Goal: Information Seeking & Learning: Compare options

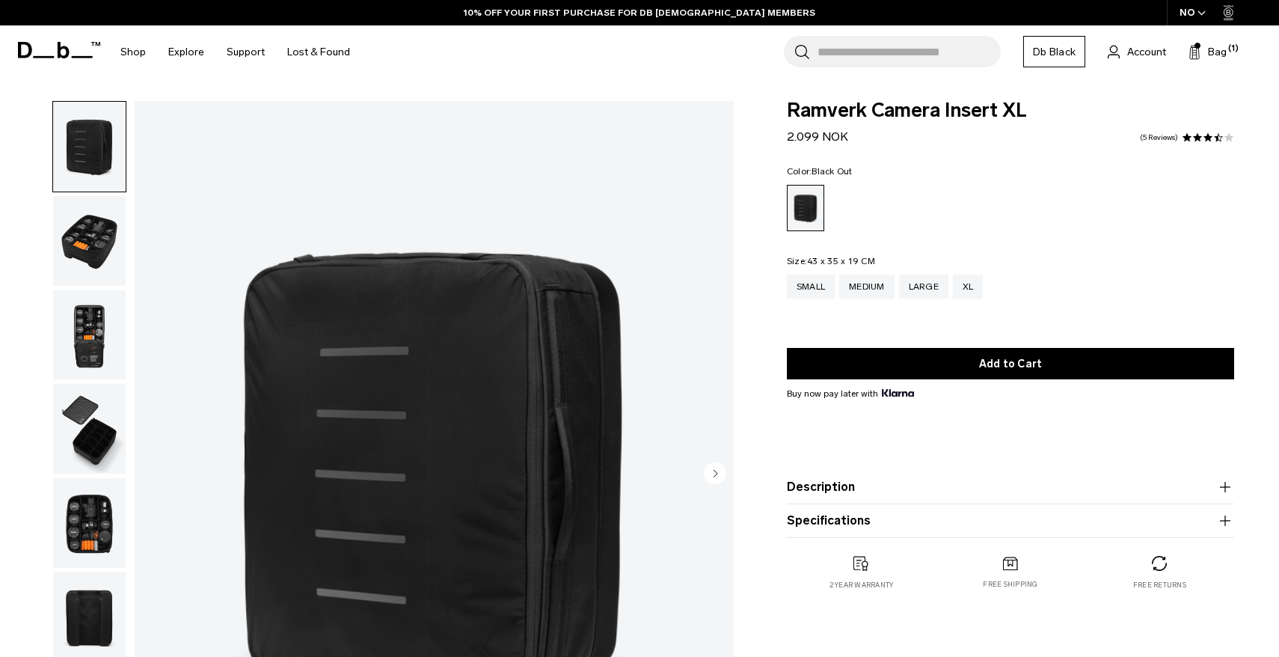
click at [88, 230] on img "button" at bounding box center [89, 241] width 73 height 90
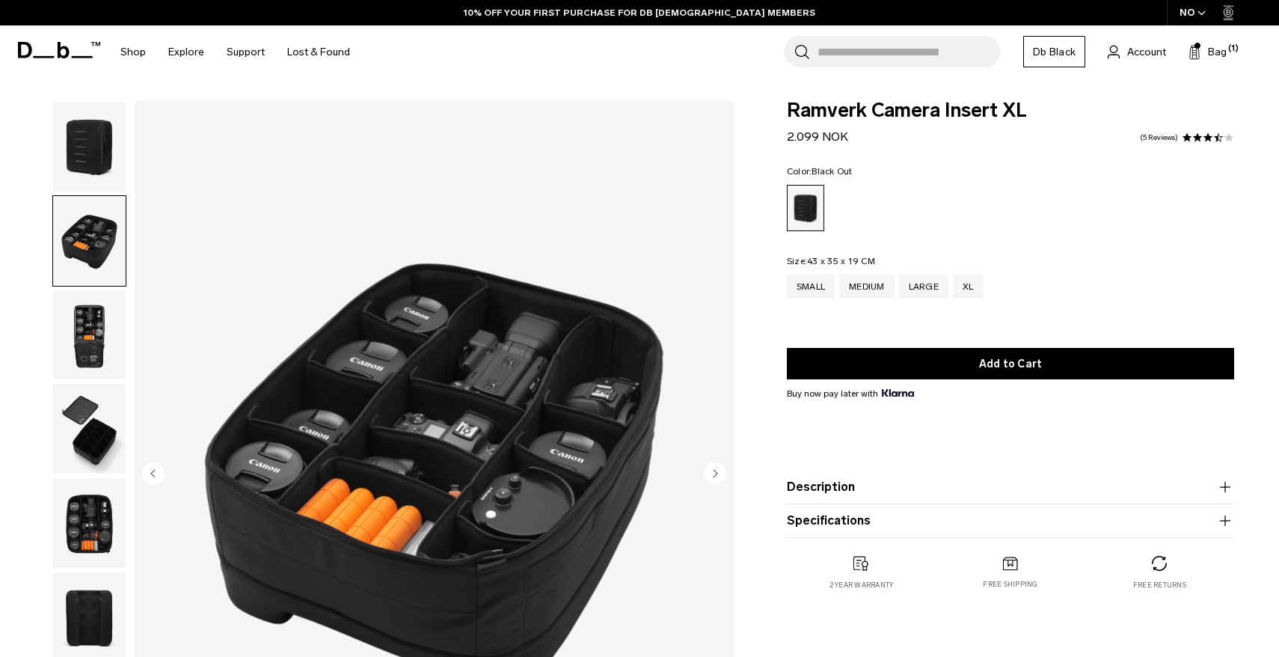
click at [99, 337] on img "button" at bounding box center [89, 335] width 73 height 90
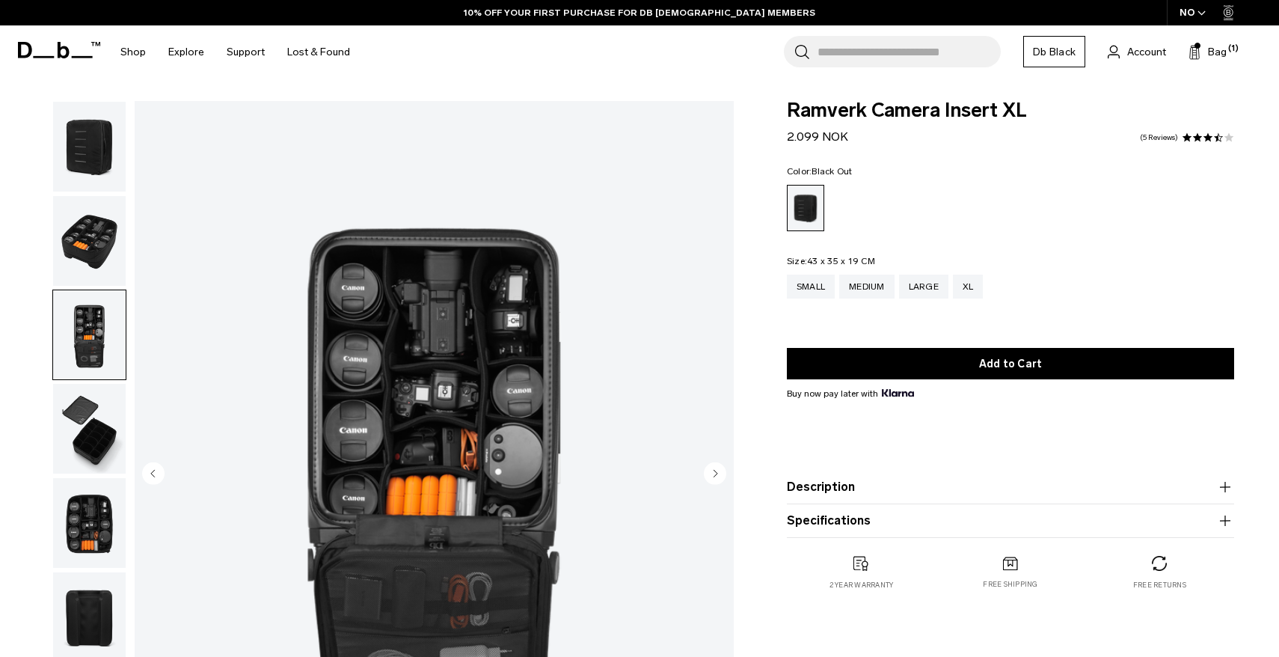
click at [99, 423] on img "button" at bounding box center [89, 429] width 73 height 90
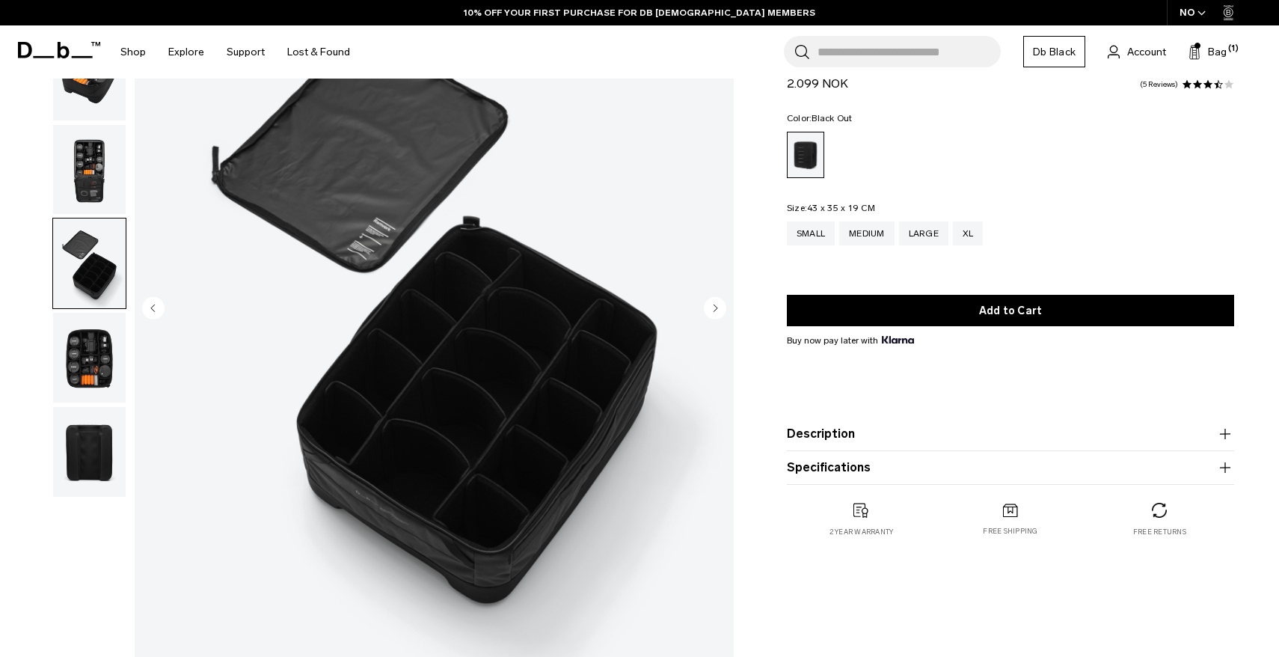
scroll to position [166, 0]
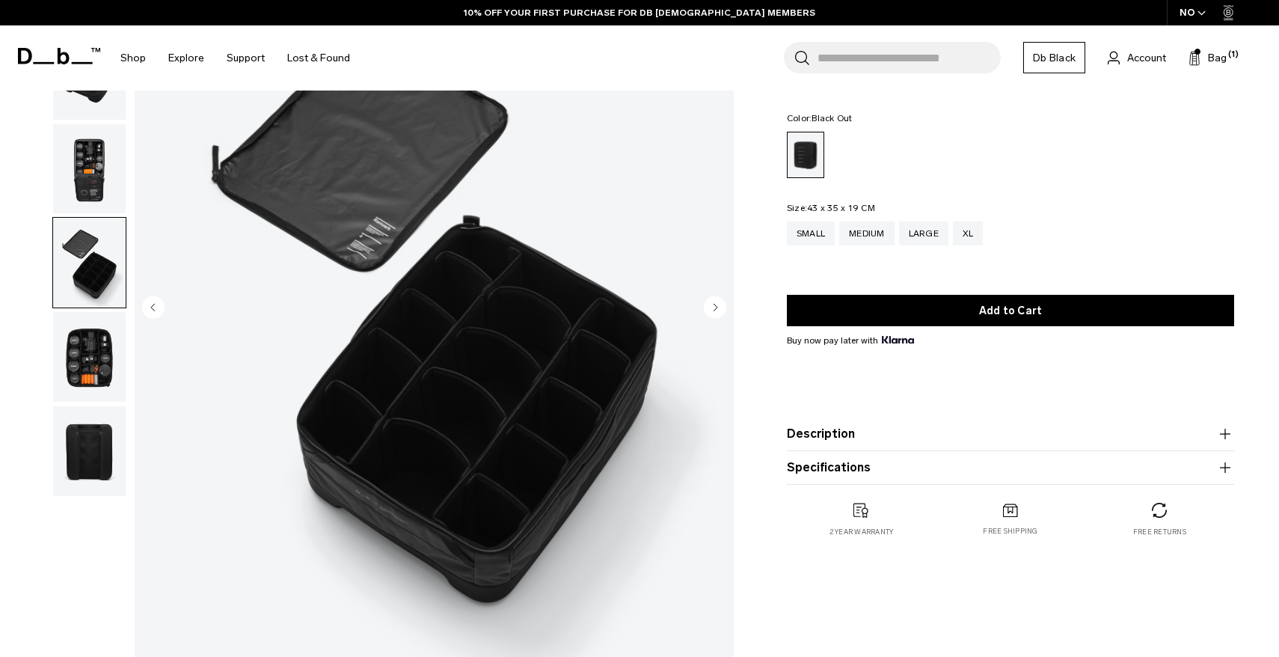
click at [96, 345] on img "button" at bounding box center [89, 357] width 73 height 90
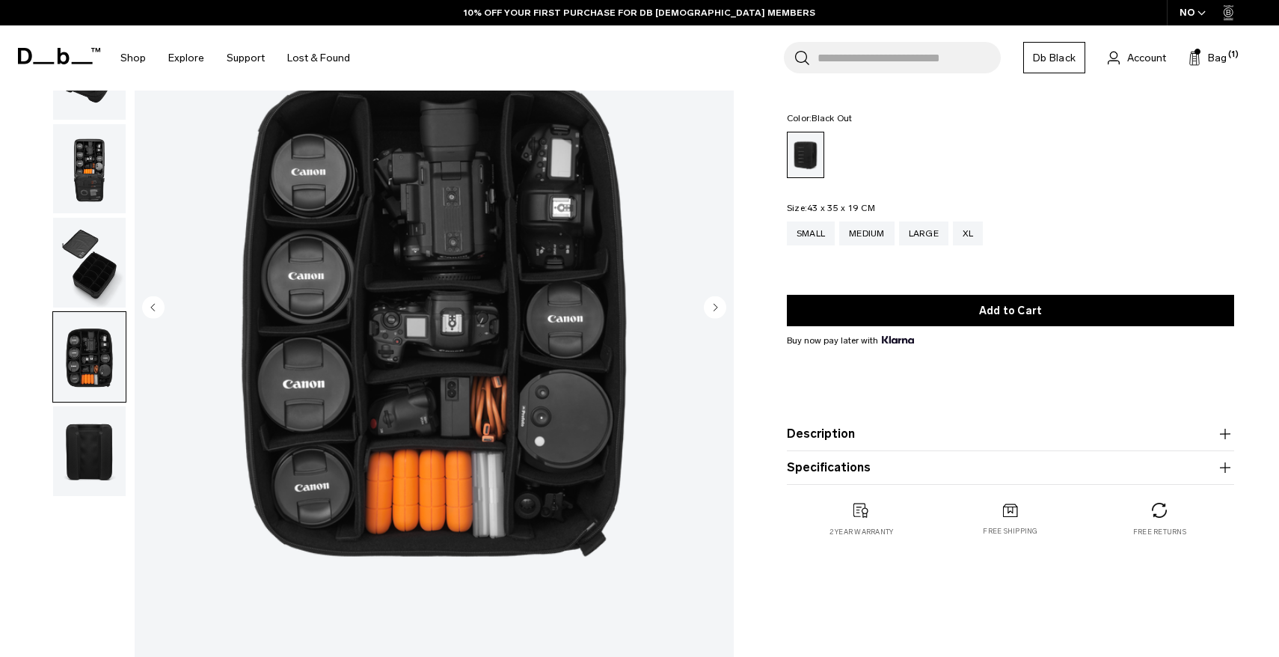
click at [98, 442] on img "button" at bounding box center [89, 451] width 73 height 90
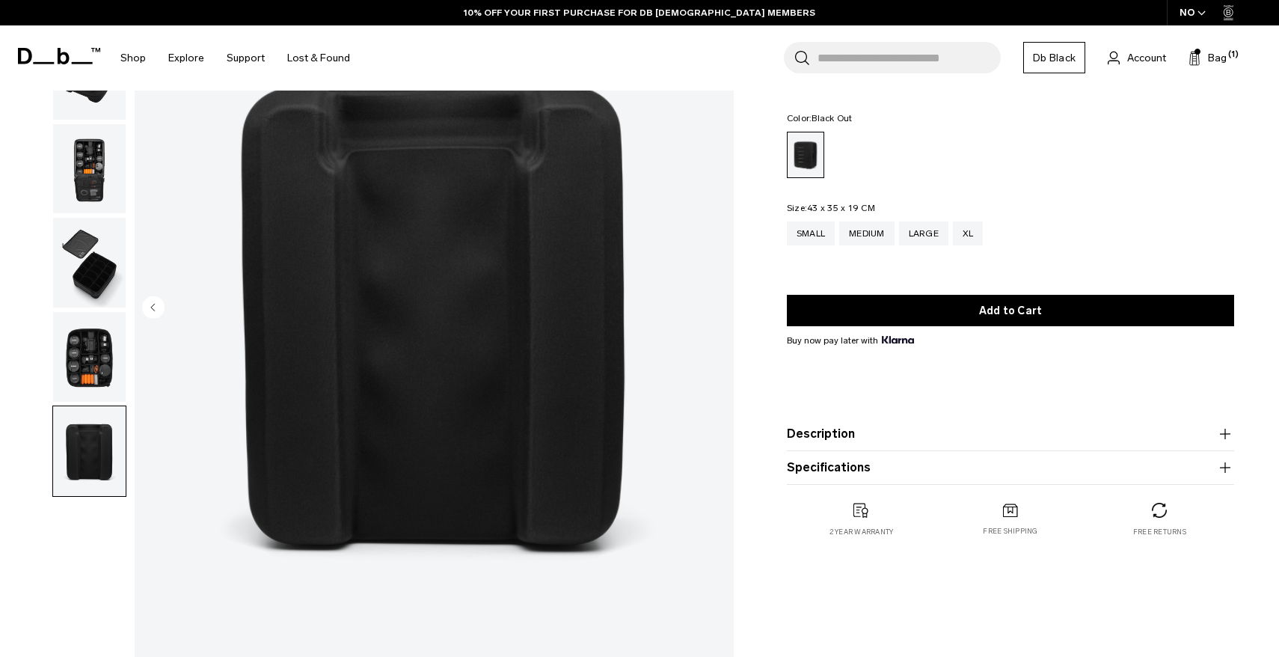
click at [90, 338] on img "button" at bounding box center [89, 357] width 73 height 90
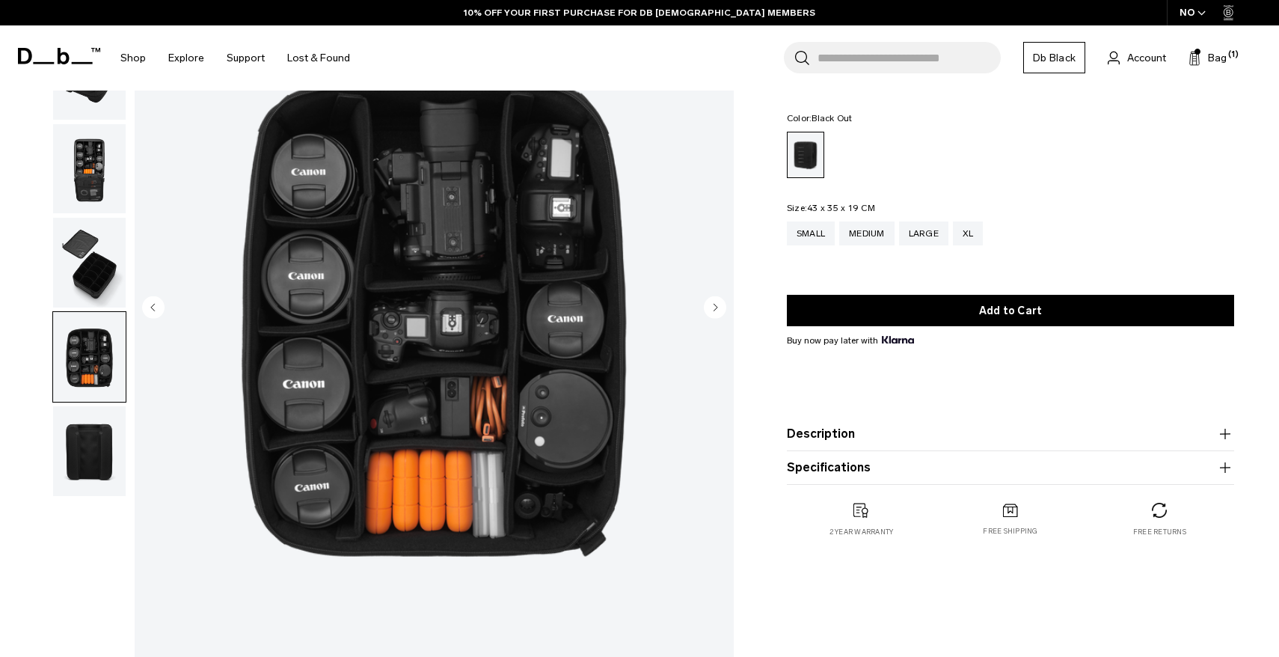
click at [96, 301] on img "button" at bounding box center [89, 263] width 73 height 90
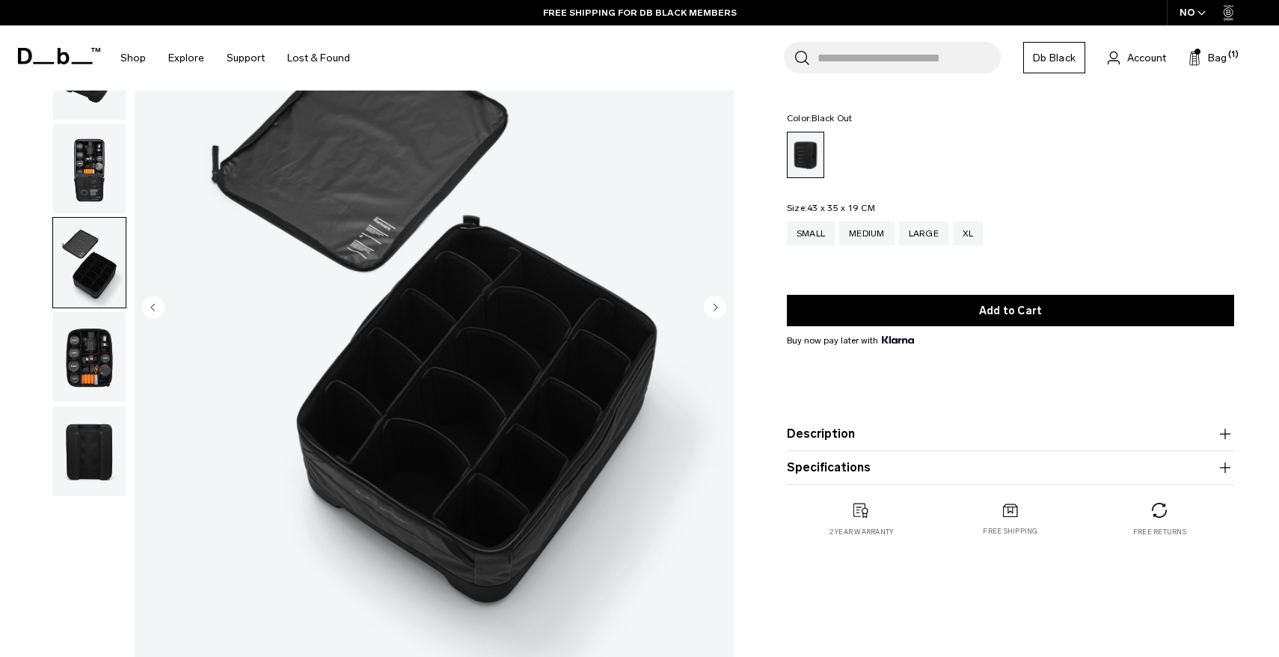
scroll to position [71, 0]
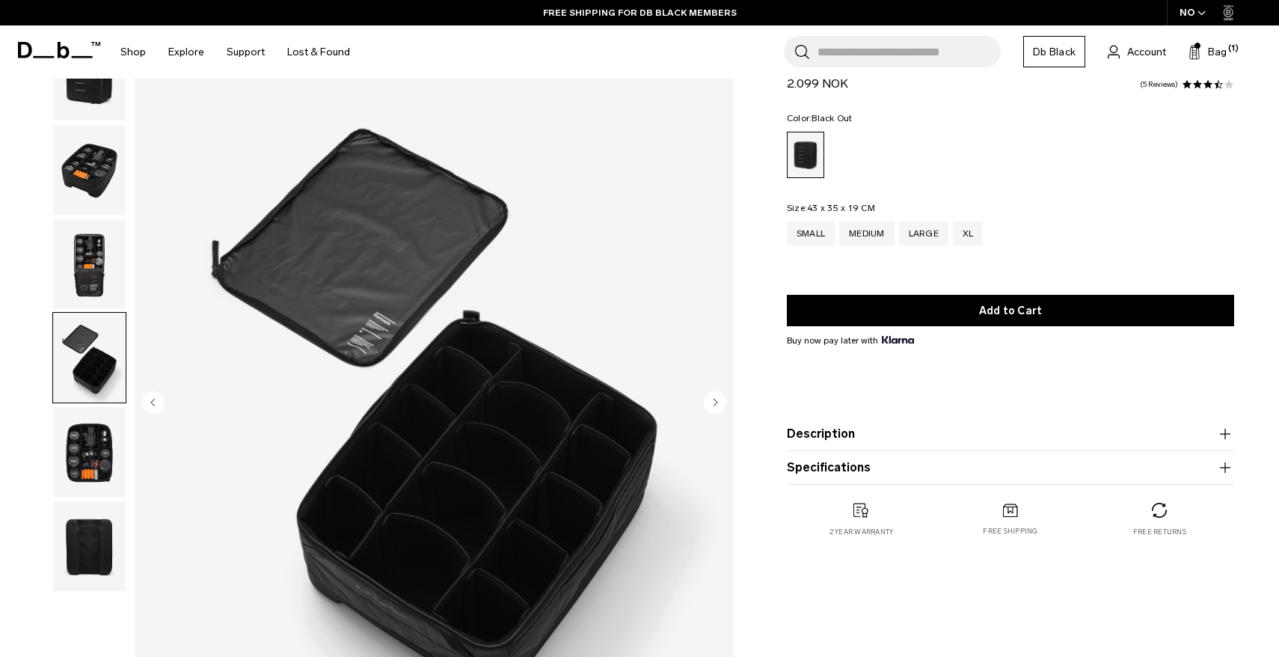
click at [97, 276] on img "button" at bounding box center [89, 264] width 73 height 90
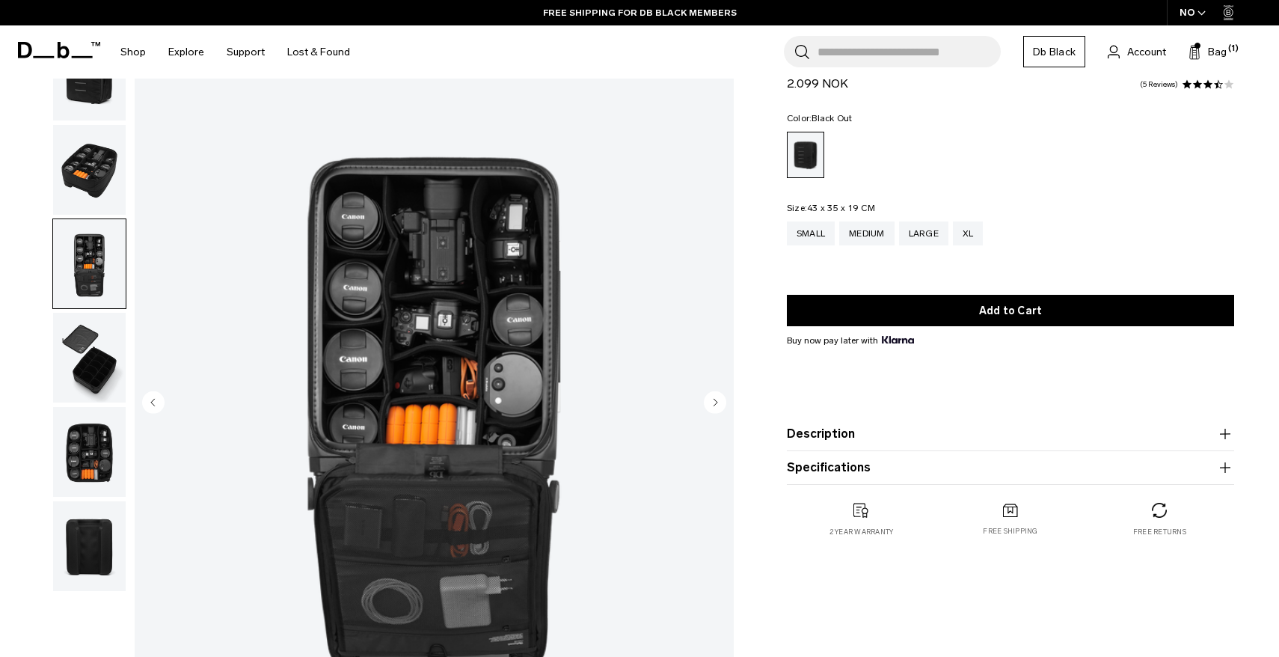
scroll to position [0, 0]
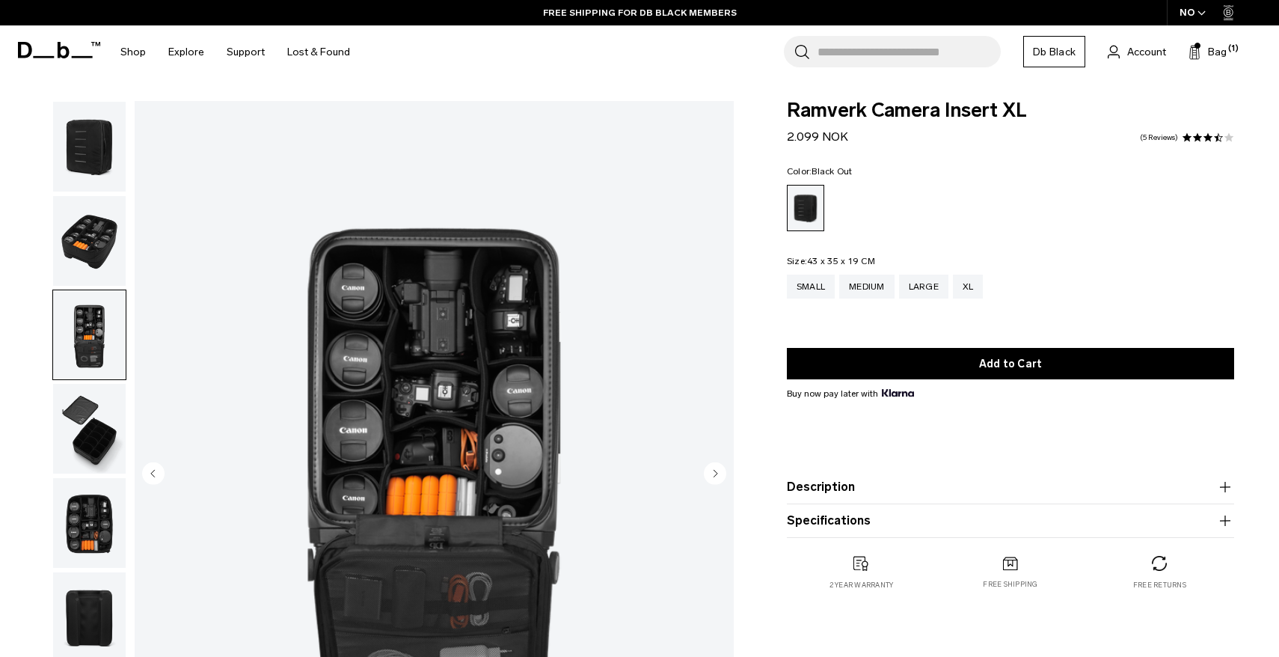
click at [839, 482] on button "Description" at bounding box center [1010, 487] width 447 height 18
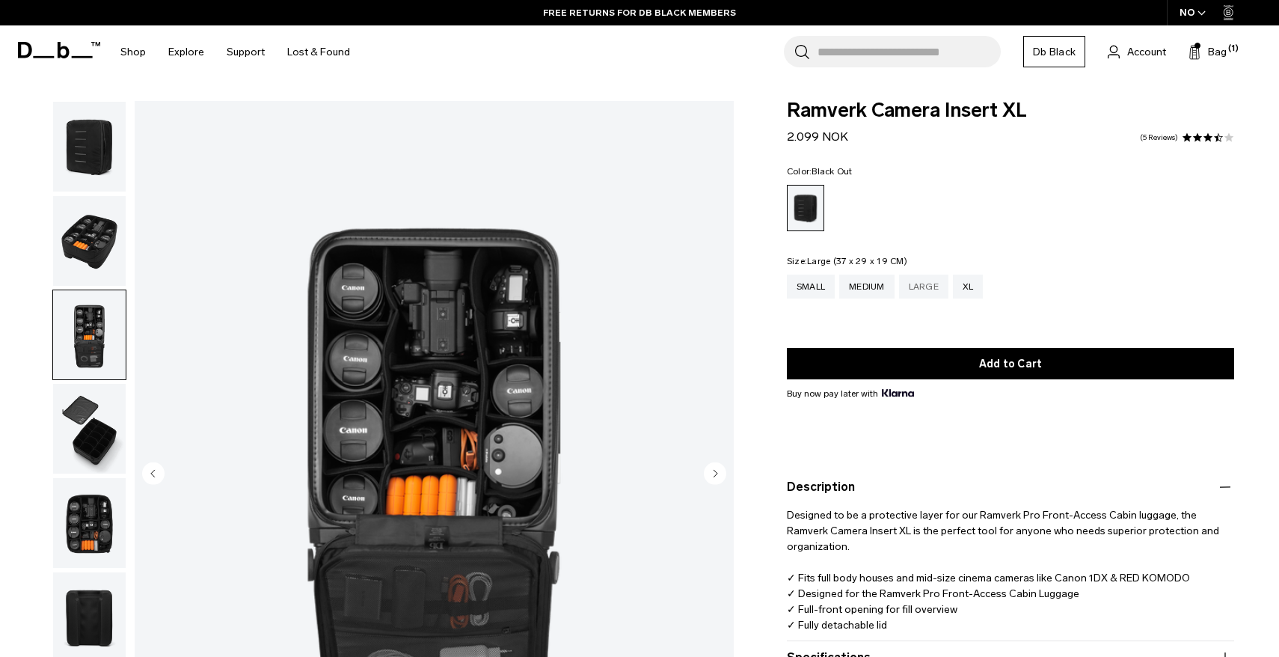
click at [921, 281] on div "Large" at bounding box center [923, 286] width 49 height 24
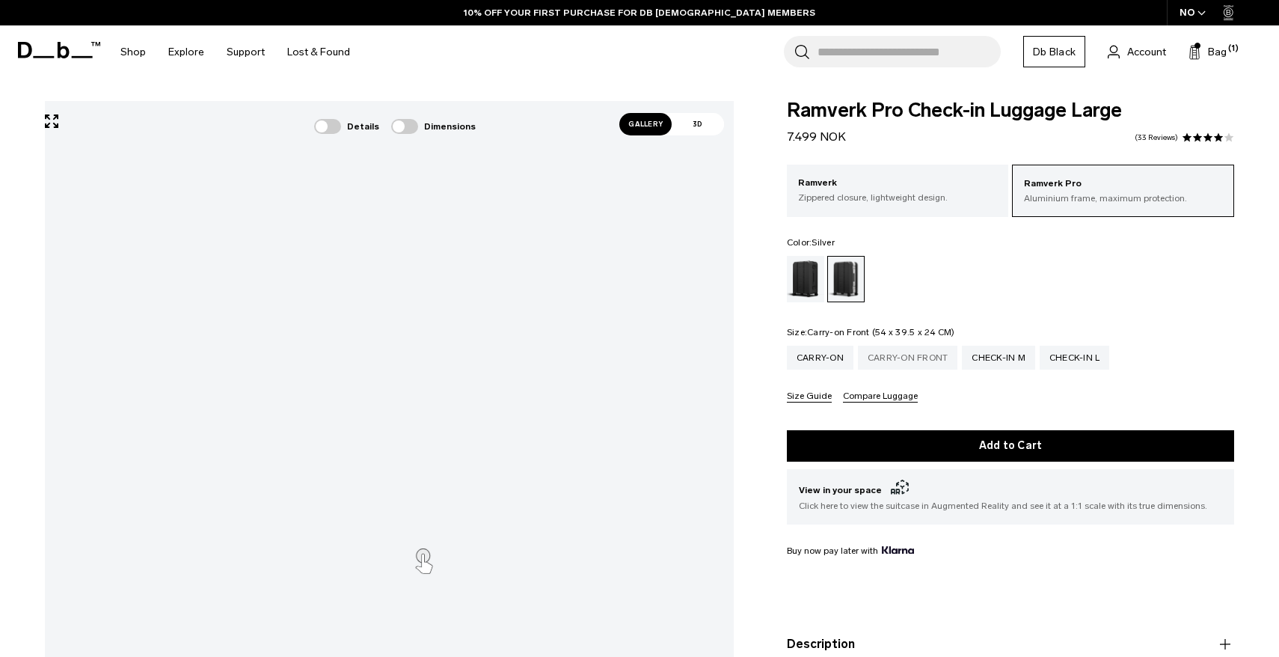
click at [910, 360] on div "Carry-on Front" at bounding box center [908, 357] width 100 height 24
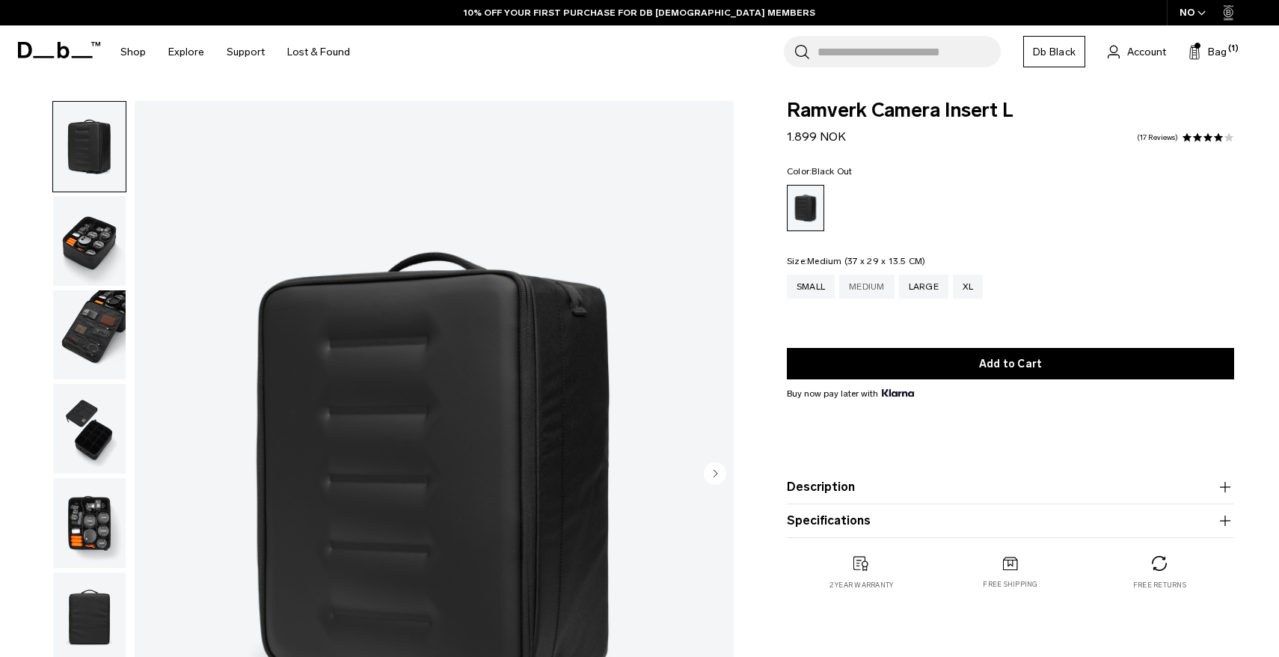
click at [885, 295] on div "Medium" at bounding box center [866, 286] width 55 height 24
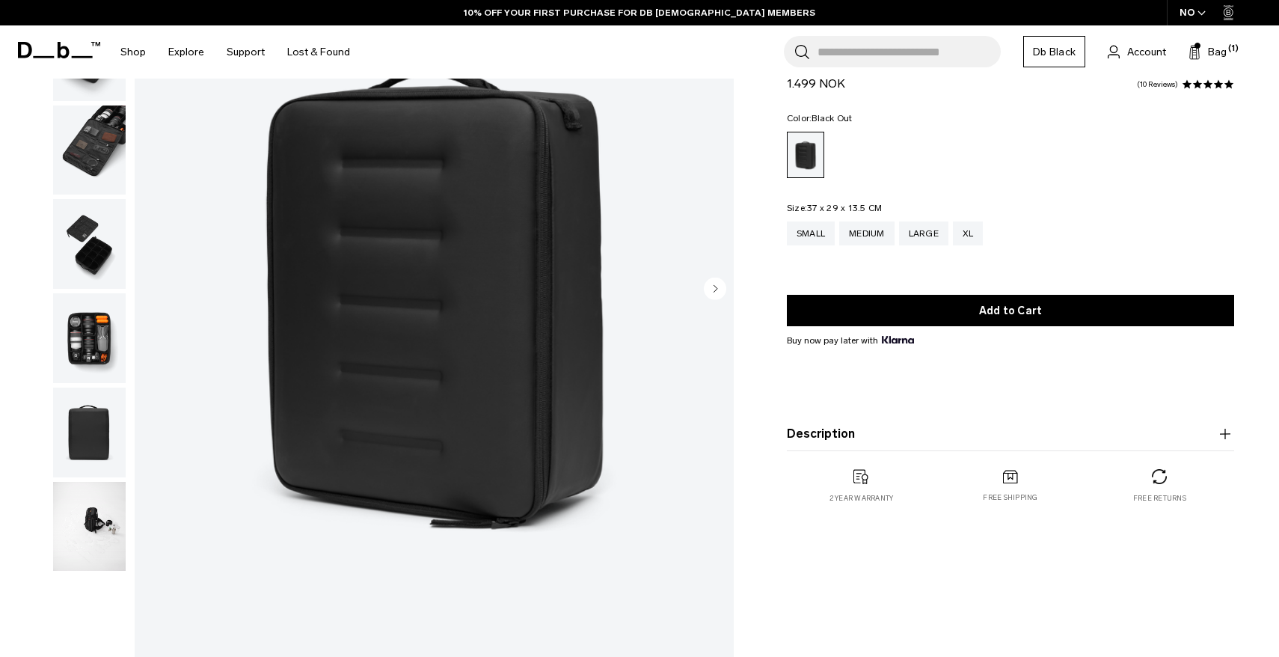
click at [87, 531] on img "button" at bounding box center [89, 527] width 73 height 90
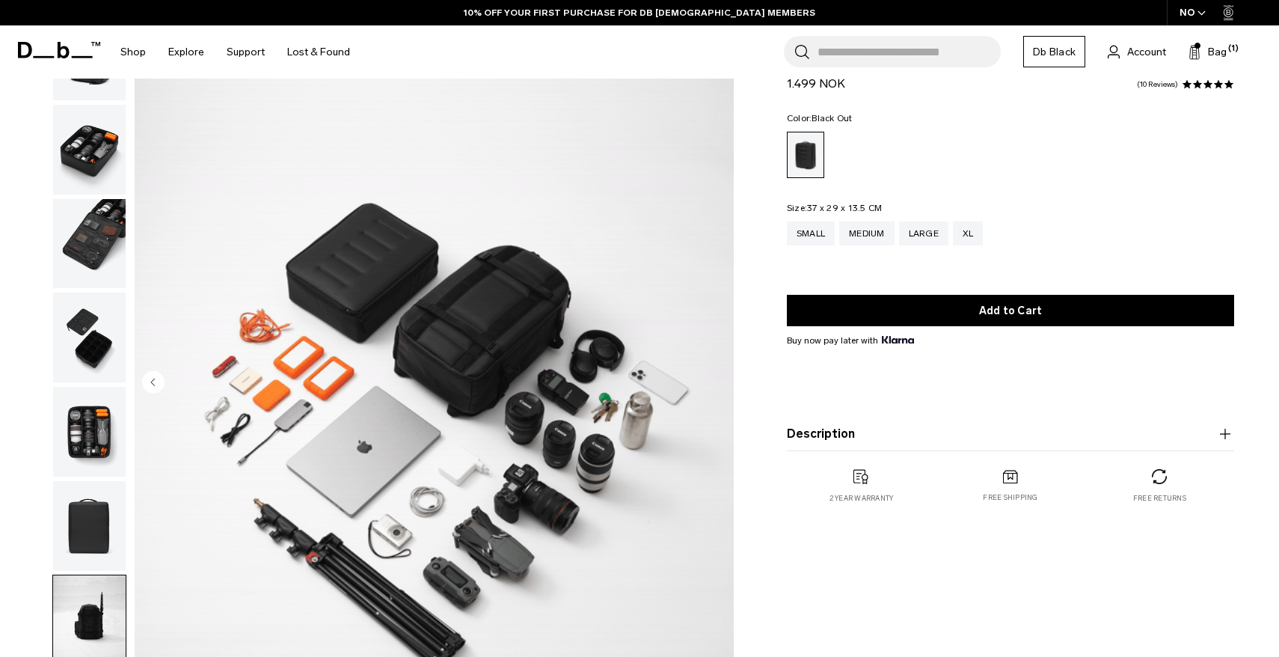
scroll to position [55, 0]
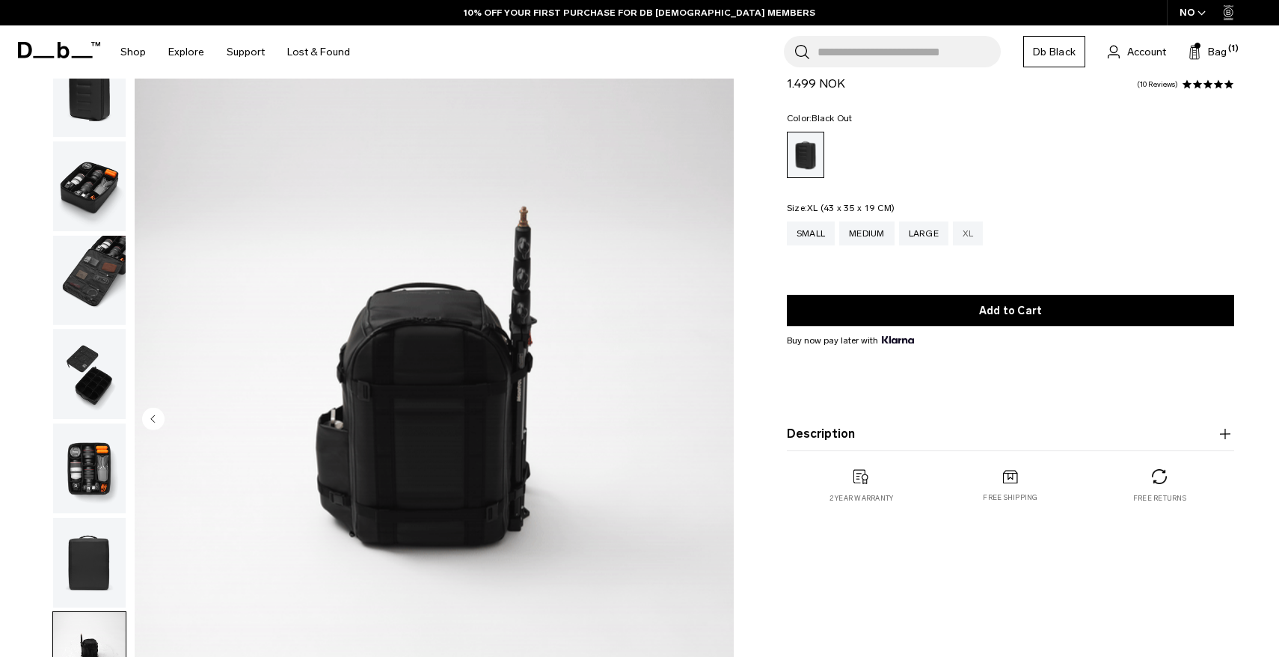
click at [977, 233] on div "XL" at bounding box center [968, 233] width 31 height 24
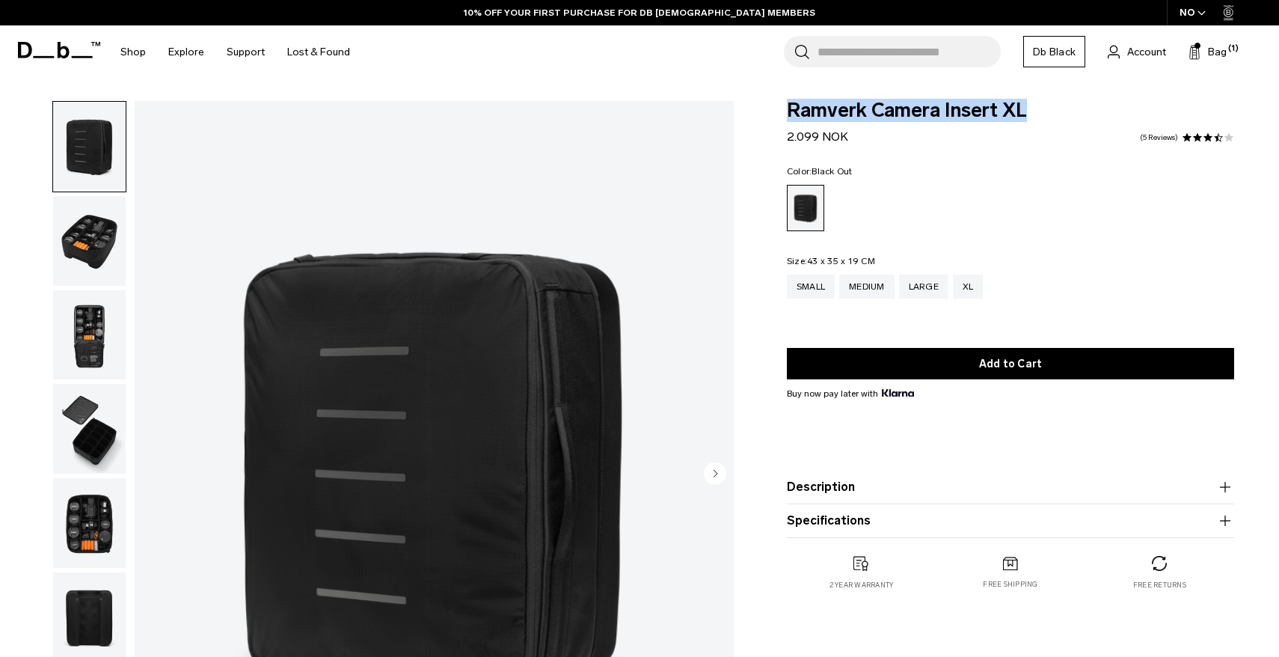
drag, startPoint x: 786, startPoint y: 111, endPoint x: 1039, endPoint y: 120, distance: 253.0
click at [1039, 120] on div "Ramverk Camera Insert XL 2.099 NOK 3.6 star rating 5 Reviews" at bounding box center [1010, 123] width 447 height 45
copy span "Ramverk Camera Insert XL"
click at [1156, 134] on link "5 Reviews" at bounding box center [1159, 137] width 38 height 7
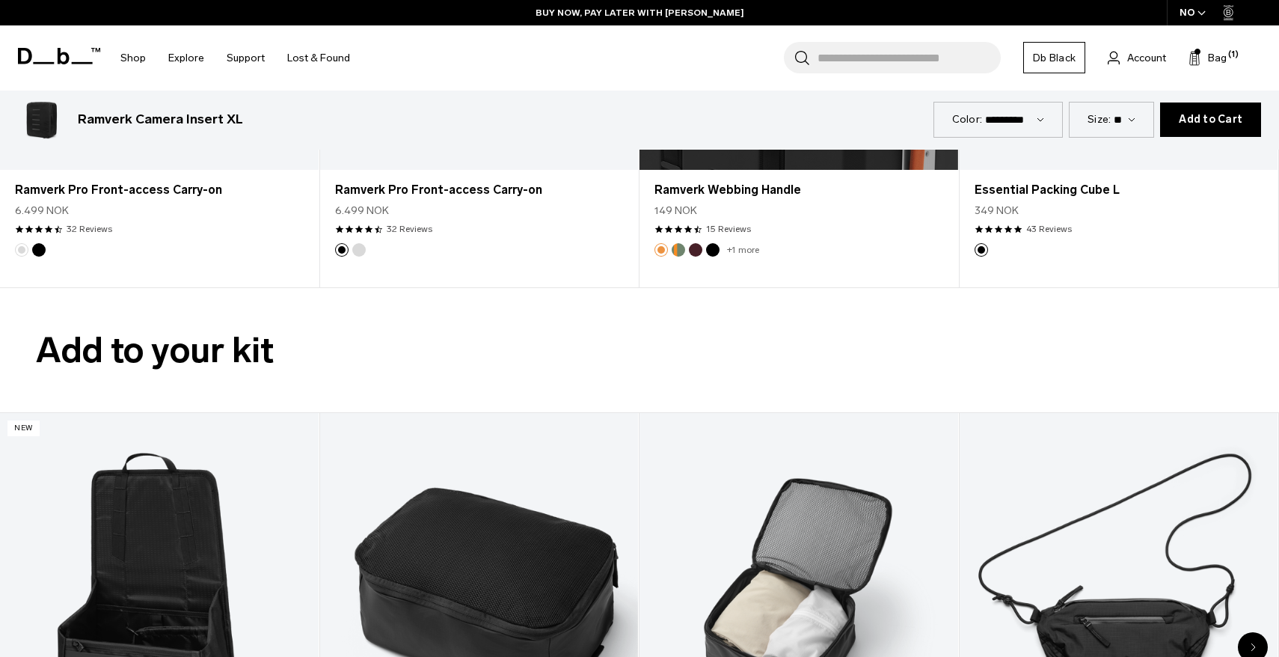
scroll to position [1779, 0]
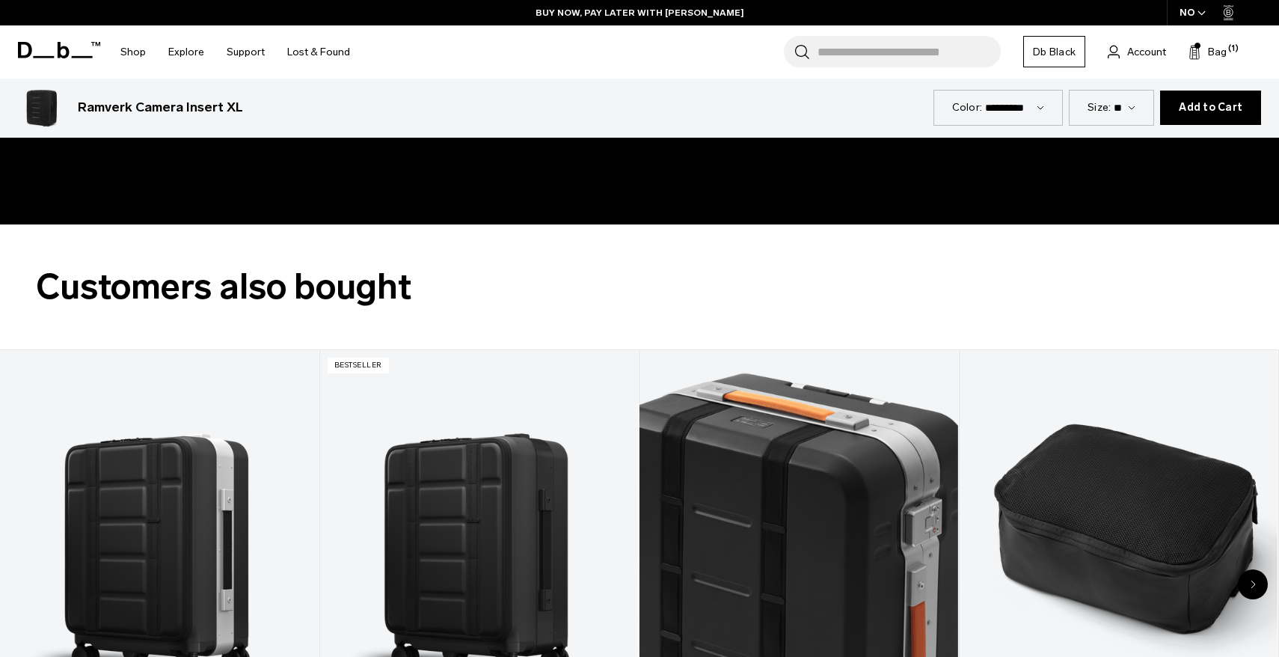
scroll to position [55, 0]
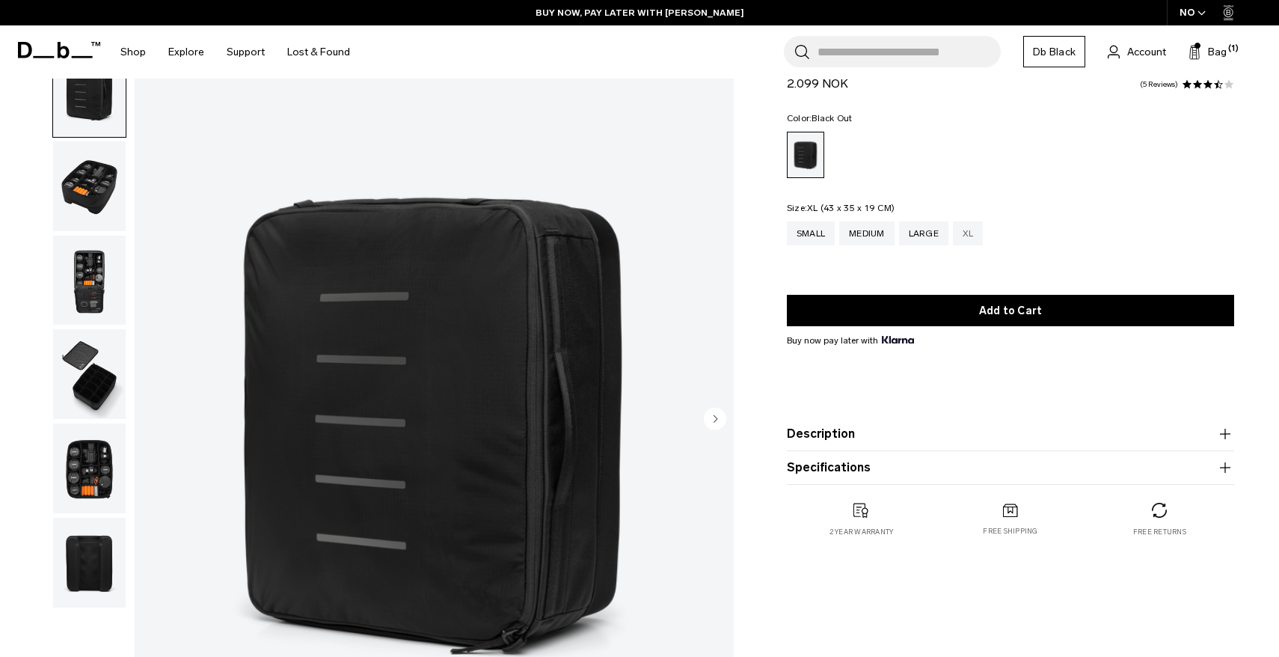
click at [972, 229] on div "XL" at bounding box center [968, 233] width 31 height 24
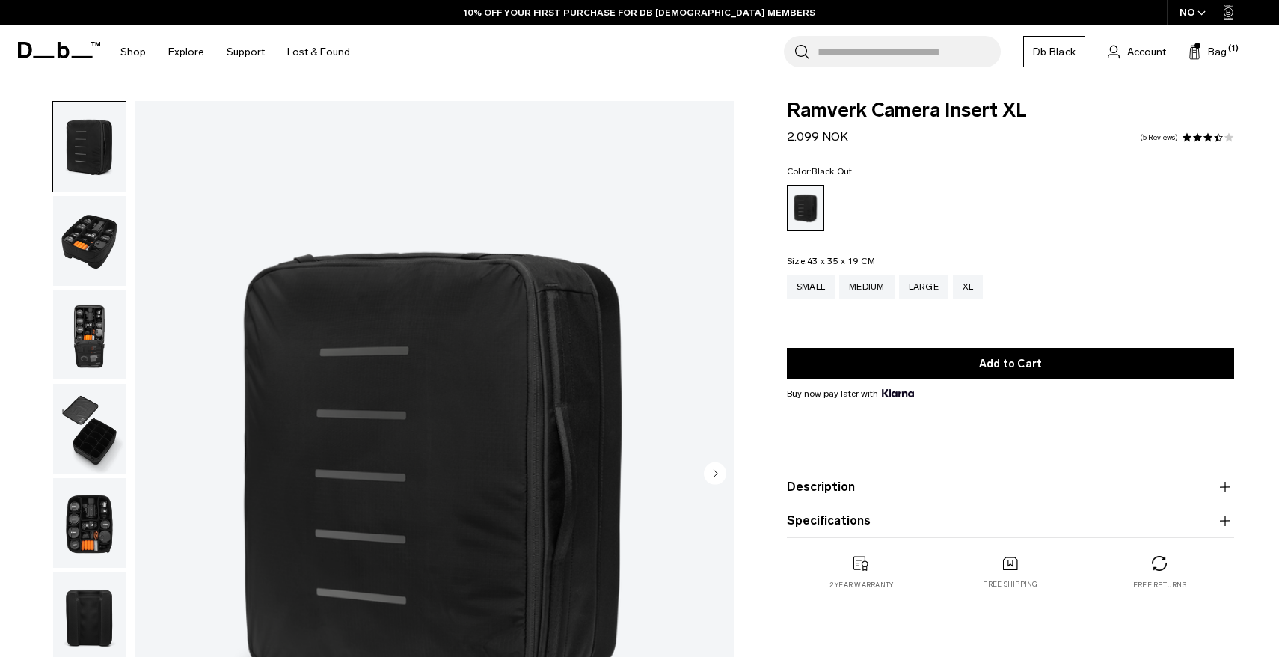
click at [102, 226] on img "button" at bounding box center [89, 241] width 73 height 90
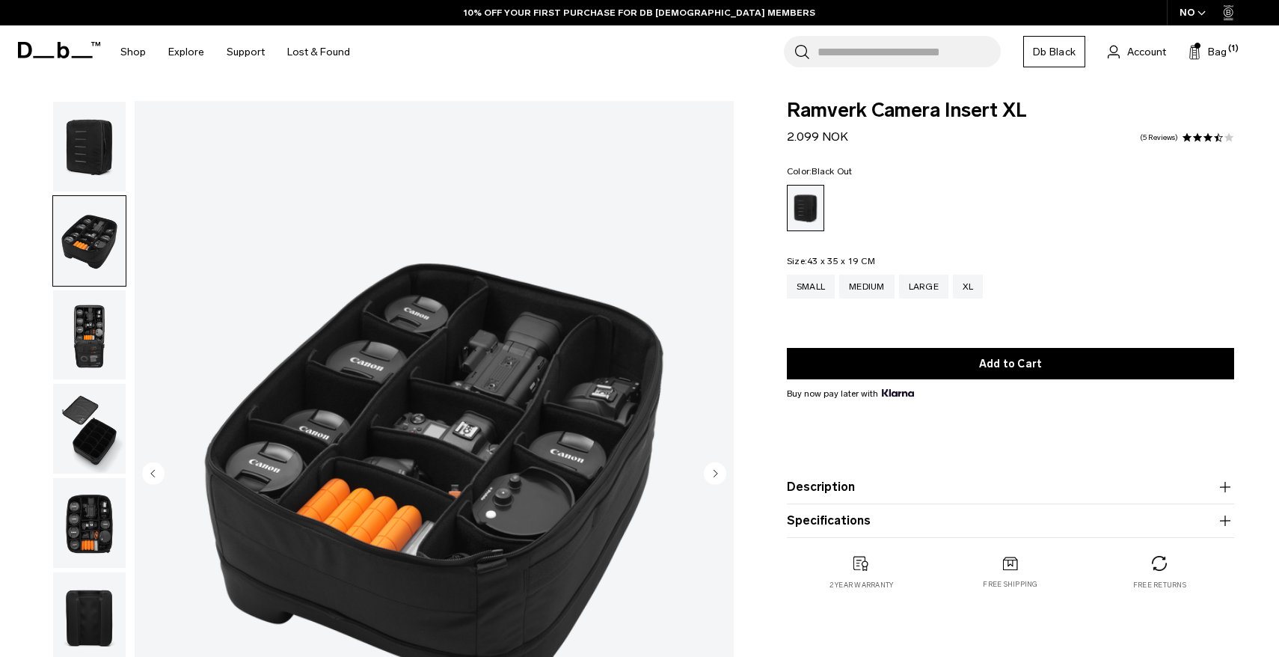
click at [83, 323] on img "button" at bounding box center [89, 335] width 73 height 90
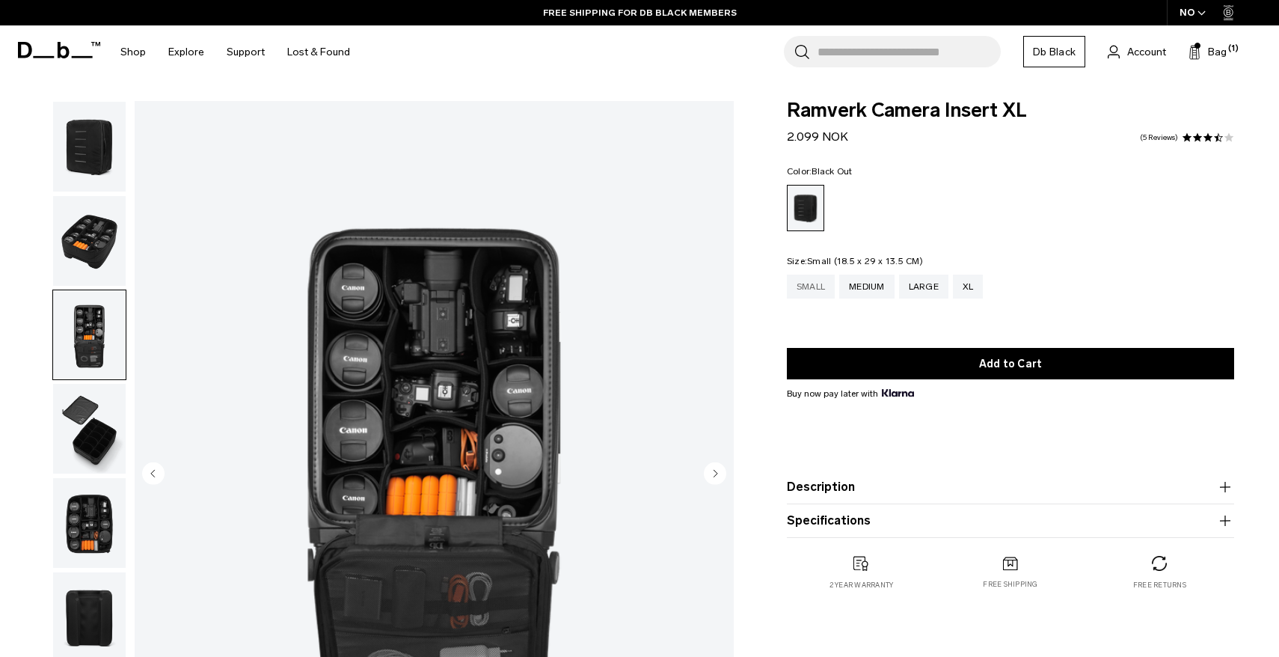
click at [803, 293] on div "Small" at bounding box center [811, 286] width 48 height 24
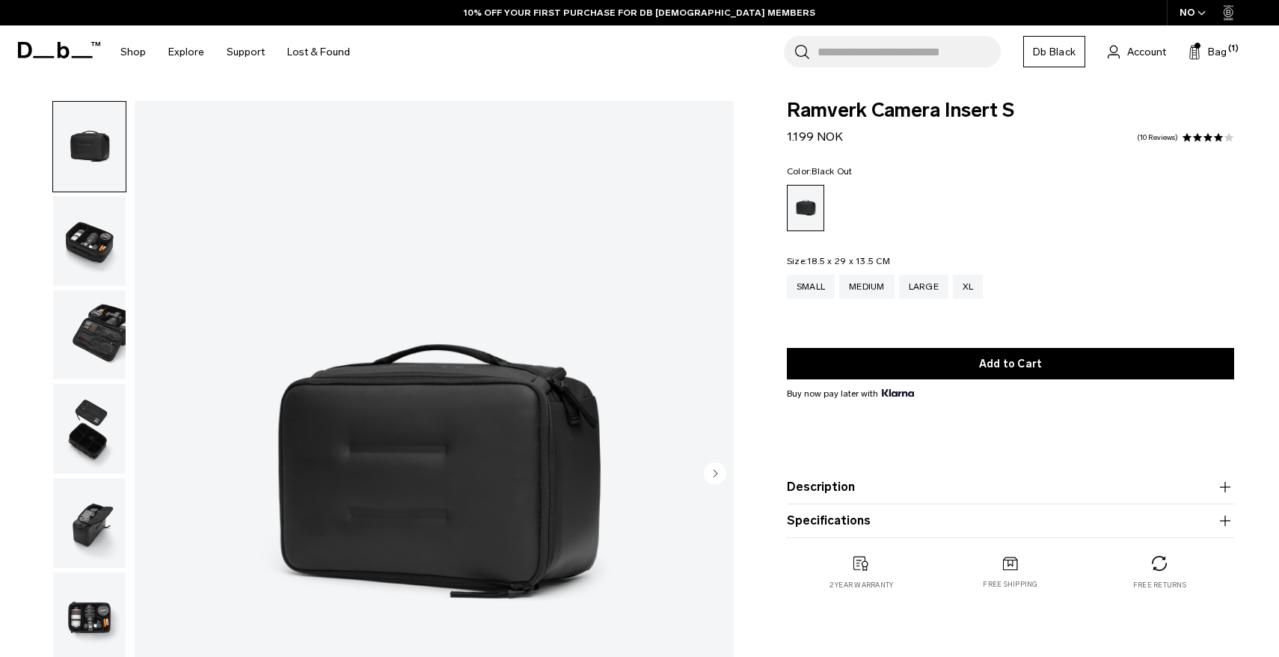
click at [64, 236] on img "button" at bounding box center [89, 241] width 73 height 90
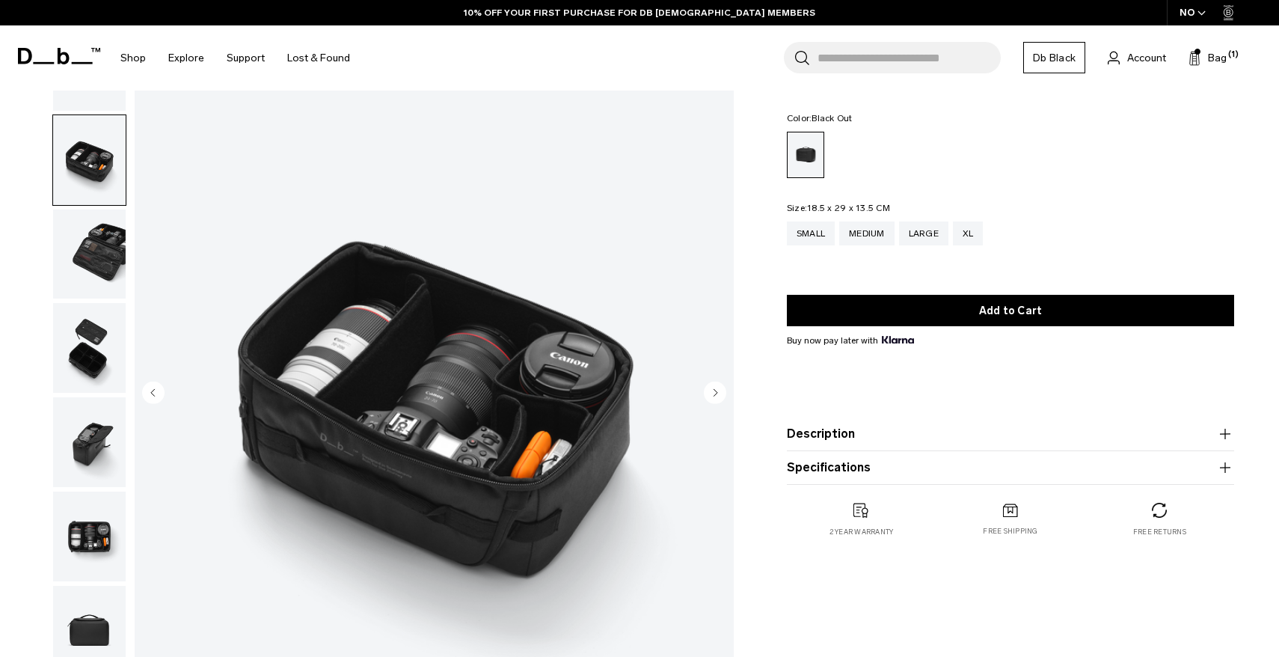
scroll to position [76, 0]
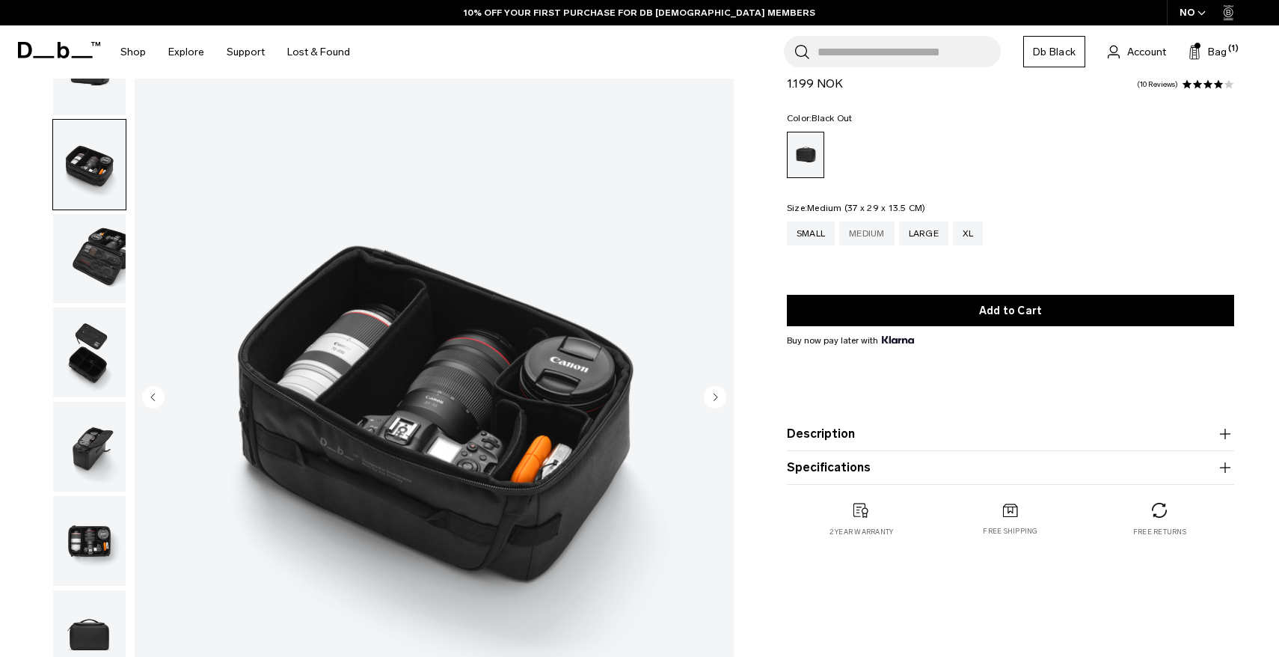
click at [860, 230] on div "Medium" at bounding box center [866, 233] width 55 height 24
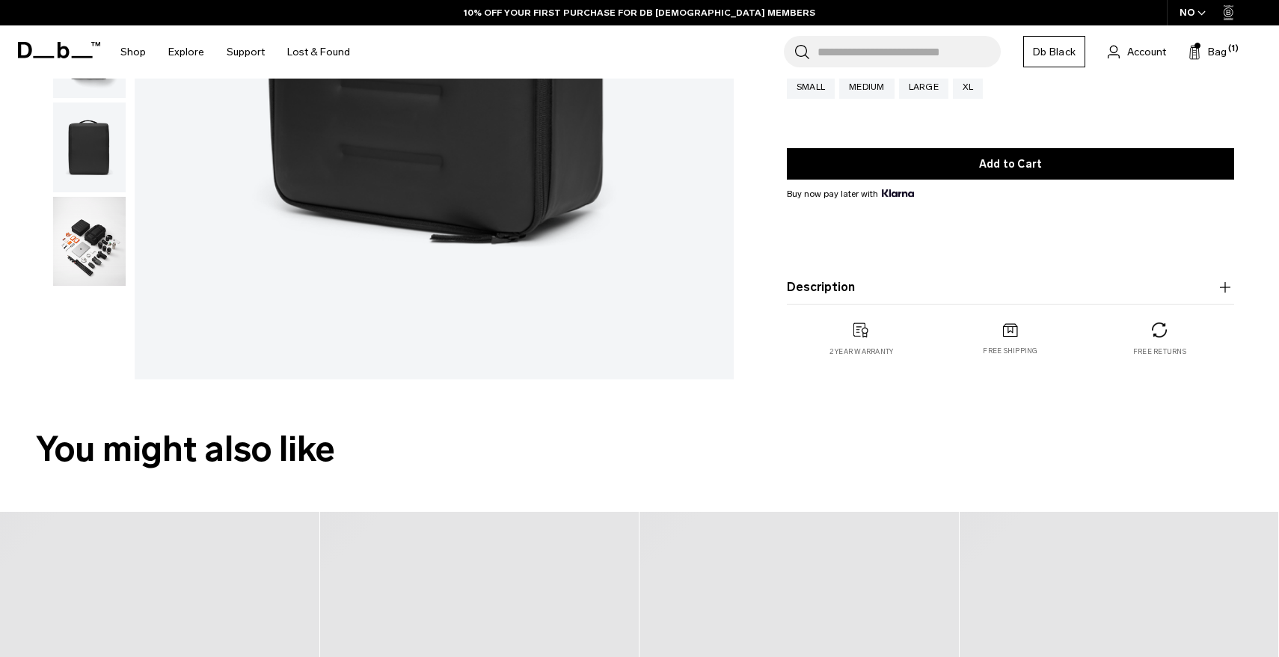
scroll to position [292, 0]
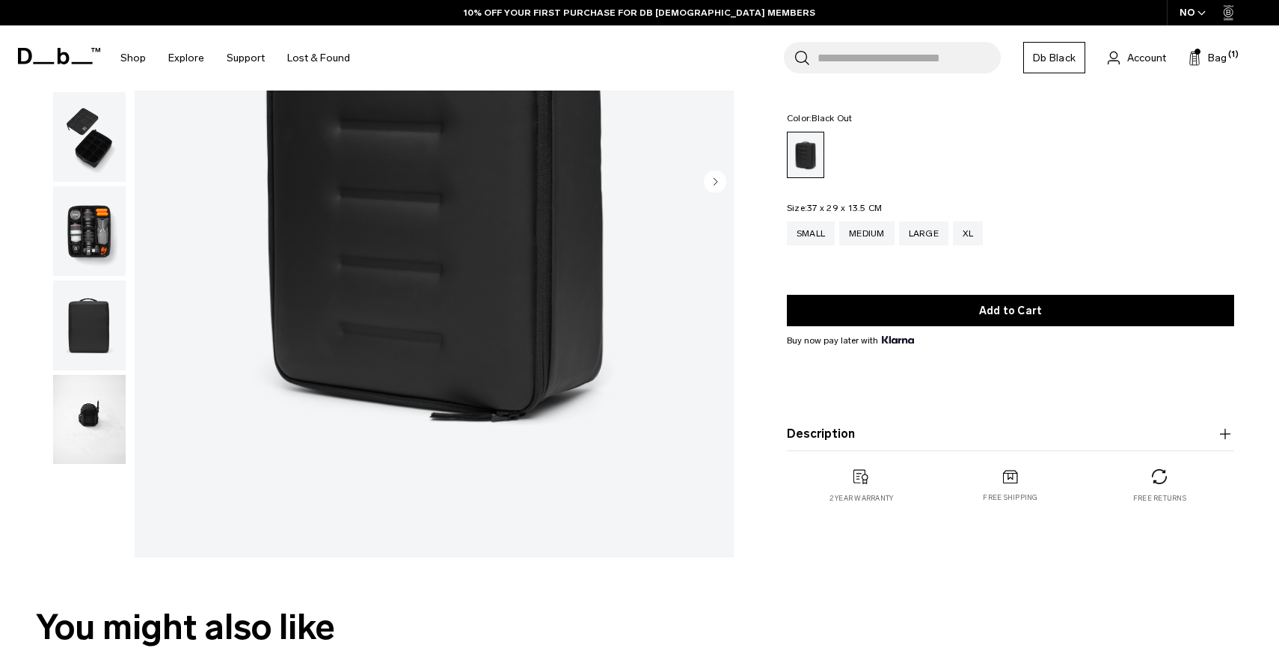
click at [88, 434] on img "button" at bounding box center [89, 420] width 73 height 90
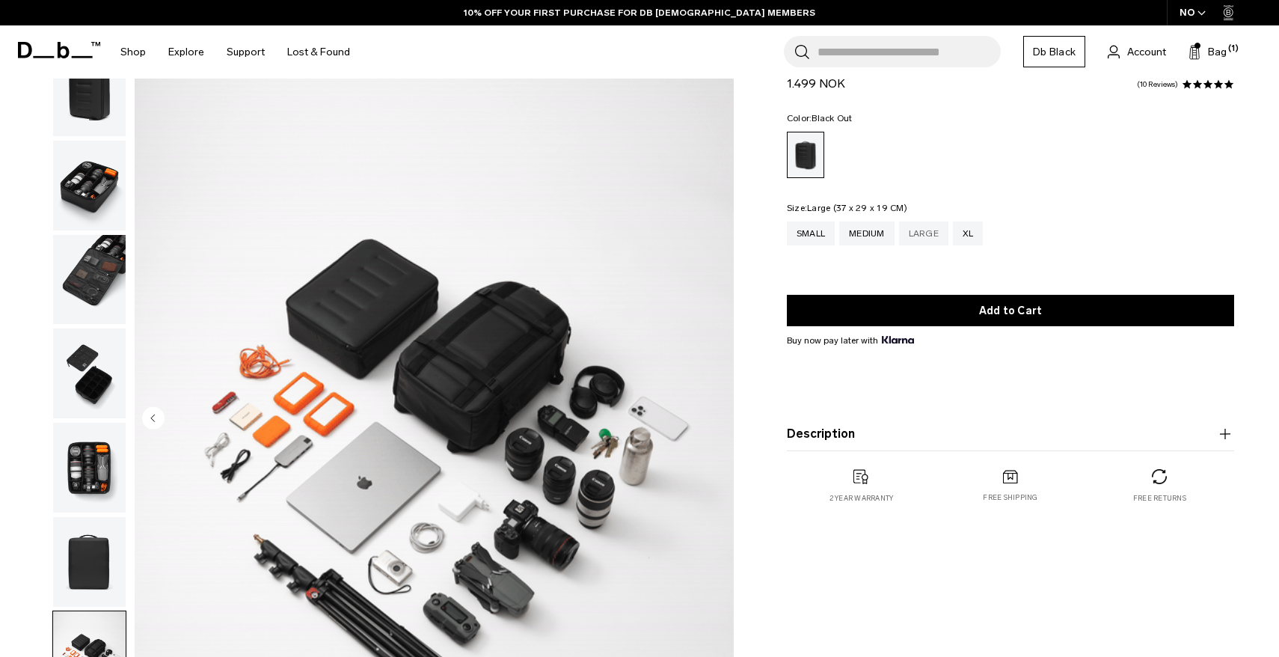
scroll to position [52, 0]
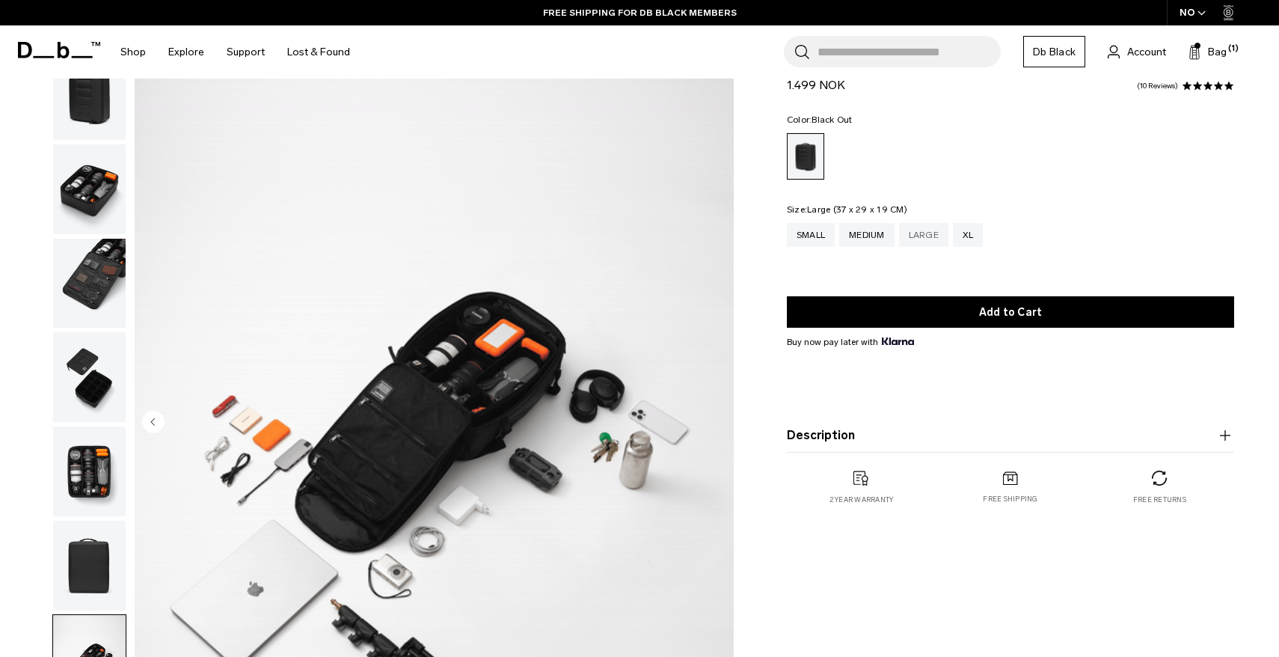
click at [914, 234] on div "Large" at bounding box center [923, 235] width 49 height 24
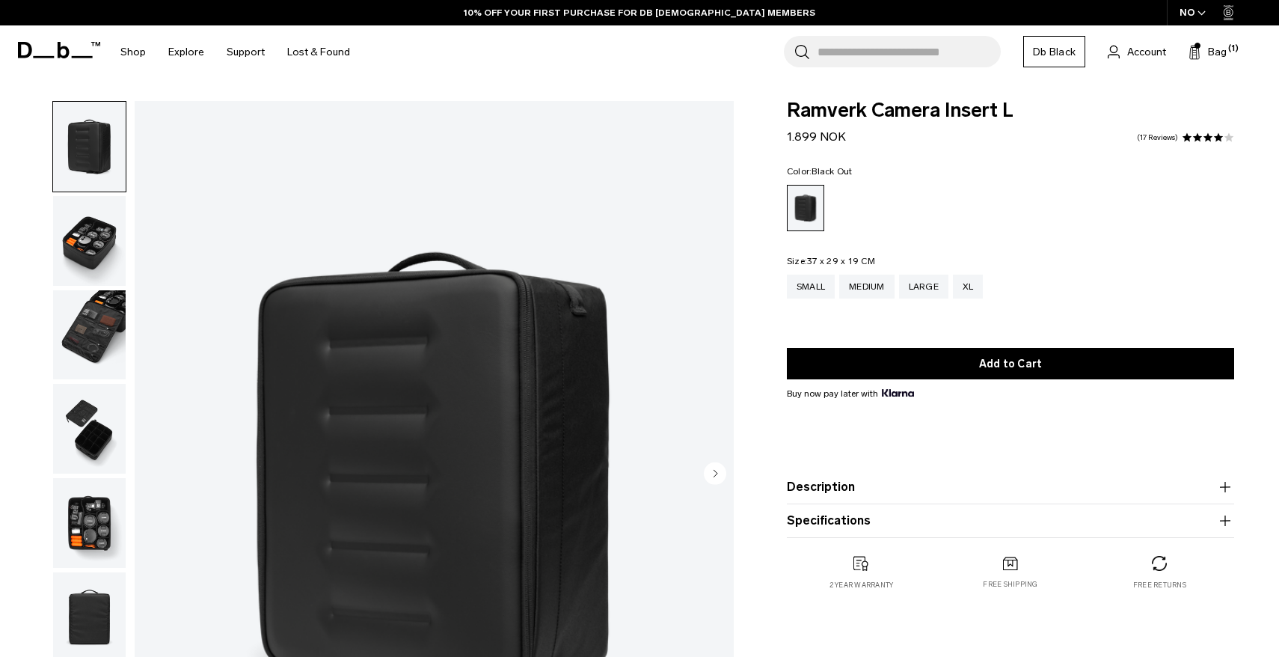
click at [97, 316] on img "button" at bounding box center [89, 335] width 73 height 90
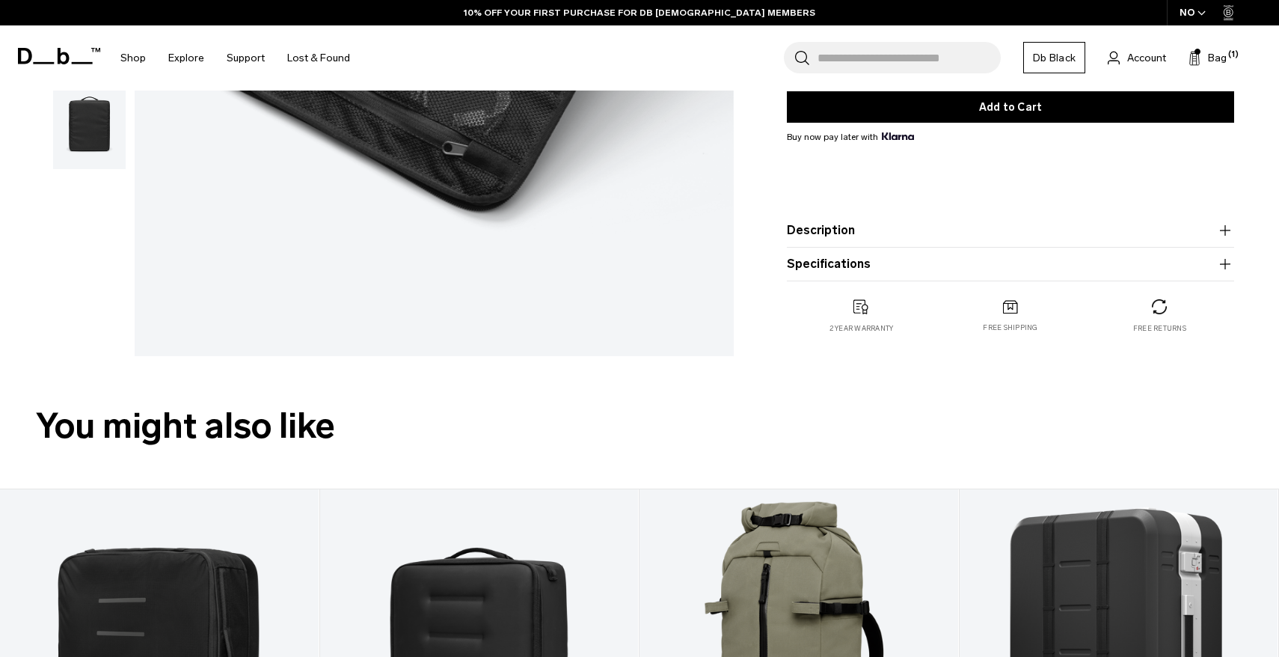
scroll to position [296, 0]
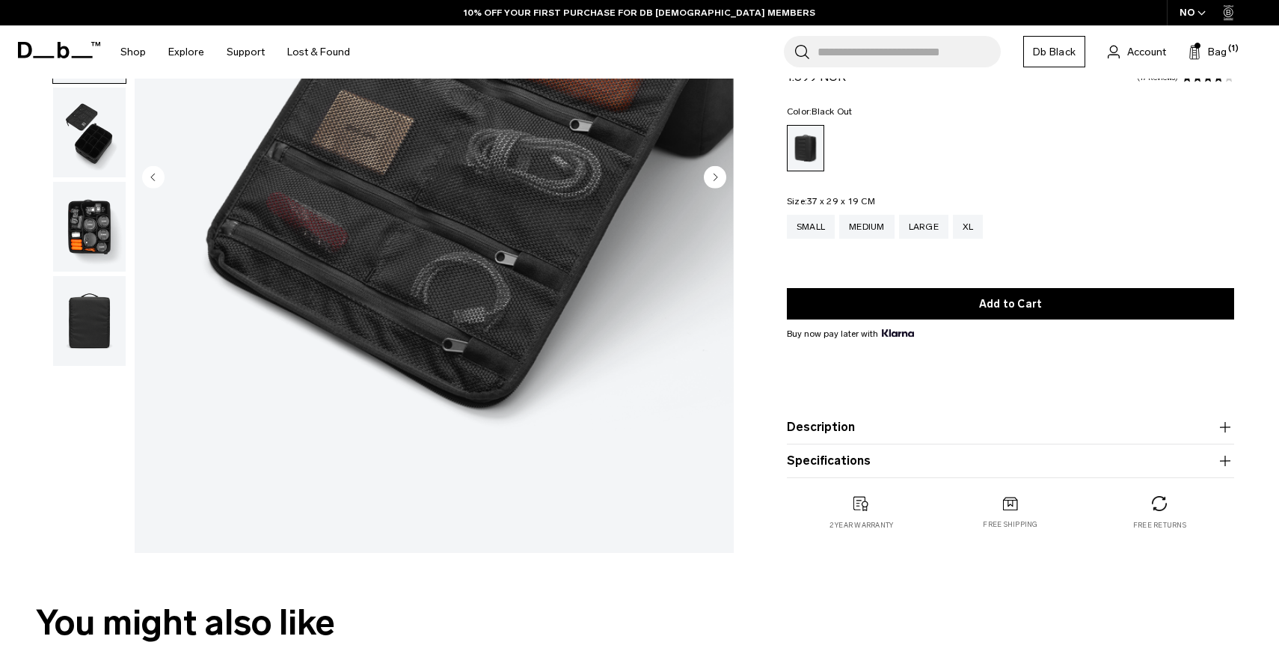
click at [844, 419] on button "Description" at bounding box center [1010, 427] width 447 height 18
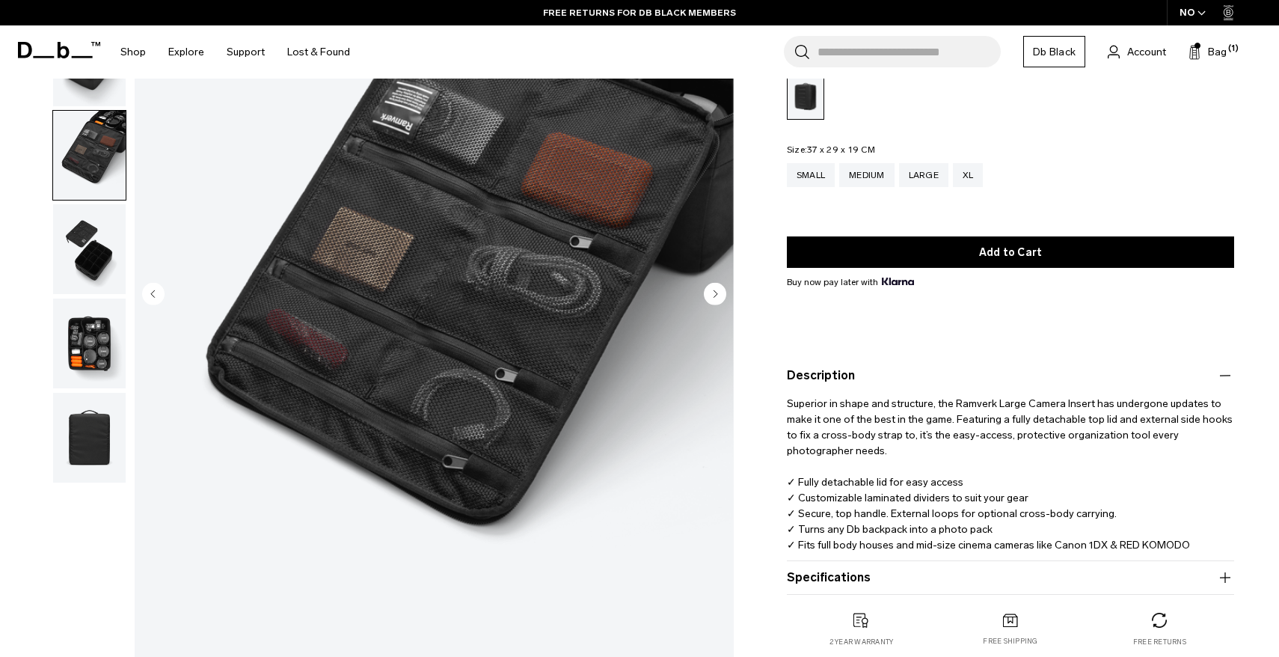
scroll to position [0, 0]
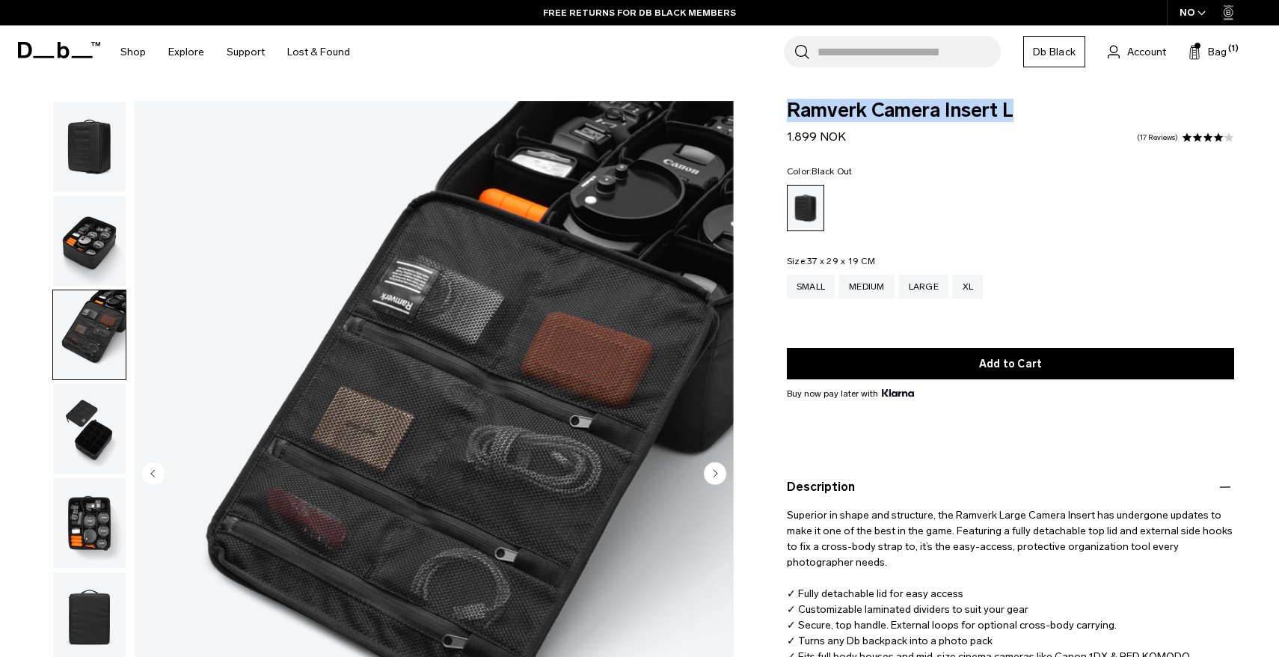
drag, startPoint x: 801, startPoint y: 115, endPoint x: 1038, endPoint y: 130, distance: 237.5
click at [1038, 130] on div "Ramverk Camera Insert L 1.899 NOK 3.9 star rating 17 Reviews" at bounding box center [1010, 123] width 447 height 45
copy span "Ramverk Camera Insert L"
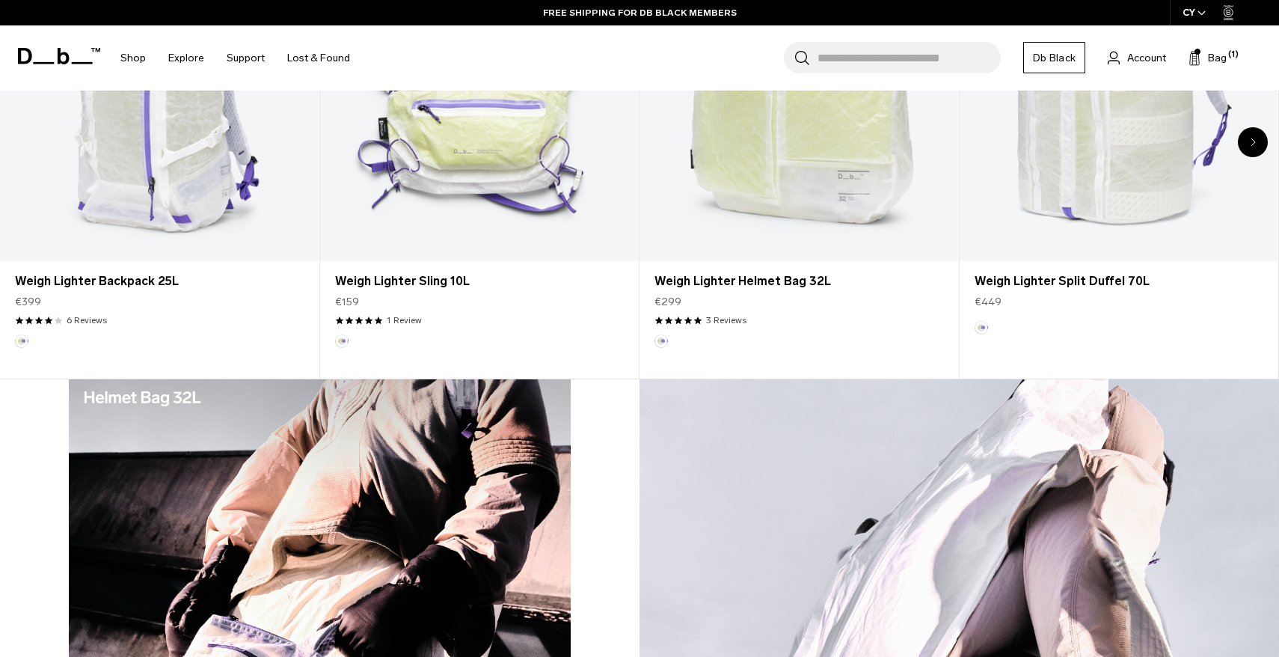
scroll to position [1170, 0]
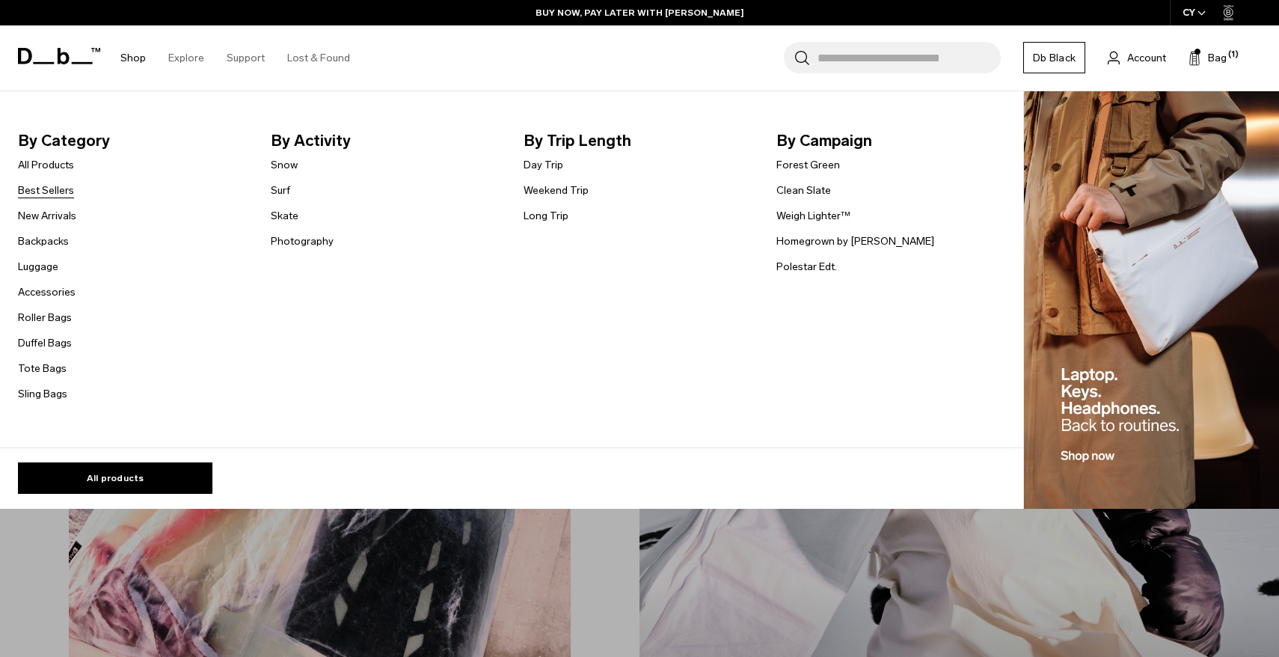
click at [54, 194] on link "Best Sellers" at bounding box center [46, 190] width 56 height 16
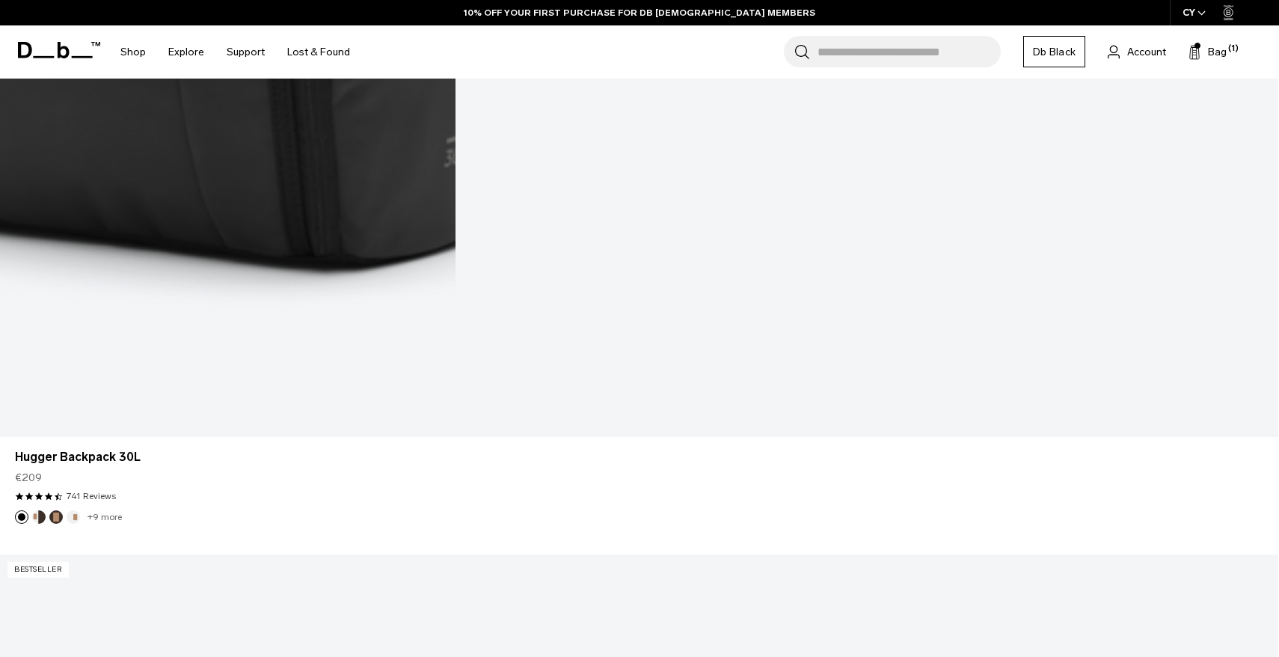
scroll to position [310, 0]
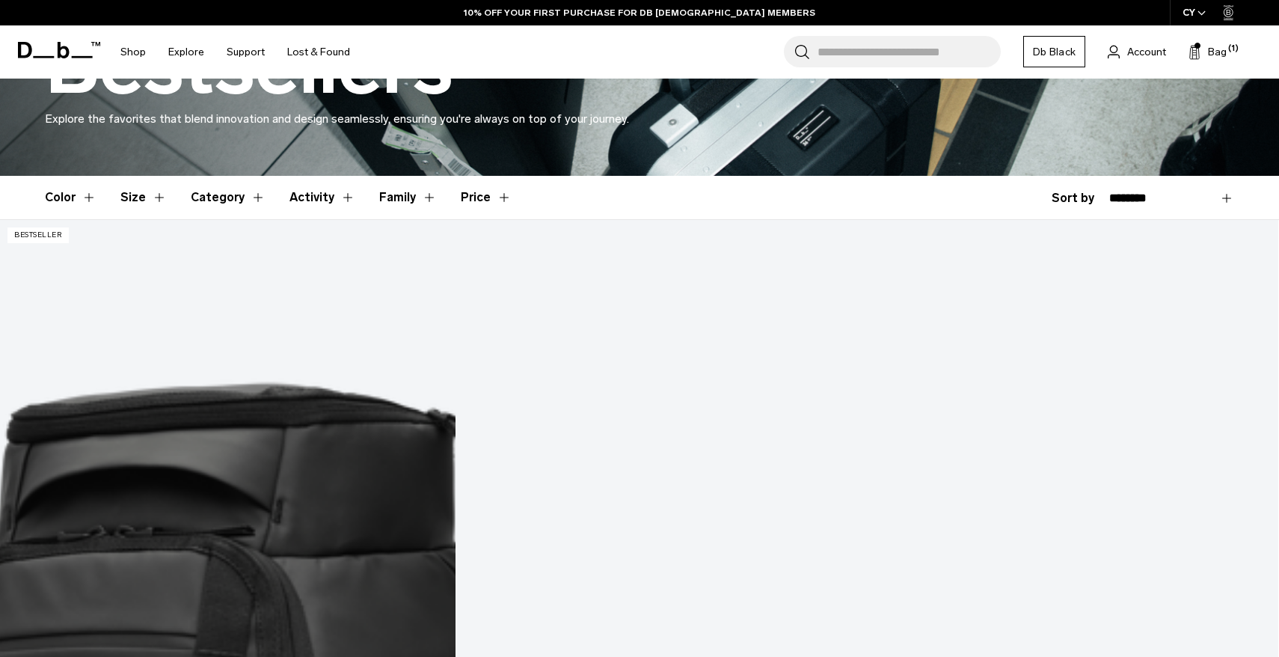
click at [878, 54] on input "Search for Bags, Luggage..." at bounding box center [908, 51] width 183 height 31
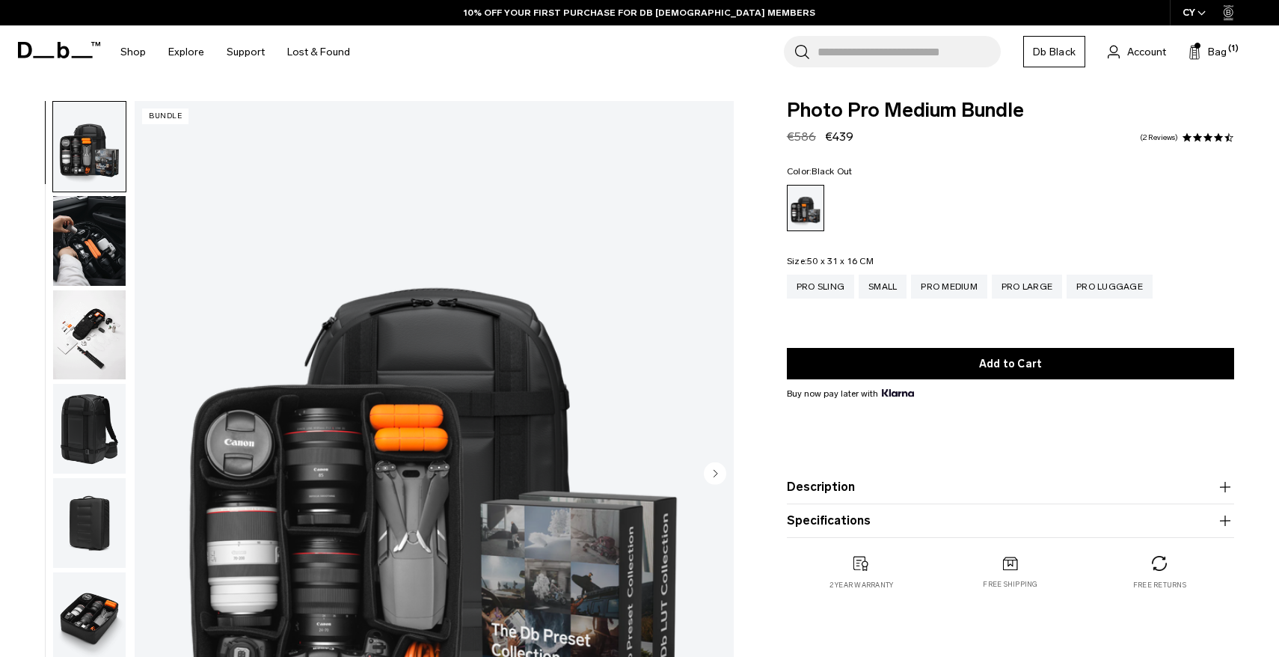
click at [64, 224] on img "button" at bounding box center [89, 241] width 73 height 90
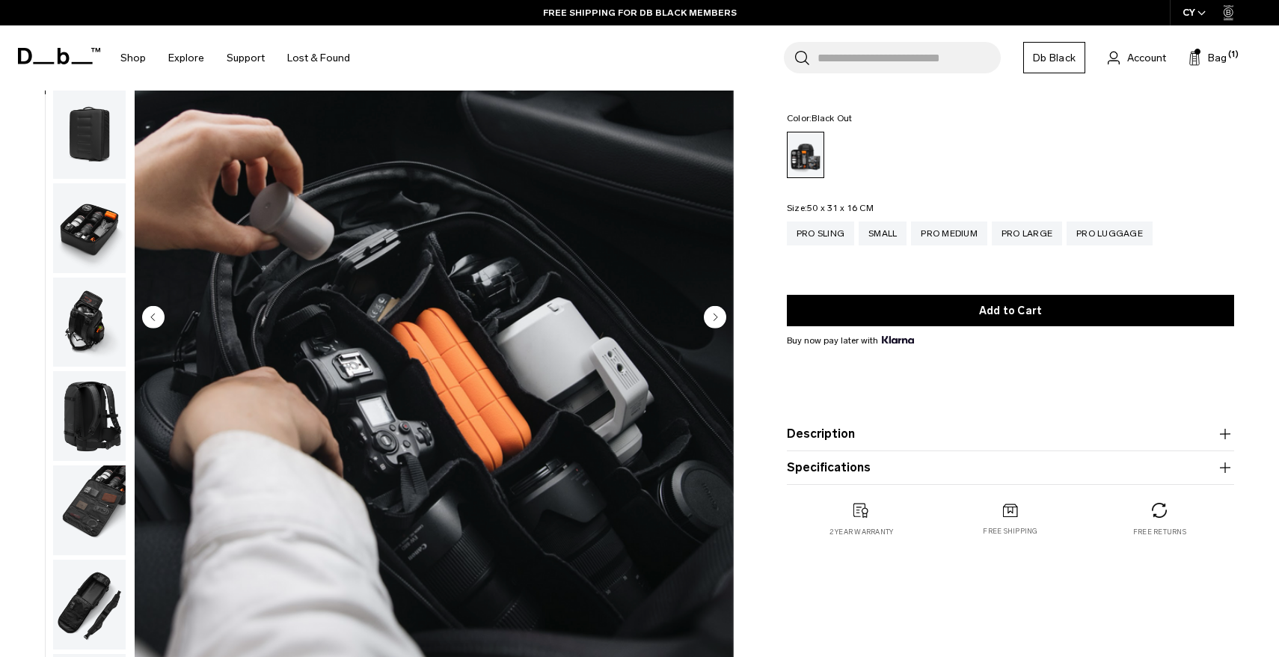
scroll to position [126, 0]
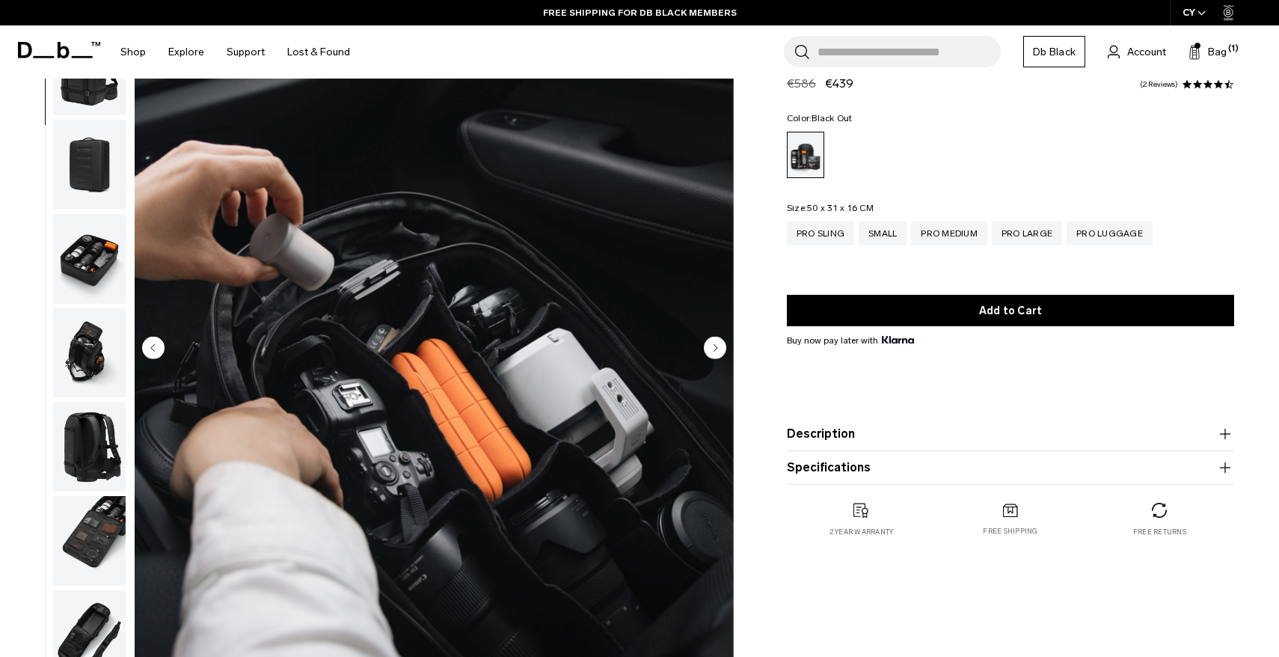
click at [93, 254] on img "button" at bounding box center [89, 259] width 73 height 90
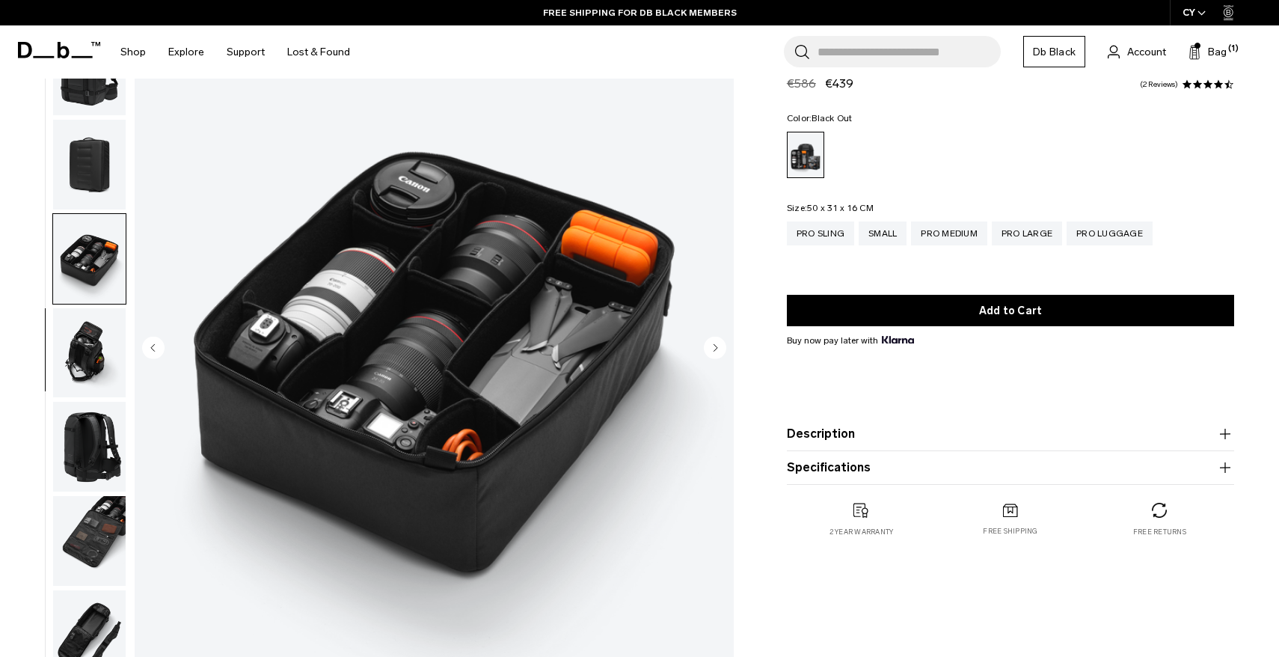
scroll to position [283, 0]
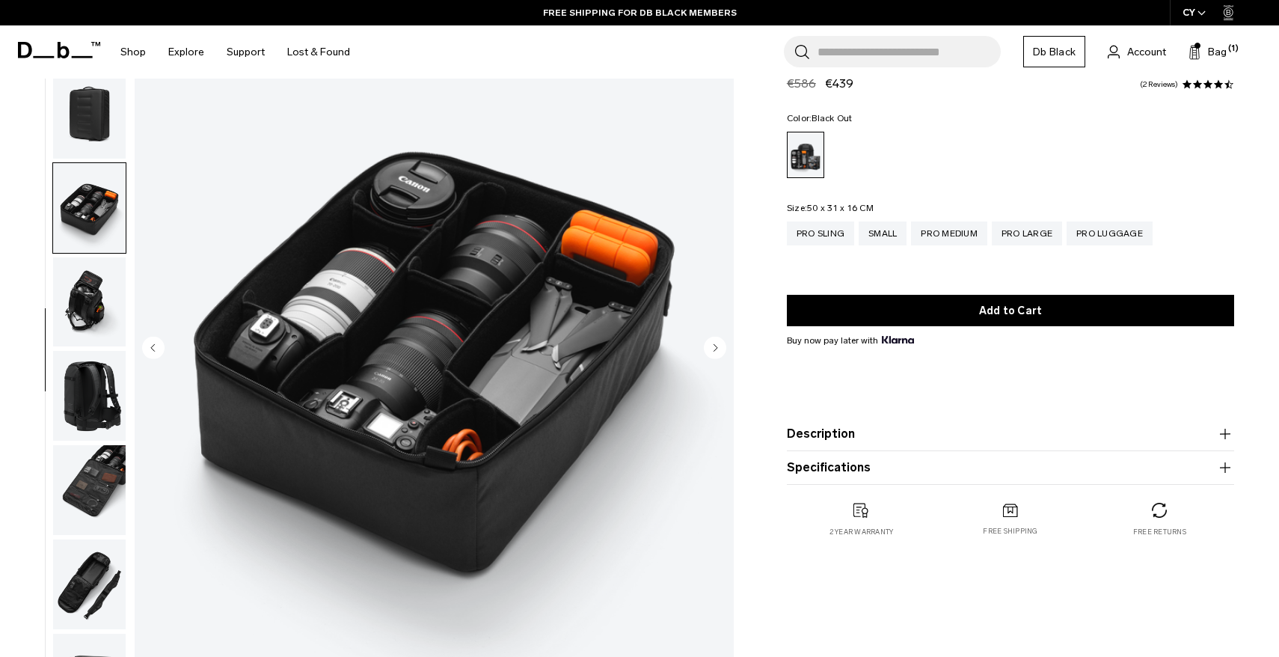
click at [82, 310] on img "button" at bounding box center [89, 302] width 73 height 90
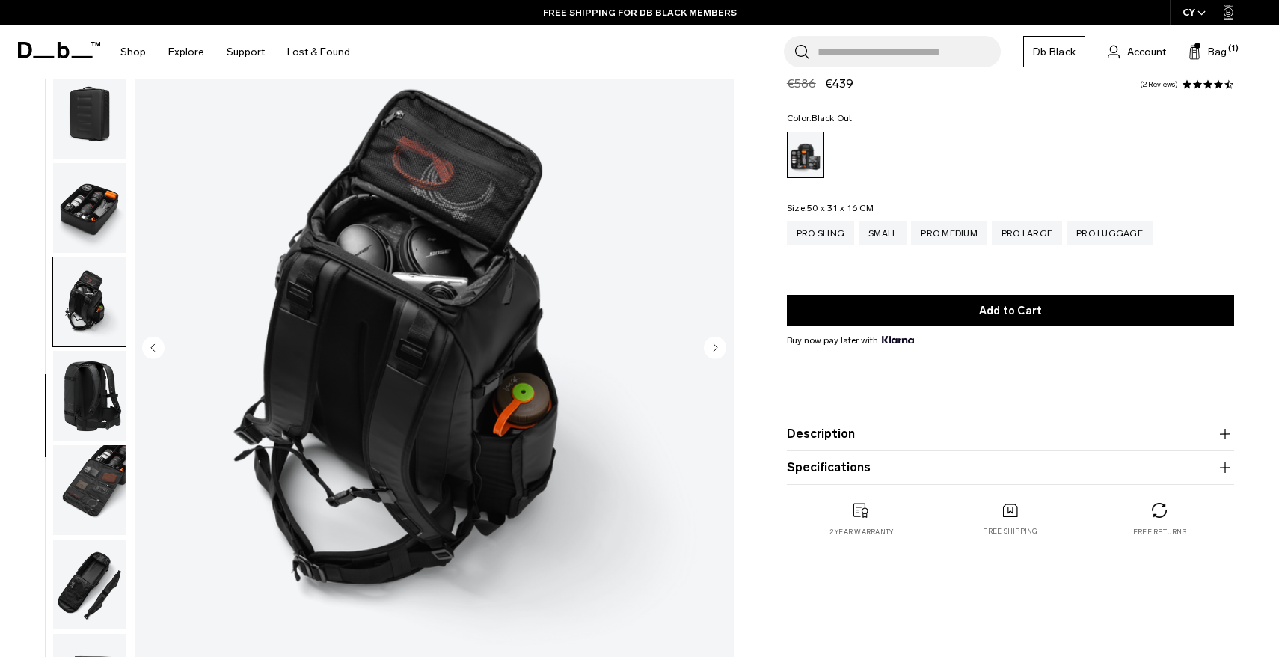
click at [92, 466] on img "button" at bounding box center [89, 490] width 73 height 90
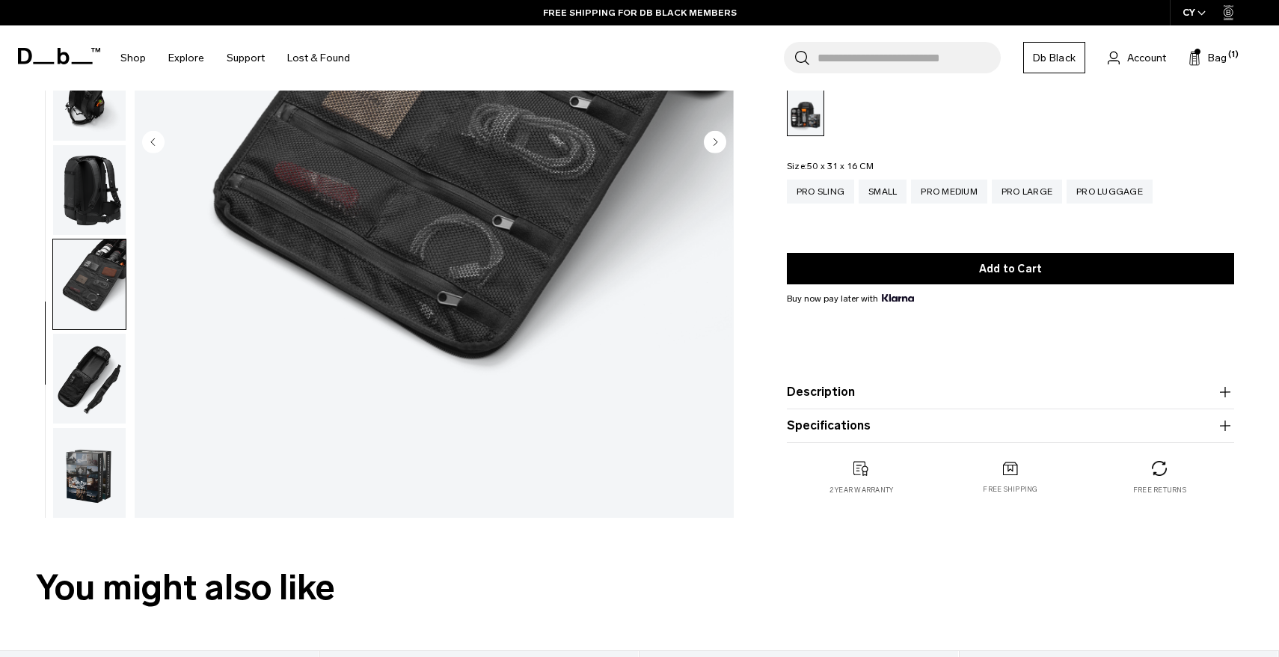
scroll to position [337, 0]
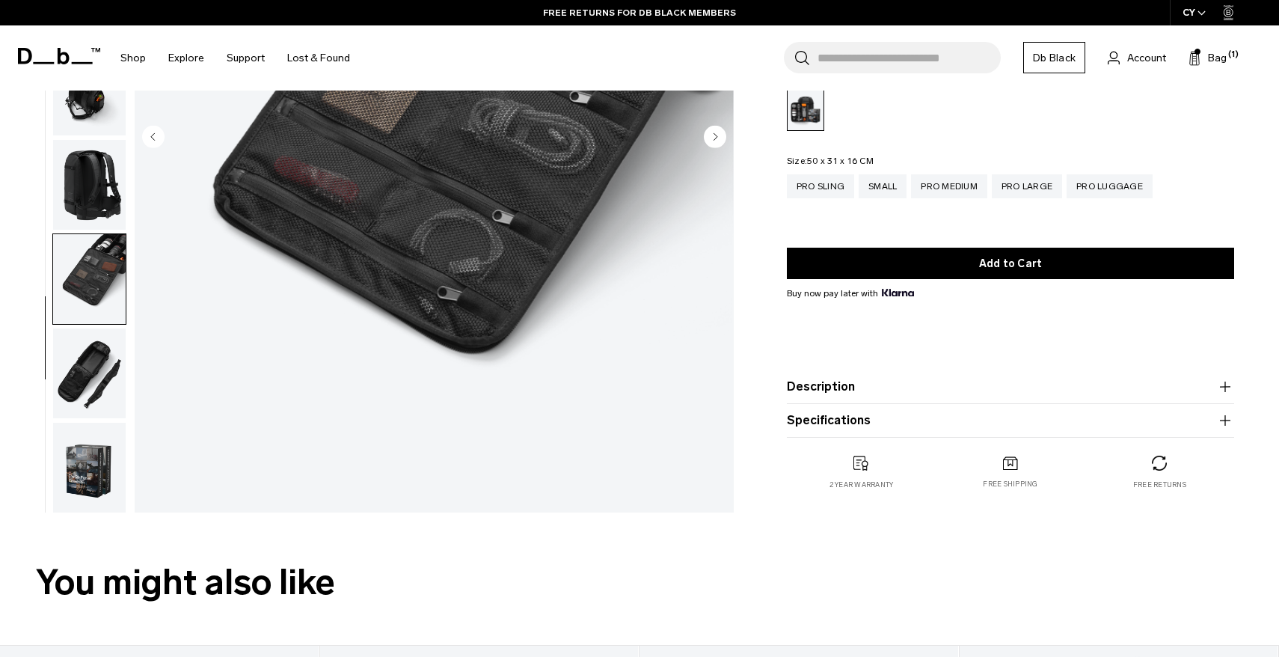
click at [94, 466] on img "button" at bounding box center [89, 468] width 73 height 90
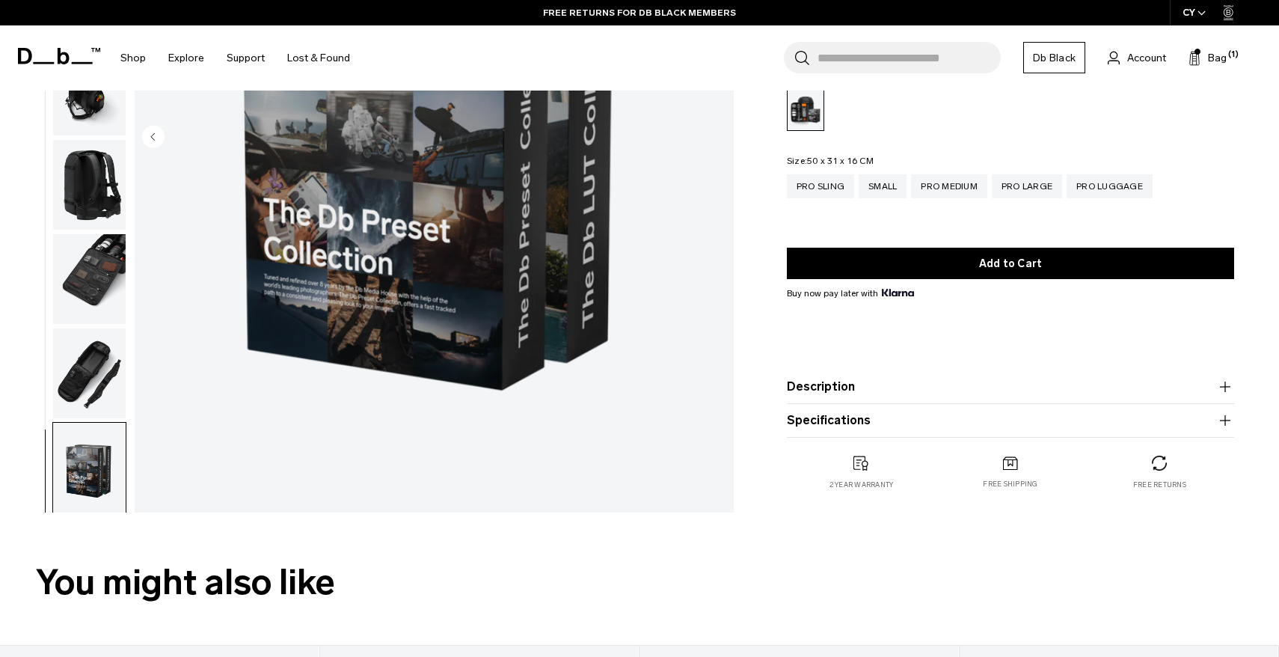
click at [94, 380] on img "button" at bounding box center [89, 373] width 73 height 90
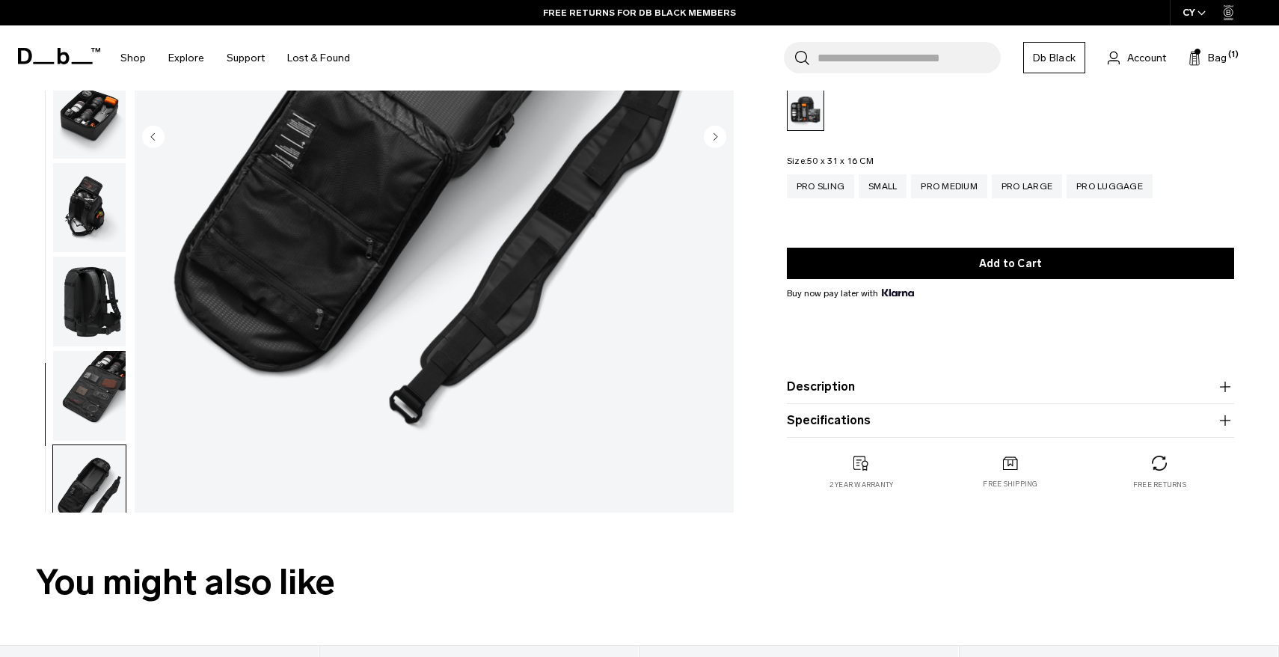
click at [94, 378] on img "button" at bounding box center [89, 396] width 73 height 90
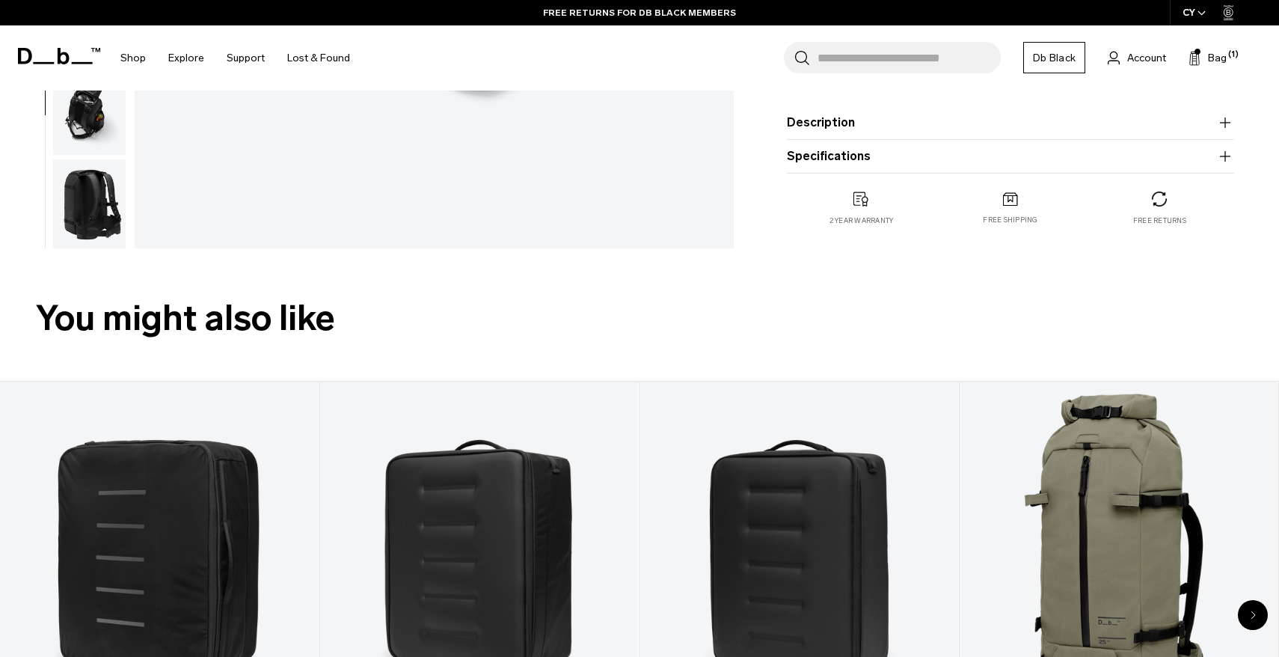
scroll to position [0, 0]
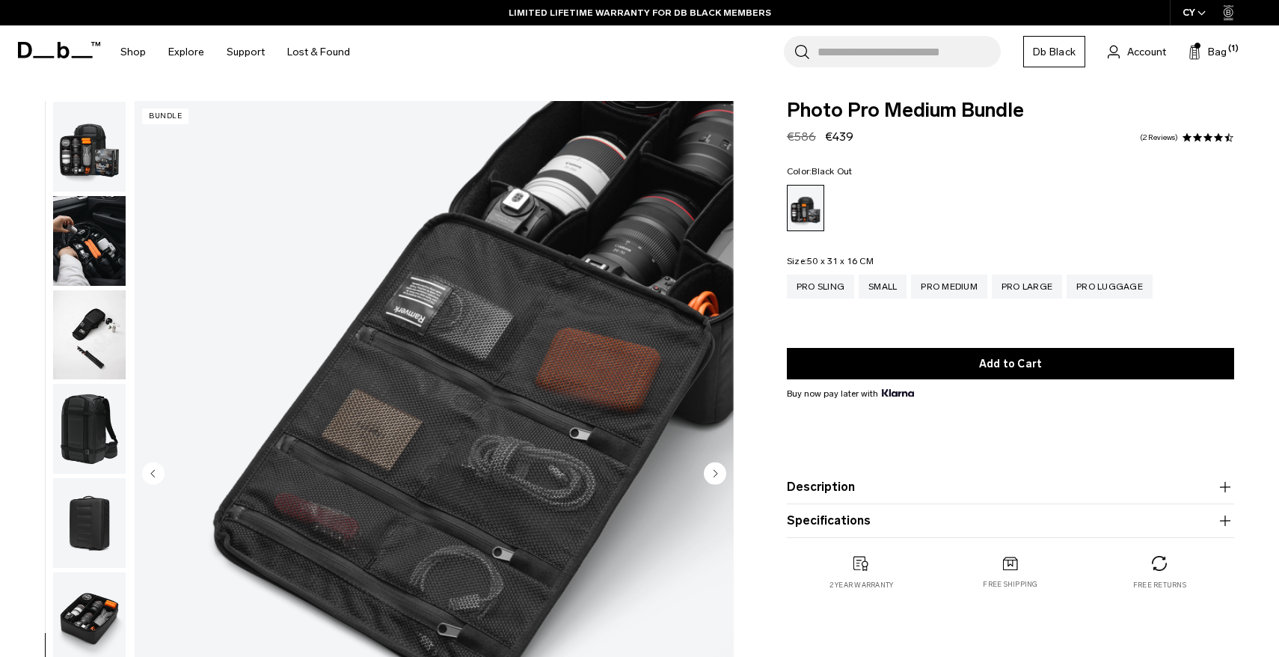
click at [100, 153] on img "button" at bounding box center [89, 147] width 73 height 90
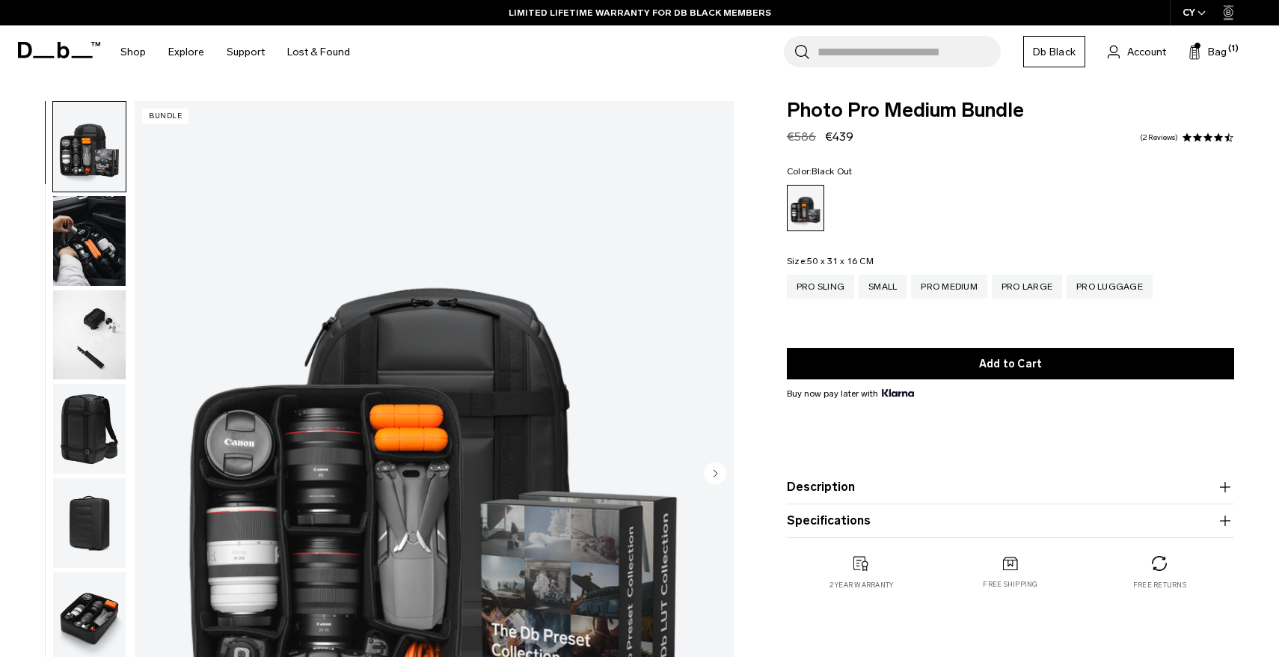
click at [910, 485] on button "Description" at bounding box center [1010, 487] width 447 height 18
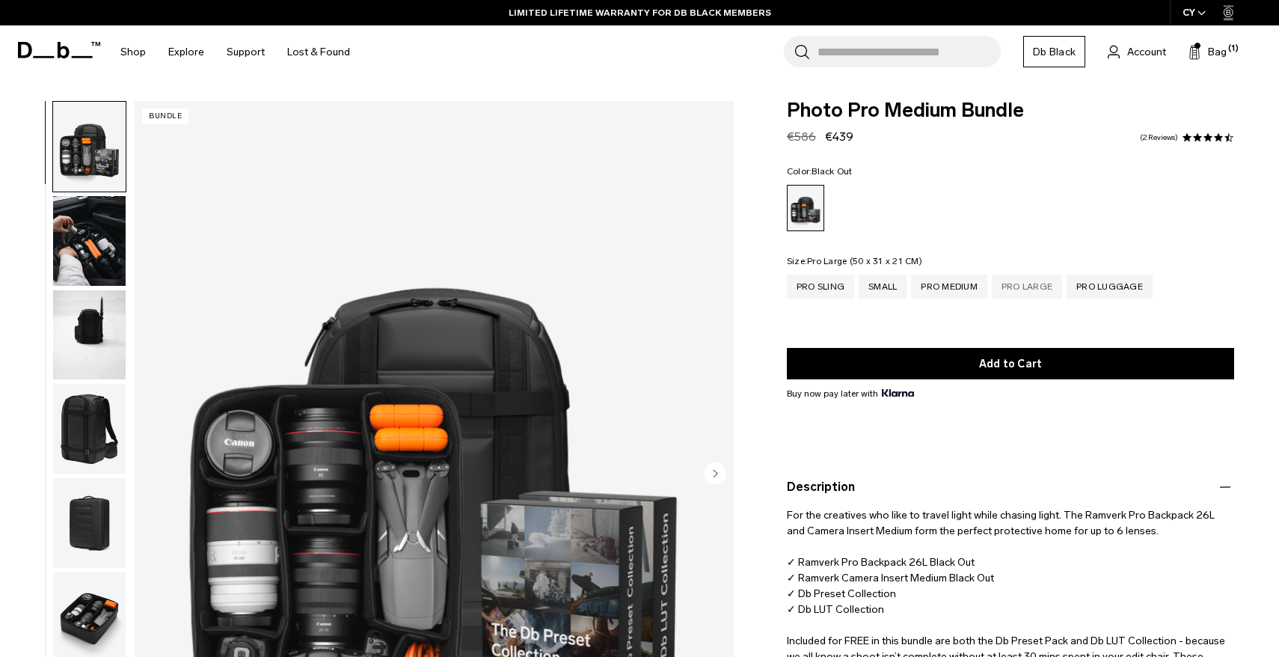
click at [1017, 298] on div "Pro Large" at bounding box center [1027, 286] width 70 height 24
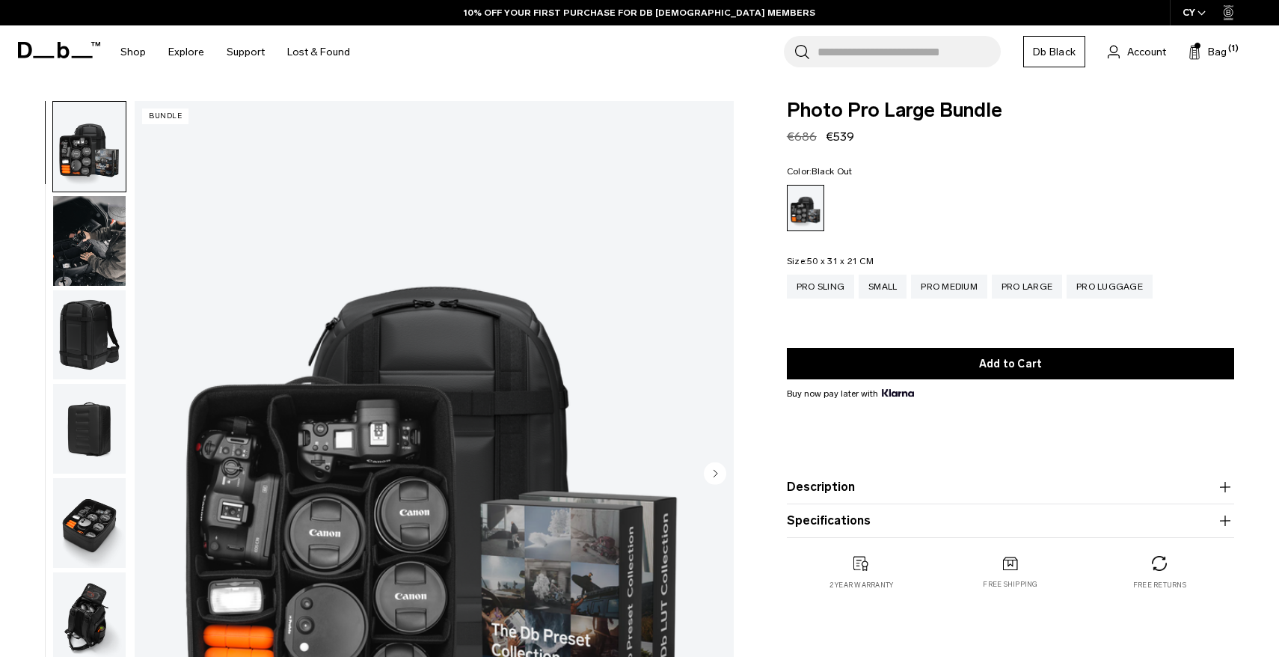
click at [898, 488] on button "Description" at bounding box center [1010, 487] width 447 height 18
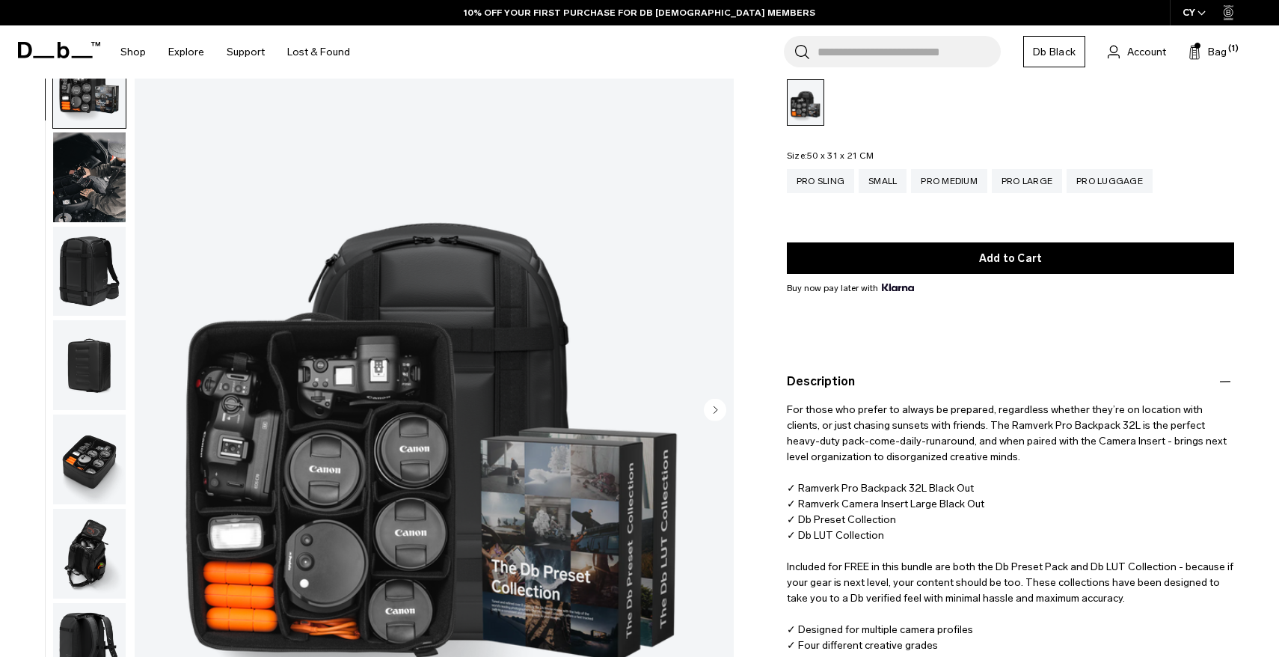
scroll to position [120, 0]
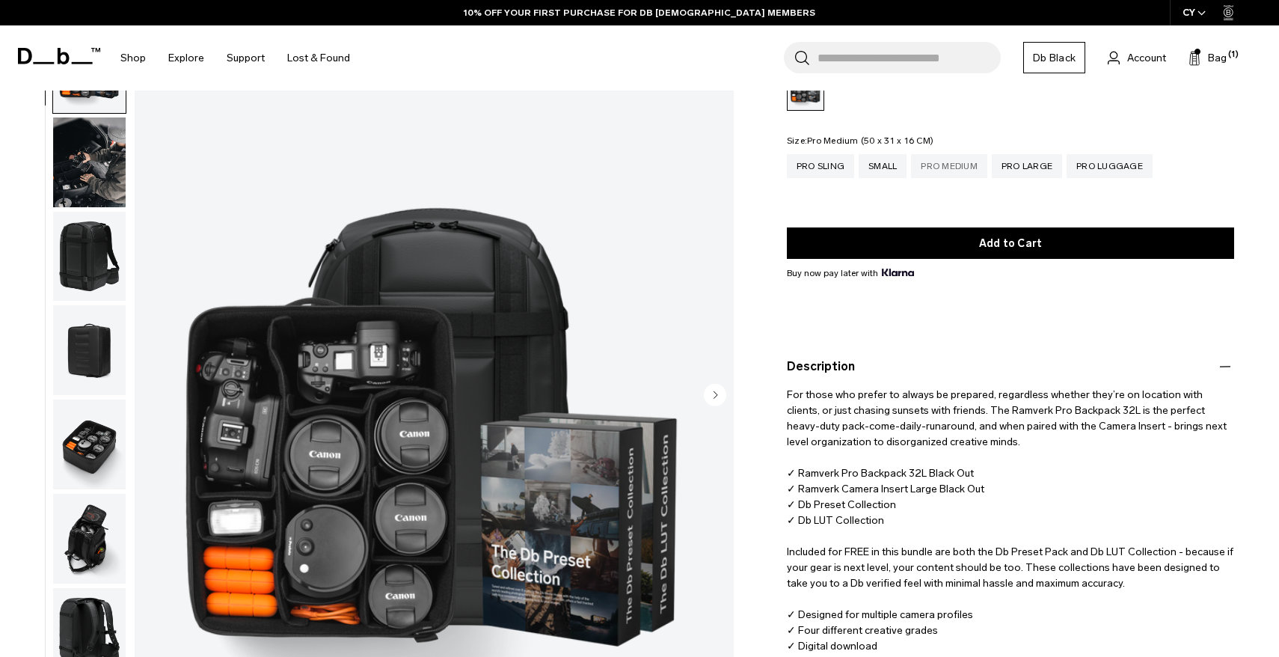
click at [937, 171] on div "Pro Medium" at bounding box center [949, 166] width 76 height 24
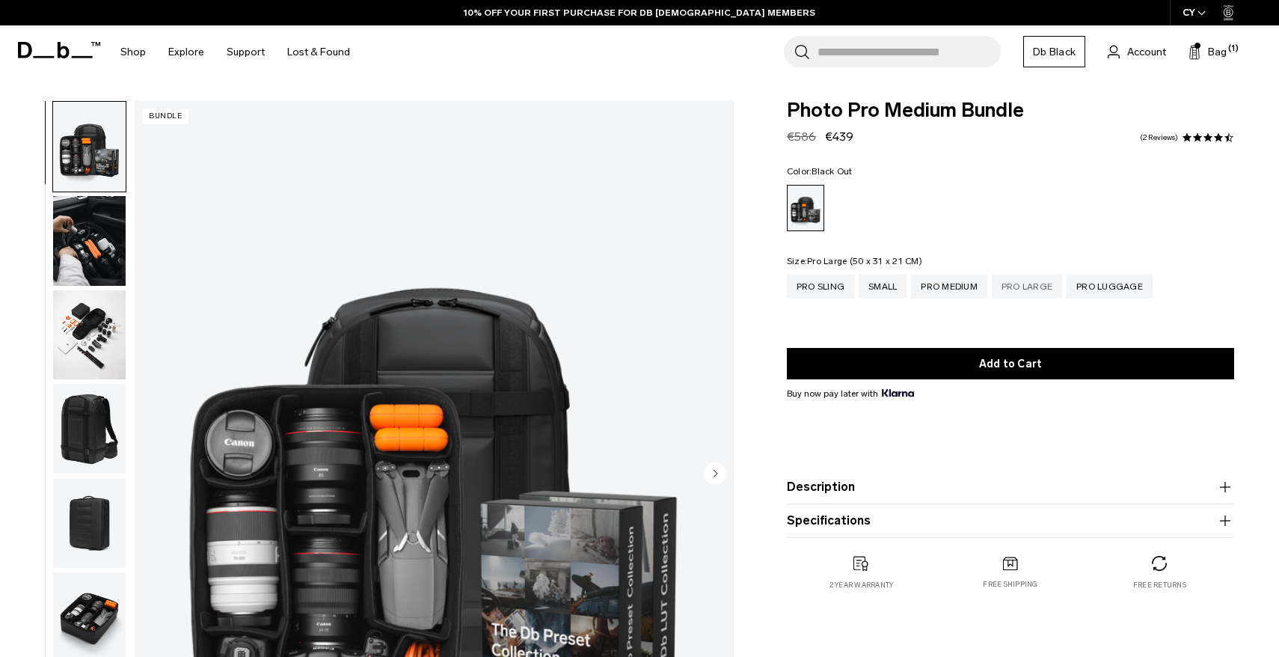
click at [1032, 285] on div "Pro Large" at bounding box center [1027, 286] width 70 height 24
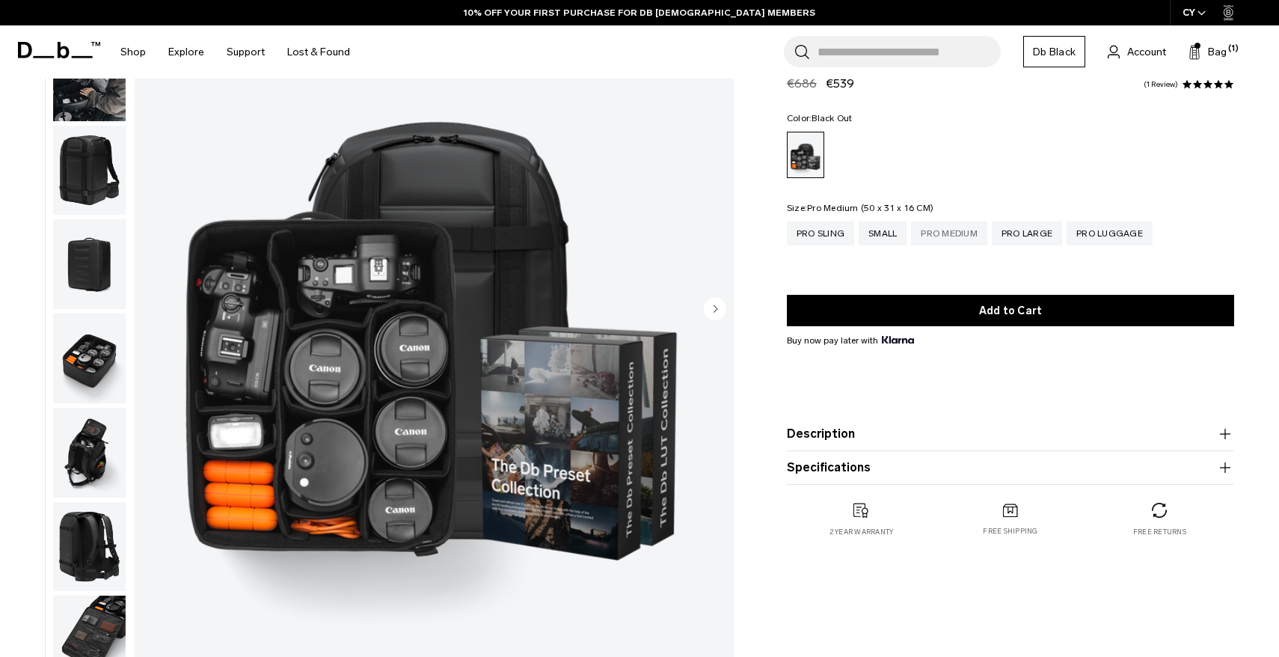
click at [973, 233] on div "Pro Medium" at bounding box center [949, 233] width 76 height 24
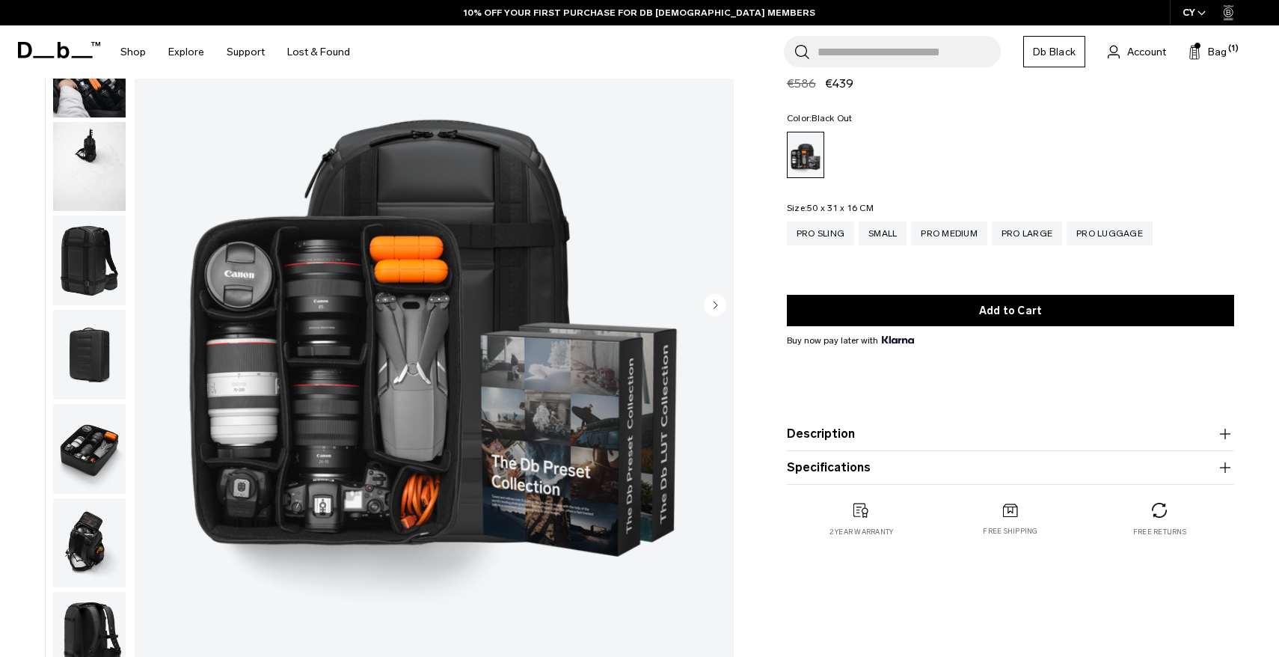
scroll to position [158, 0]
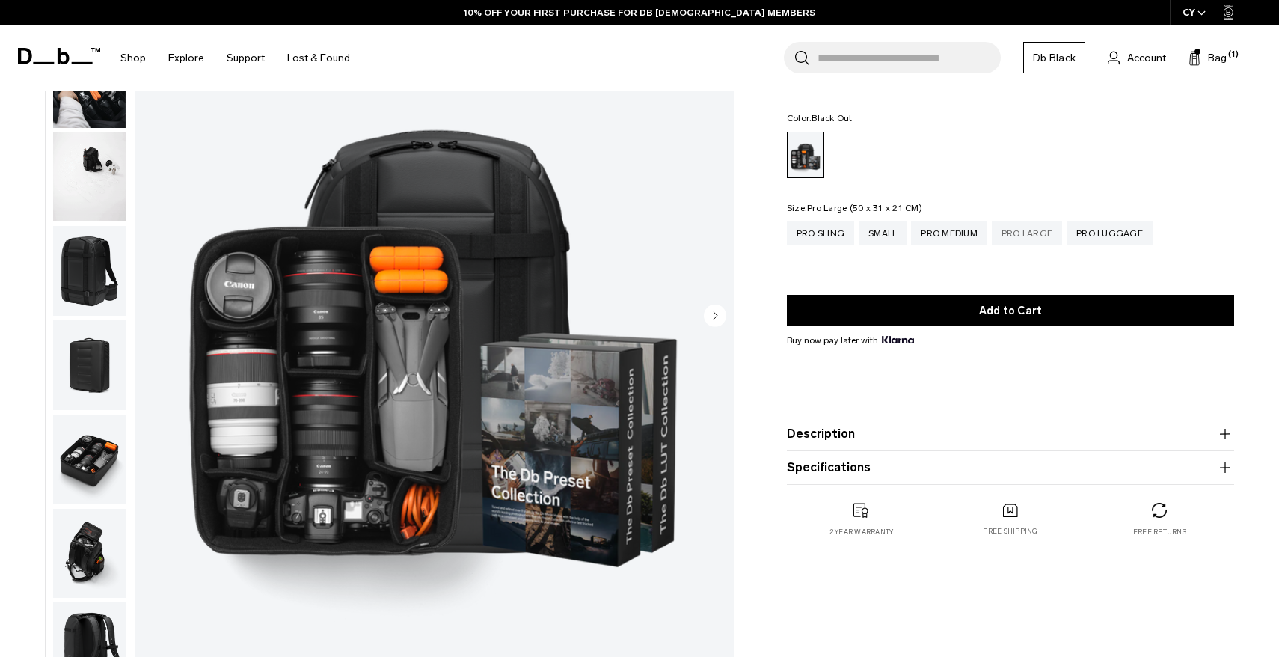
click at [1004, 236] on div "Pro Large" at bounding box center [1027, 233] width 70 height 24
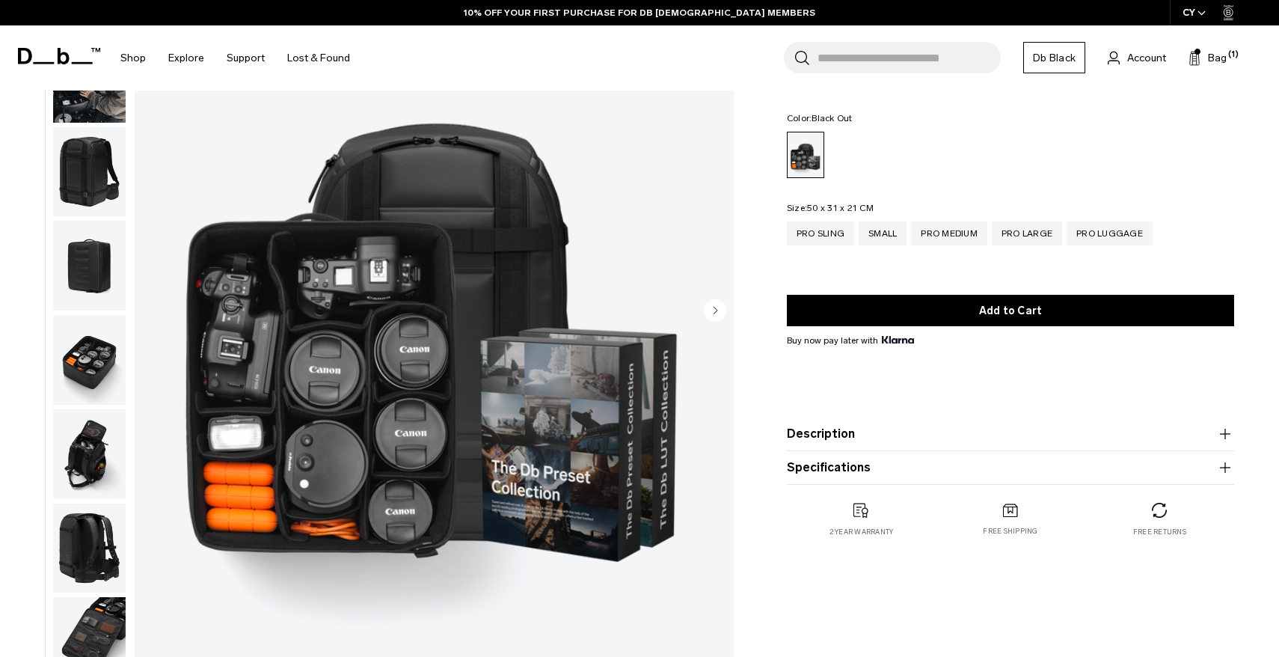
scroll to position [167, 0]
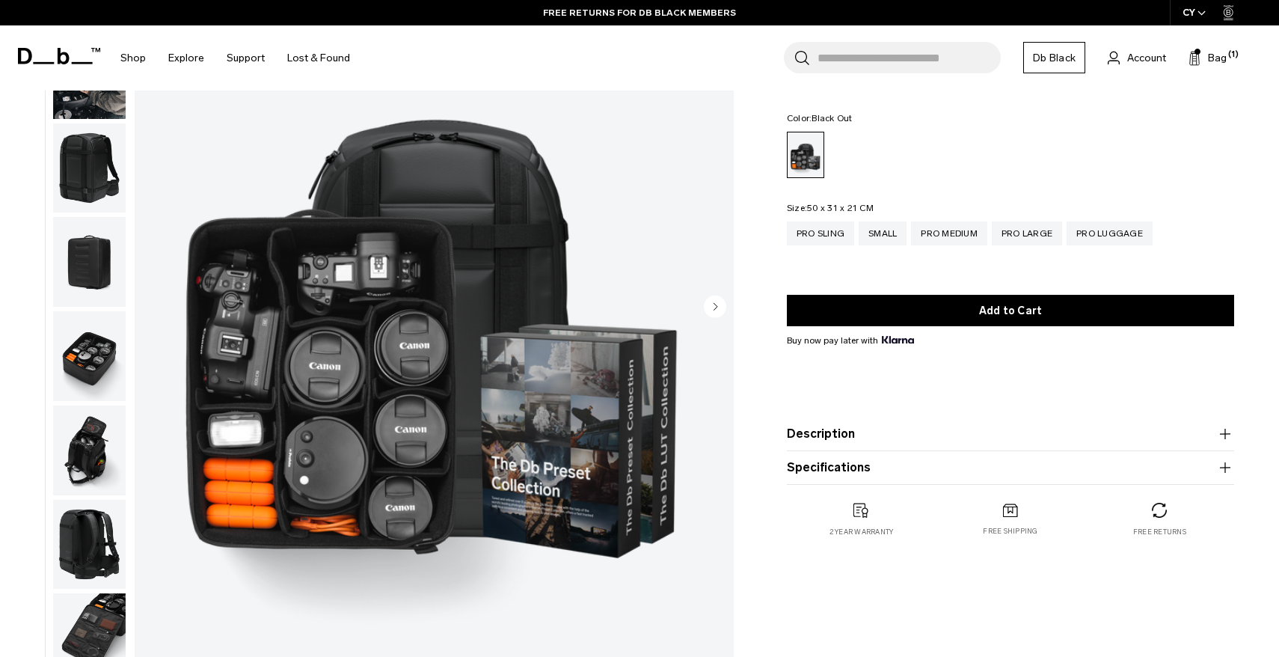
click at [862, 452] on product-accordion "Specifications Volume 32 Litres Dimensions 50 x 31 x 21 CM (H x W x D) Weight 2…" at bounding box center [1010, 468] width 447 height 34
click at [881, 425] on product-accordion "Description For those who prefer to always be prepared, regardless whether they…" at bounding box center [1010, 434] width 447 height 34
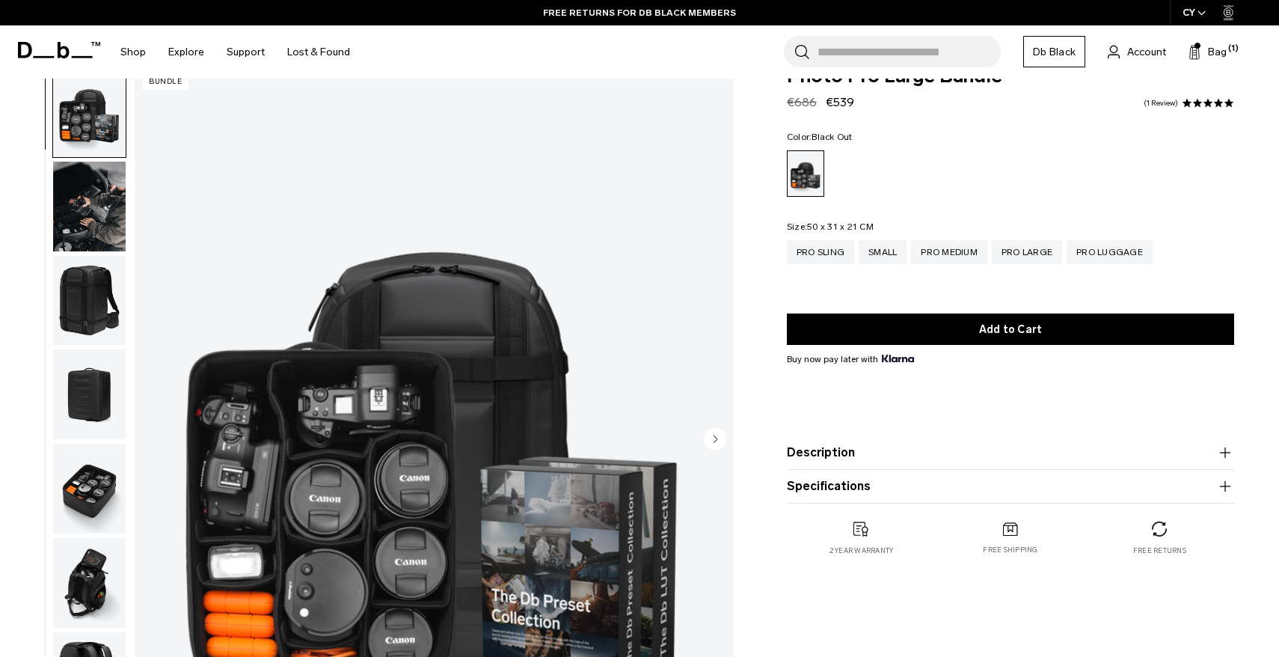
scroll to position [14, 0]
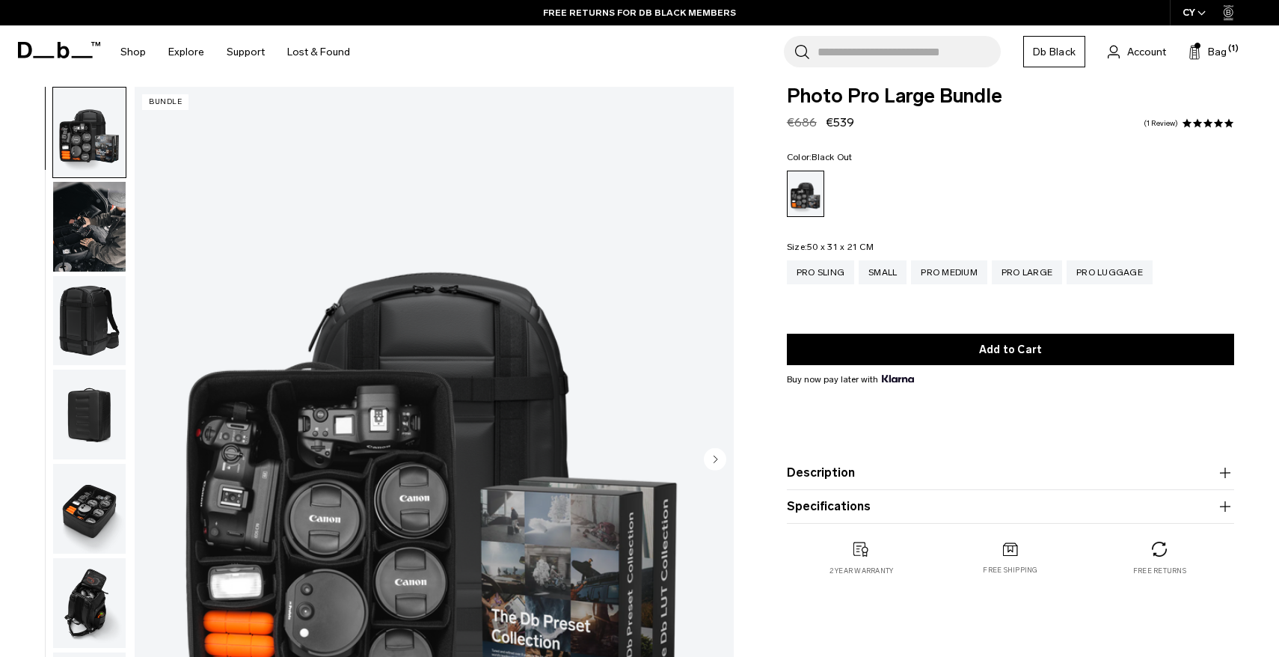
click at [844, 54] on input "Search for Bags, Luggage..." at bounding box center [908, 51] width 183 height 31
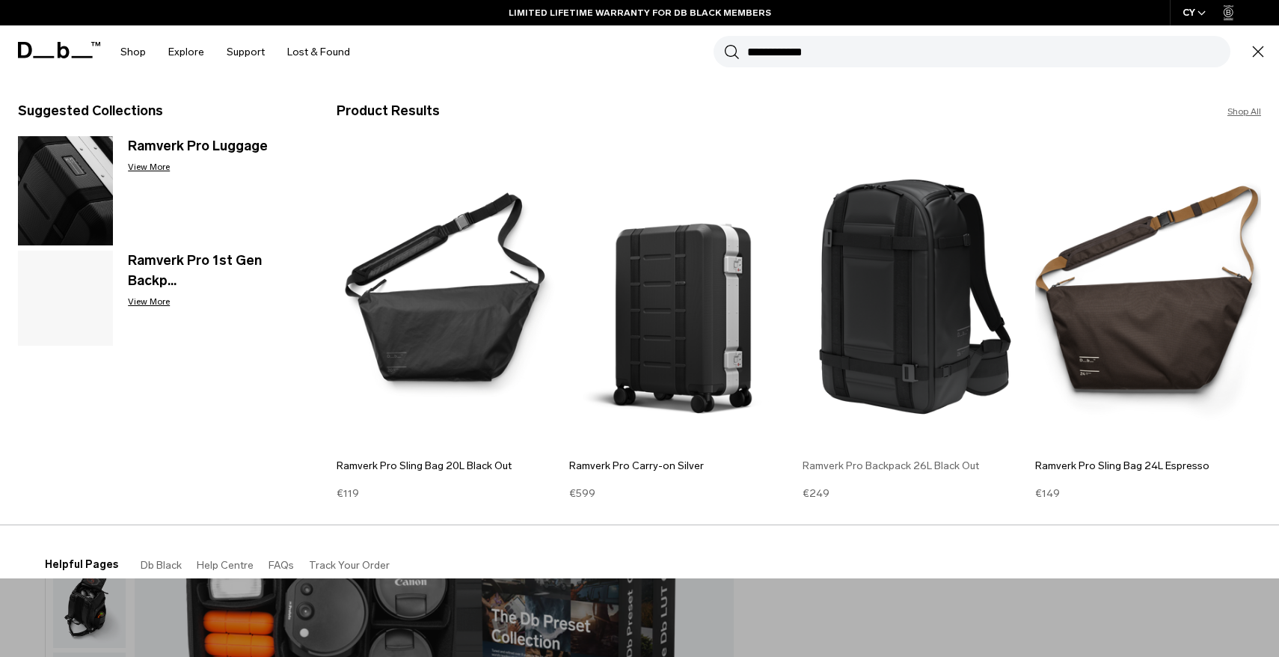
type input "**********"
click at [905, 315] on img at bounding box center [915, 296] width 226 height 304
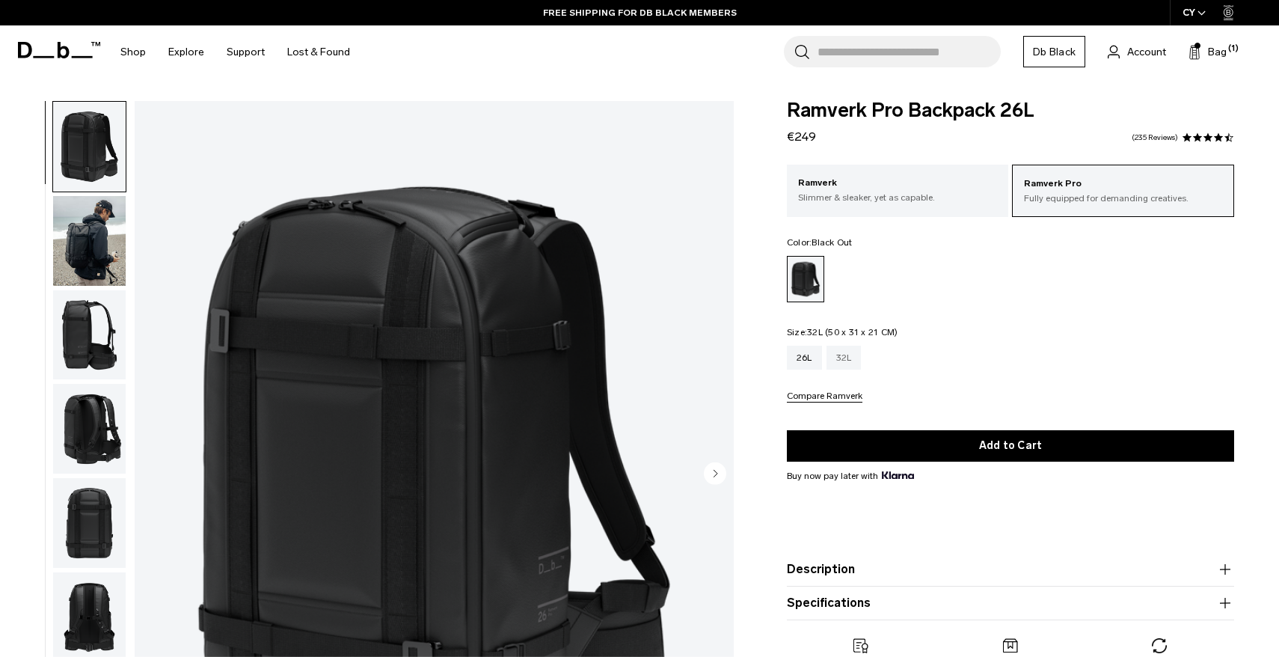
click at [849, 355] on div "32L" at bounding box center [843, 357] width 35 height 24
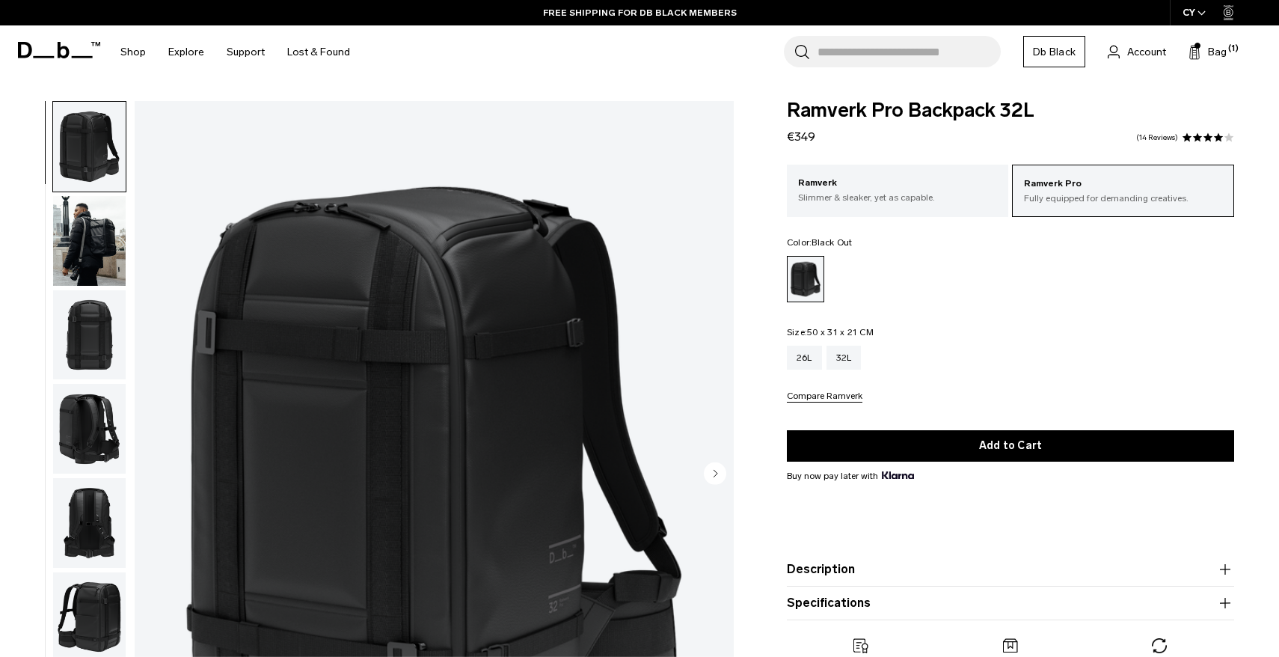
click at [873, 52] on input "Search for Bags, Luggage..." at bounding box center [908, 51] width 183 height 31
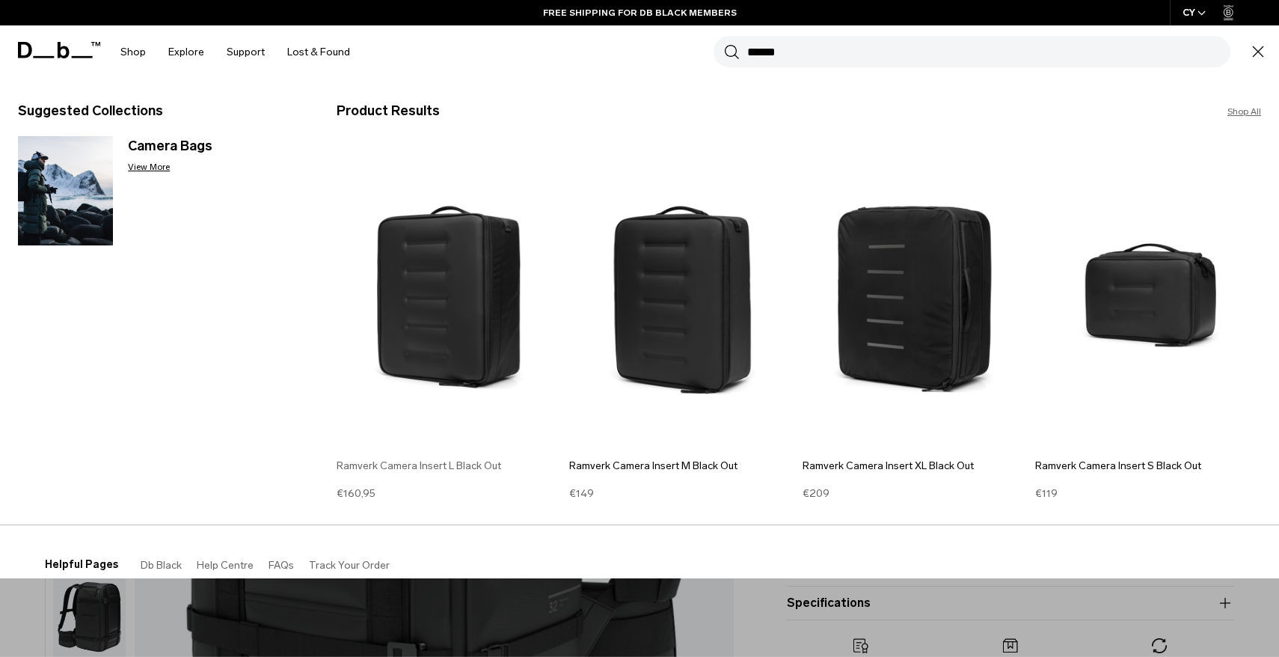
type input "******"
click at [472, 319] on img at bounding box center [450, 296] width 226 height 304
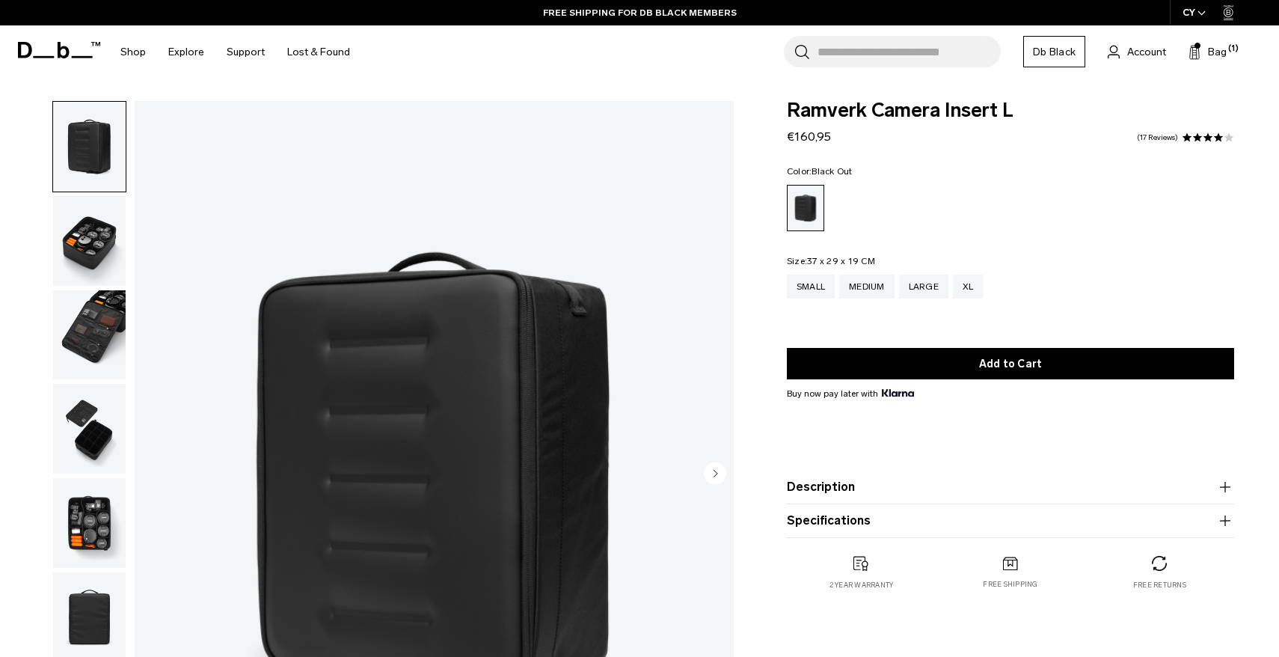
click at [90, 248] on img "button" at bounding box center [89, 241] width 73 height 90
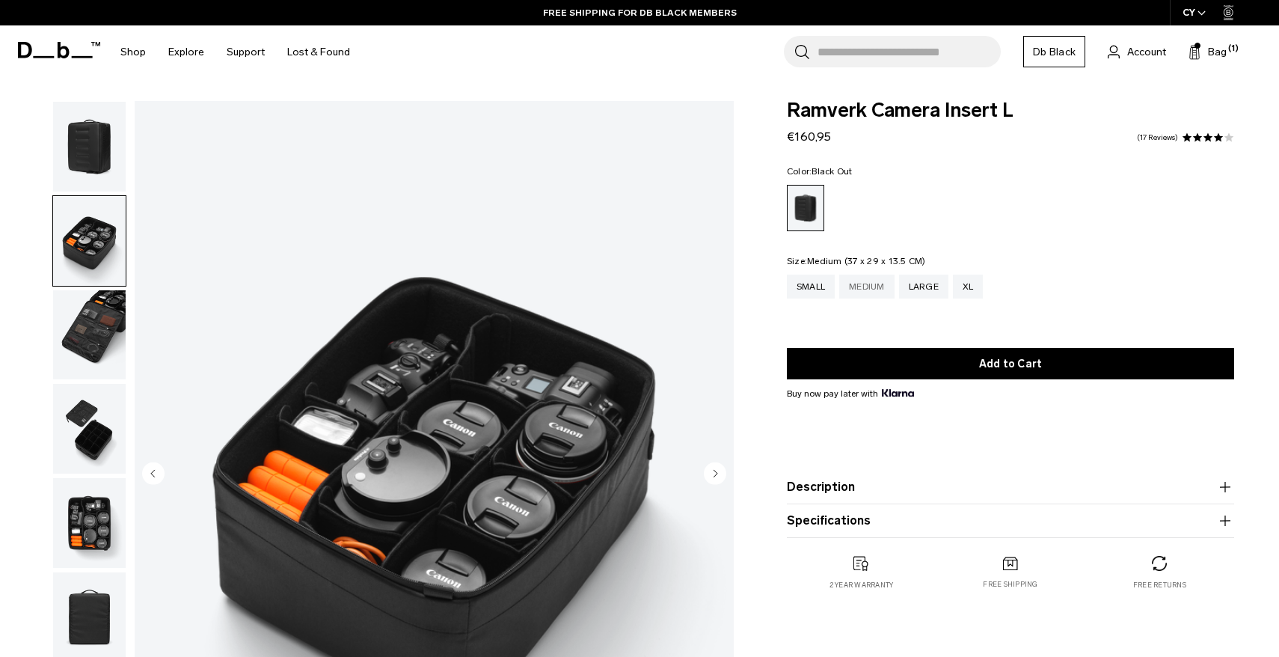
click at [882, 289] on div "Medium" at bounding box center [866, 286] width 55 height 24
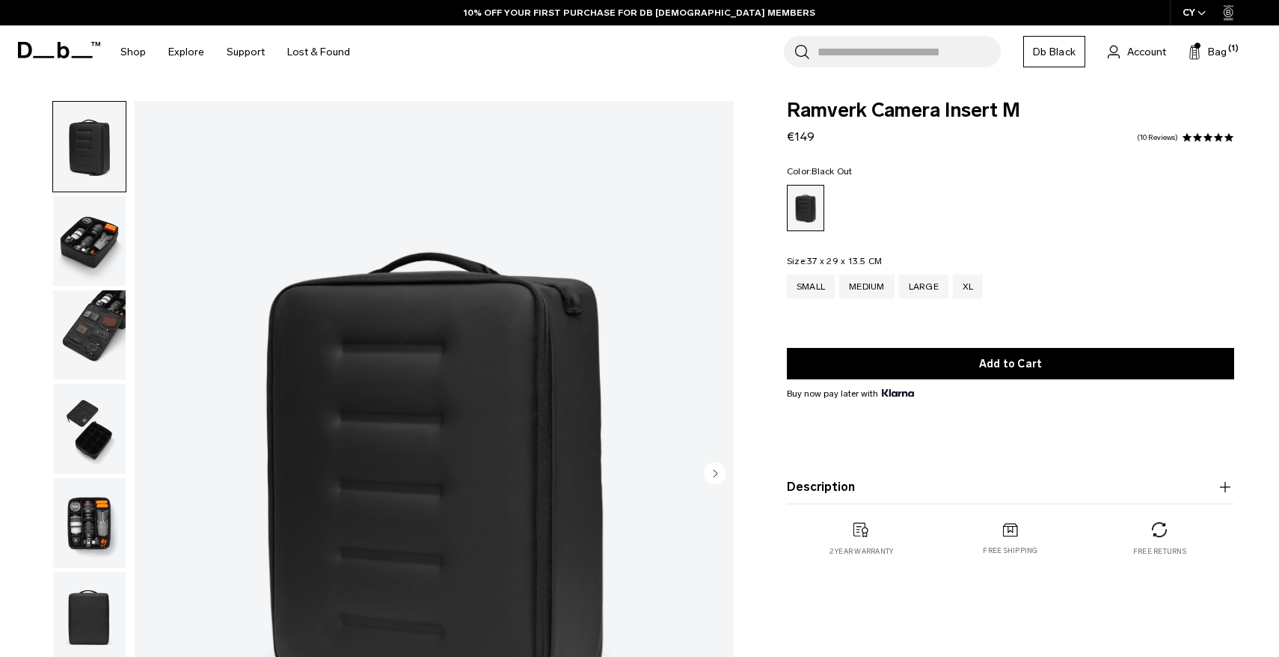
click at [70, 273] on img "button" at bounding box center [89, 241] width 73 height 90
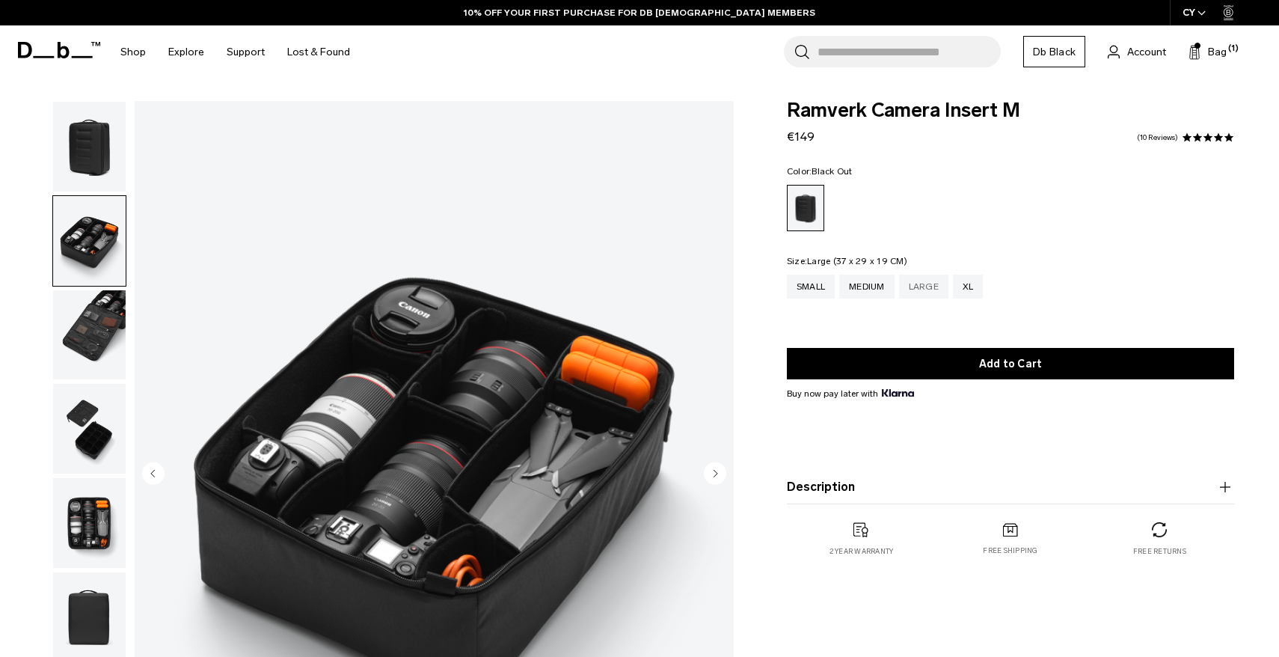
click at [919, 289] on div "Large" at bounding box center [923, 286] width 49 height 24
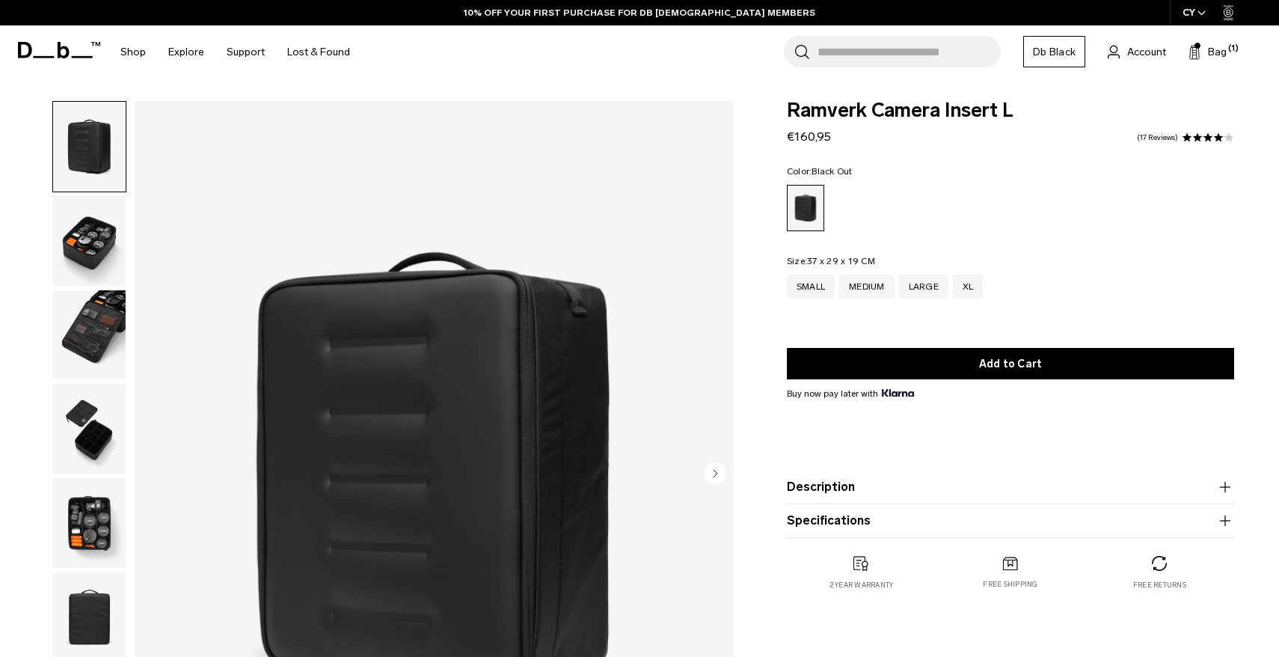
click at [92, 296] on img "button" at bounding box center [89, 335] width 73 height 90
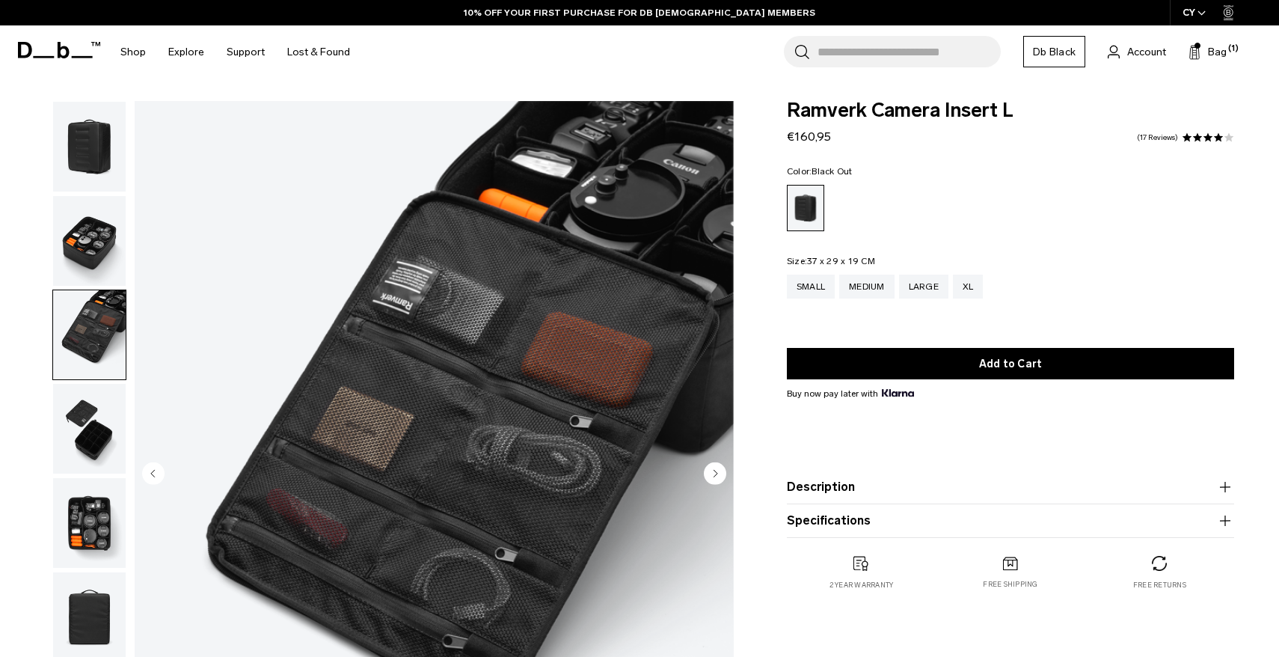
click at [90, 251] on img "button" at bounding box center [89, 241] width 73 height 90
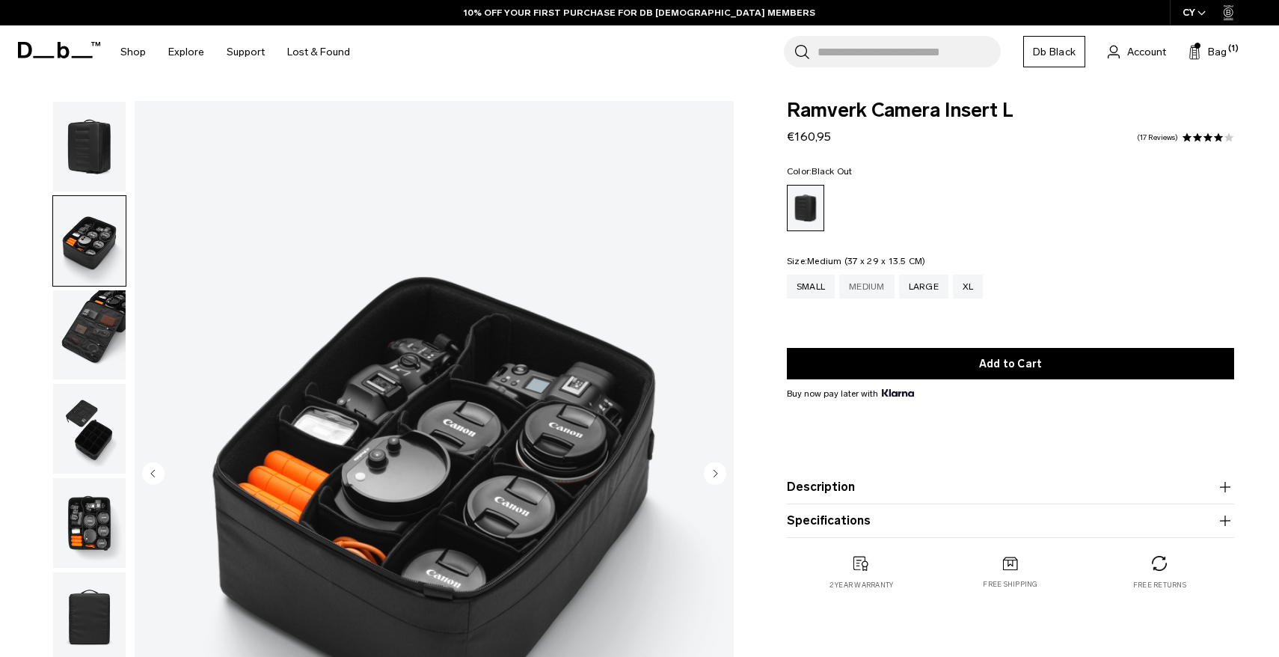
click at [874, 295] on div "Medium" at bounding box center [866, 286] width 55 height 24
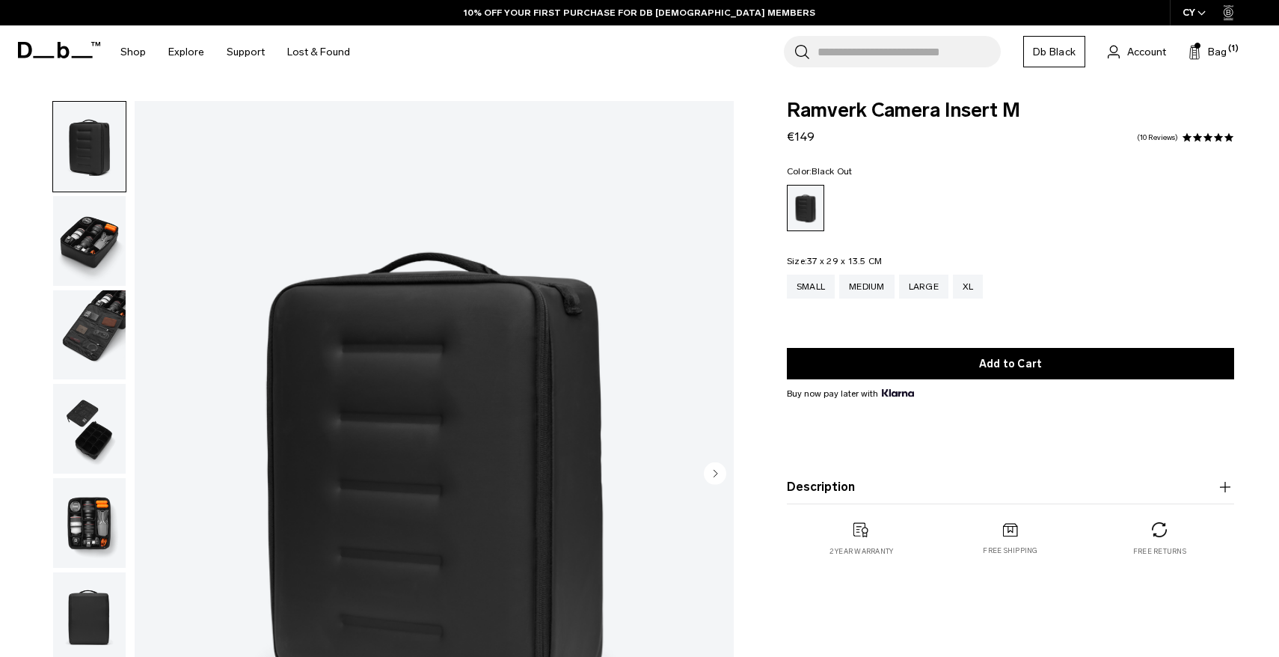
click at [70, 215] on img "button" at bounding box center [89, 241] width 73 height 90
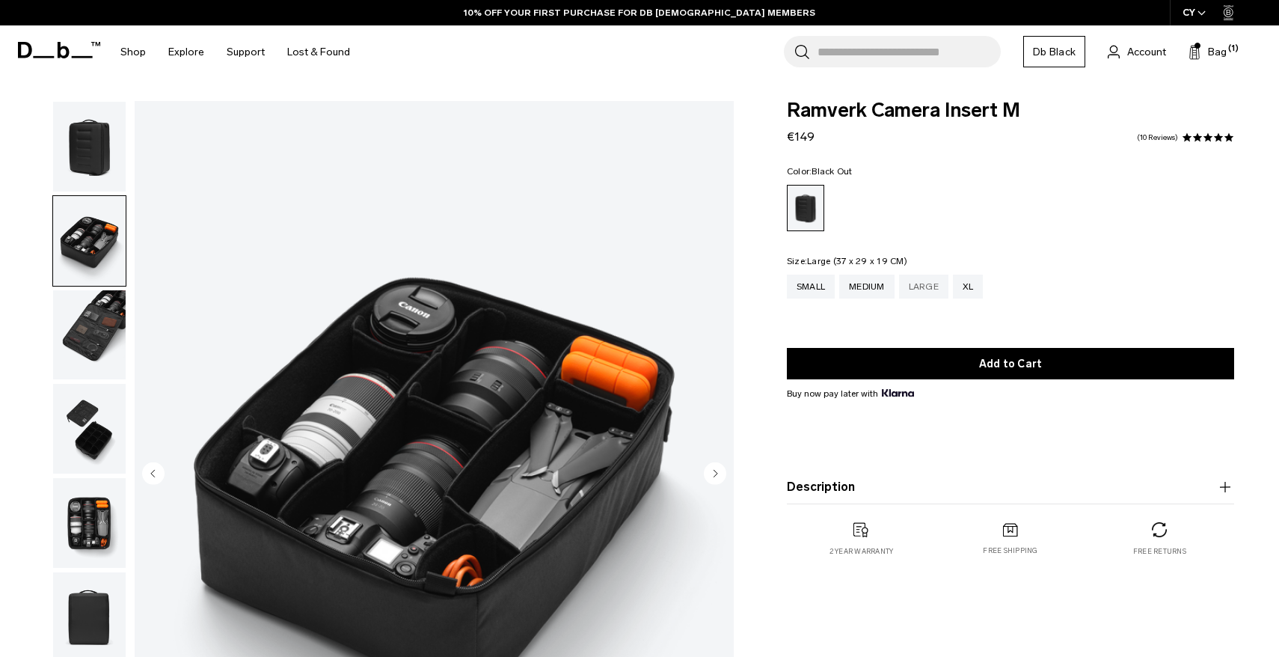
click at [935, 289] on div "Large" at bounding box center [923, 286] width 49 height 24
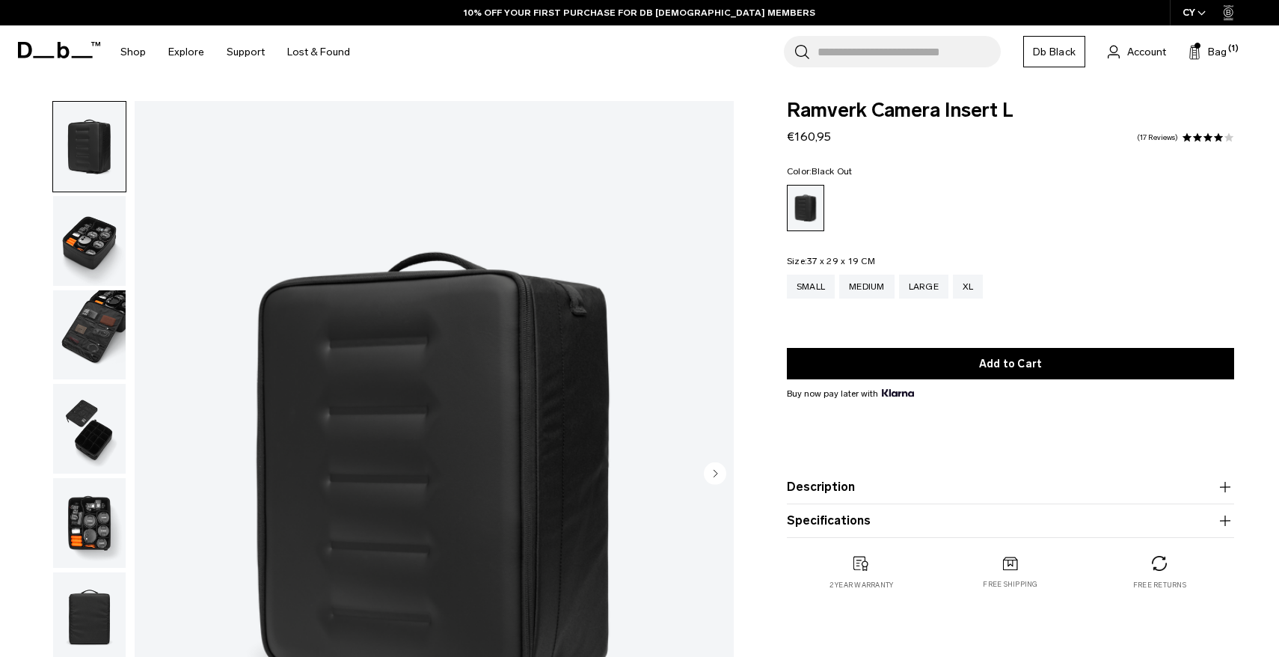
click at [845, 46] on input "Search for Bags, Luggage..." at bounding box center [908, 51] width 183 height 31
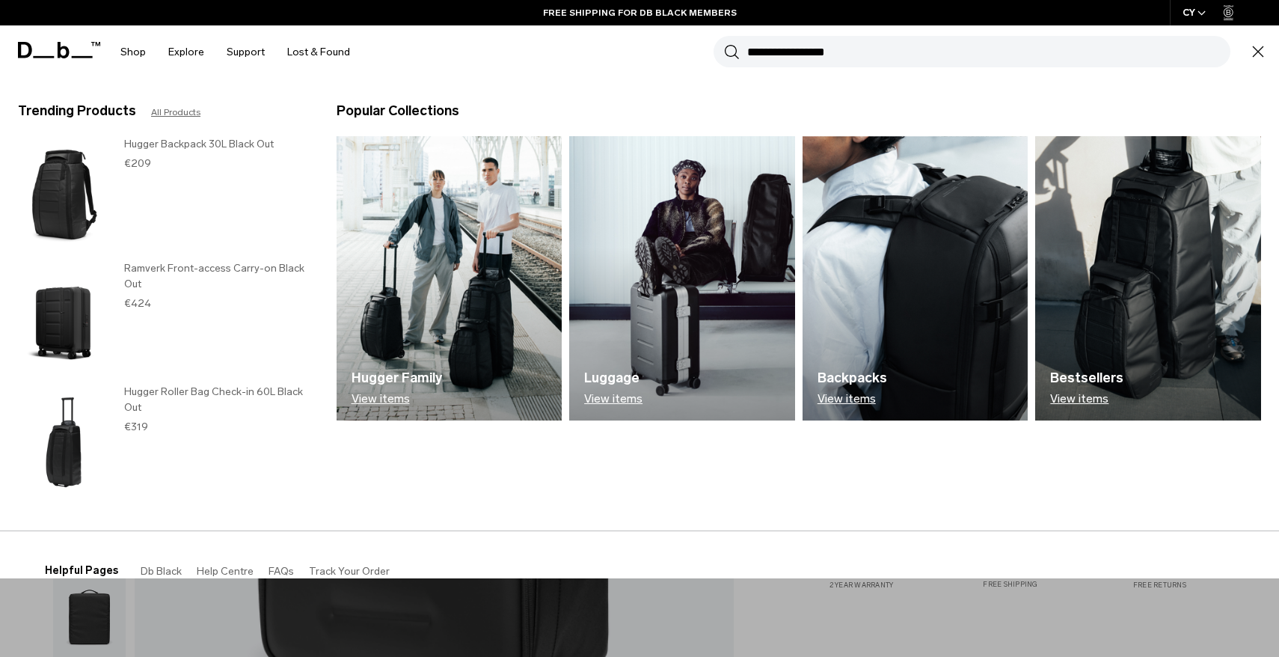
type input "**********"
click at [724, 43] on button "Search" at bounding box center [732, 51] width 16 height 16
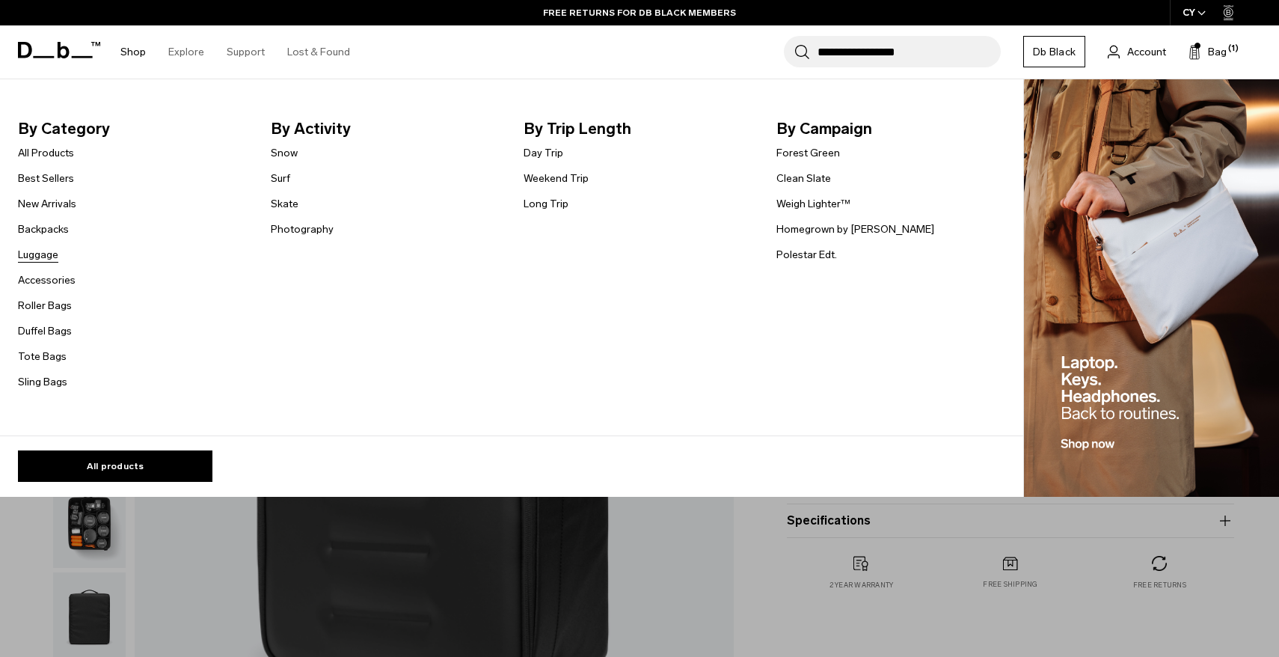
click at [43, 251] on link "Luggage" at bounding box center [38, 255] width 40 height 16
